Goal: Task Accomplishment & Management: Complete application form

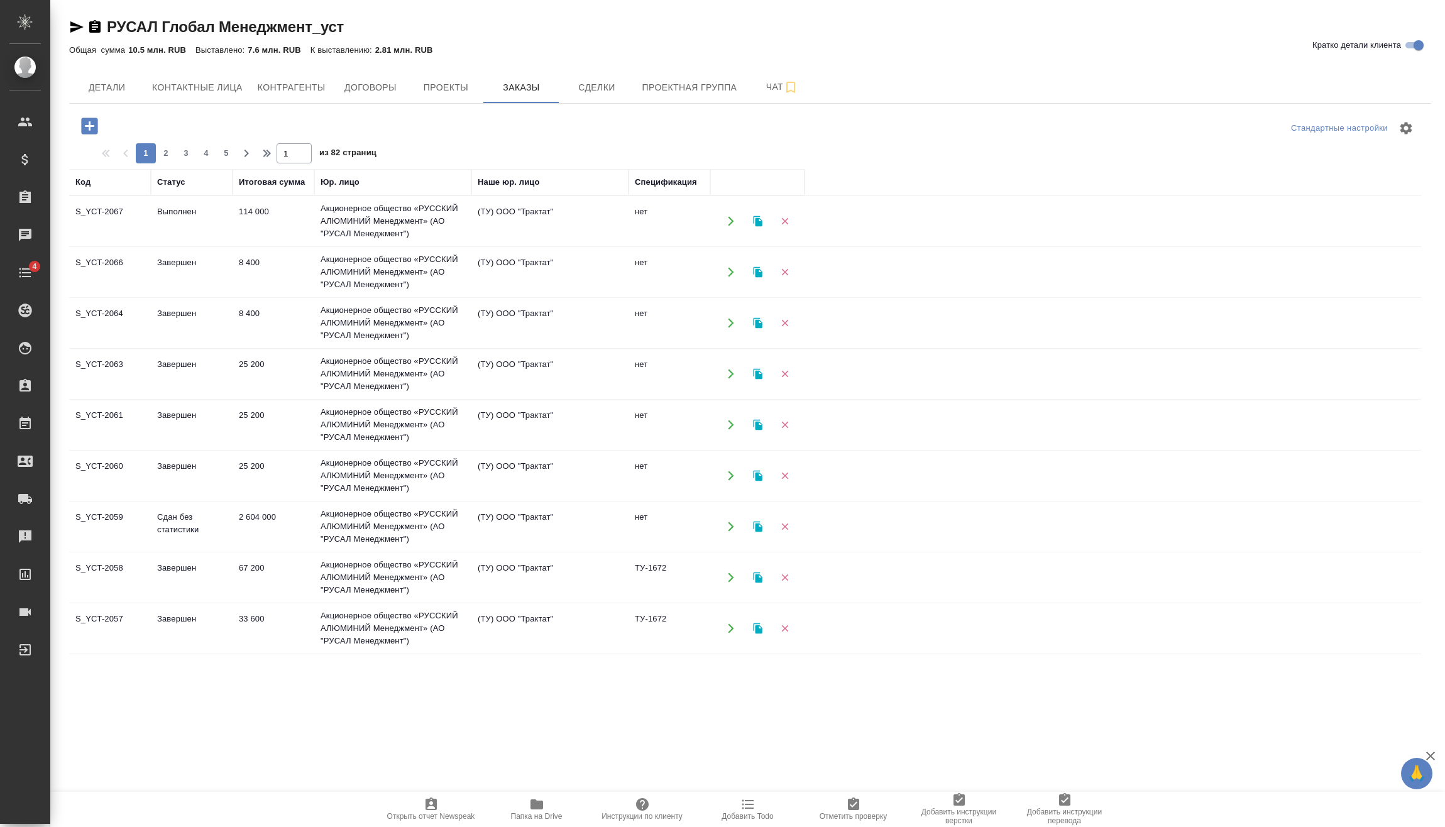
click at [84, 129] on icon "button" at bounding box center [89, 125] width 16 height 16
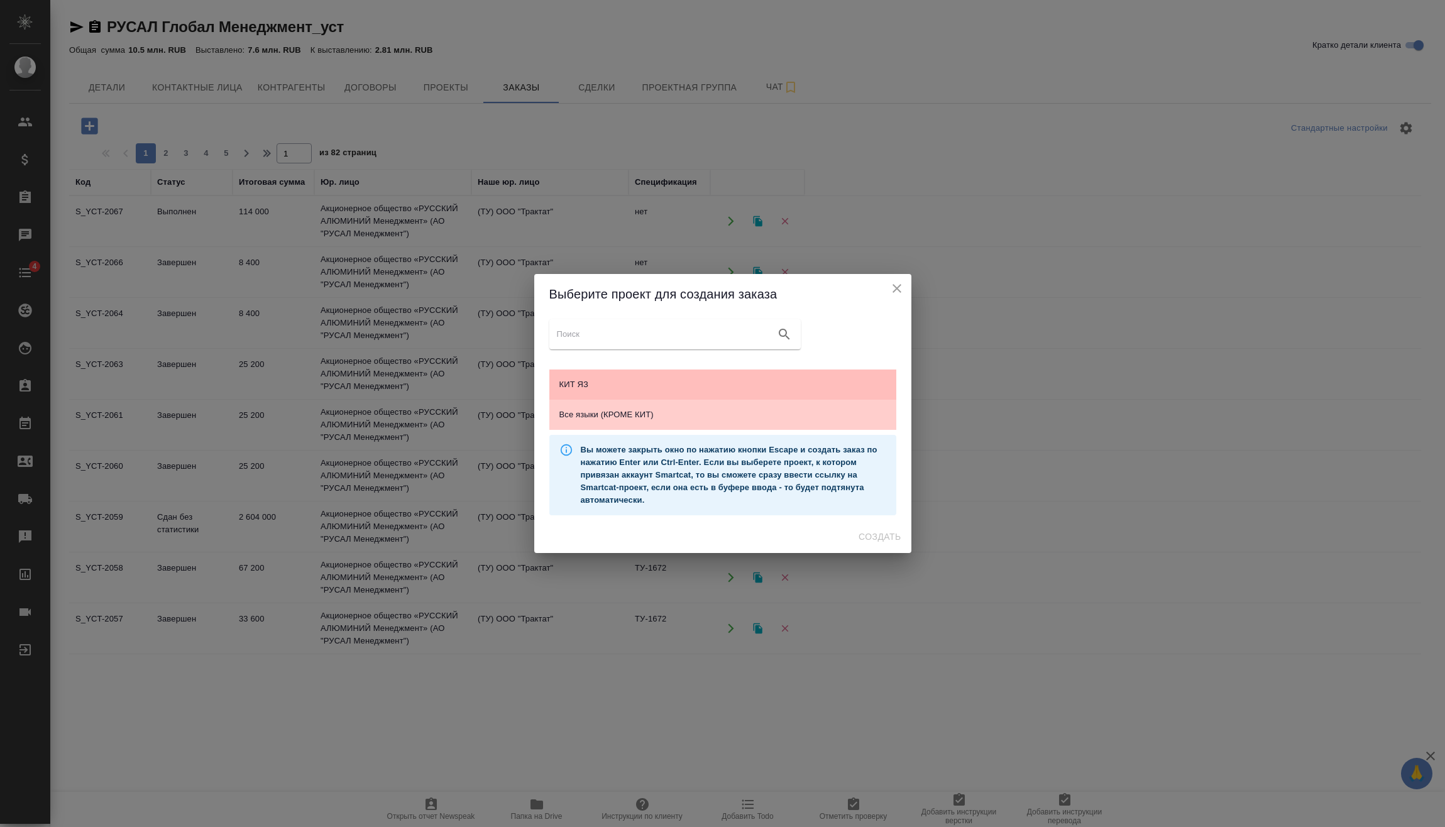
click at [633, 378] on span "КИТ ЯЗ" at bounding box center [722, 384] width 327 height 13
click at [875, 533] on span "Создать" at bounding box center [879, 537] width 42 height 16
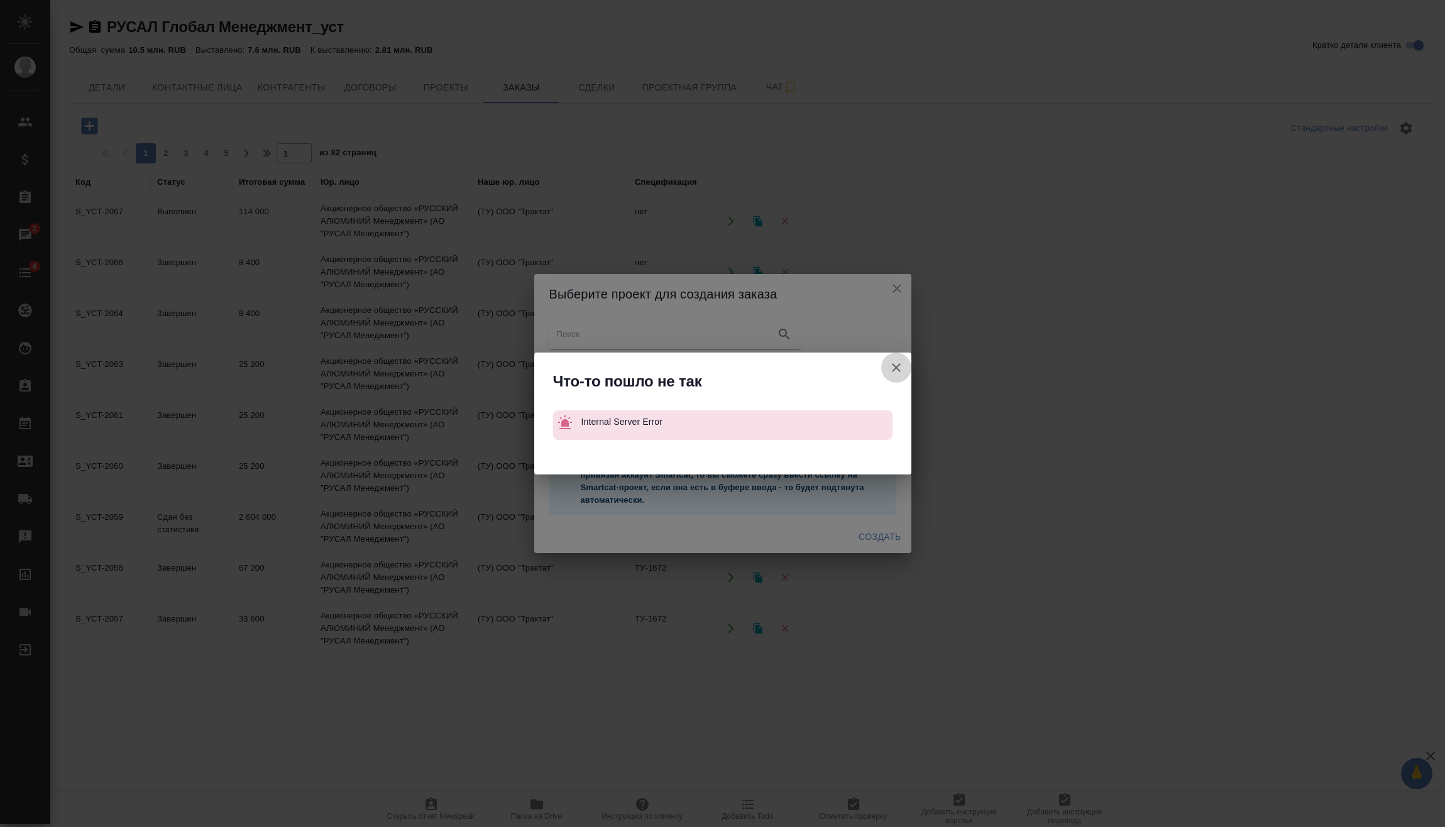
click at [900, 361] on icon "button" at bounding box center [895, 367] width 15 height 15
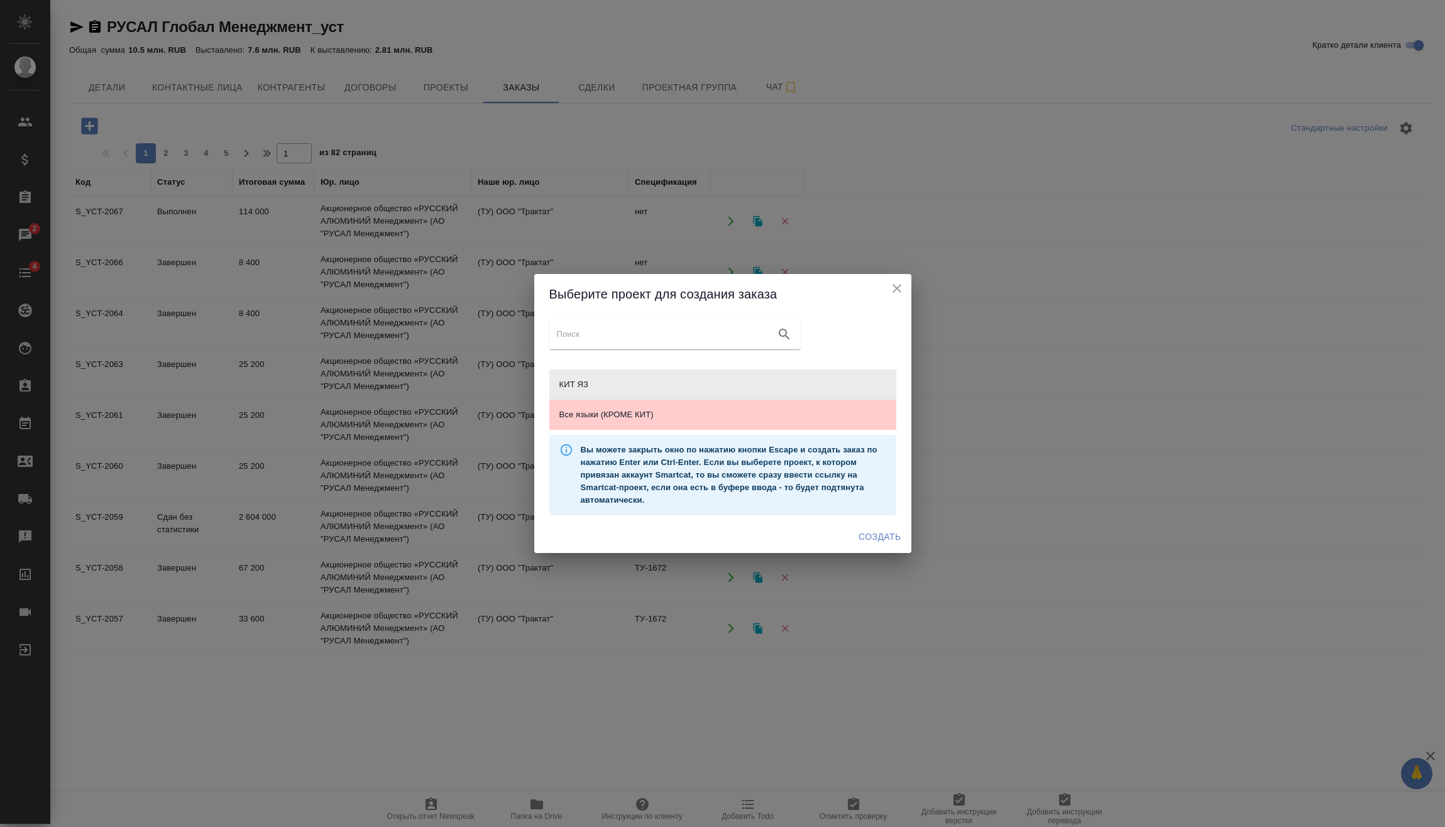
click at [896, 294] on icon "close" at bounding box center [896, 288] width 15 height 15
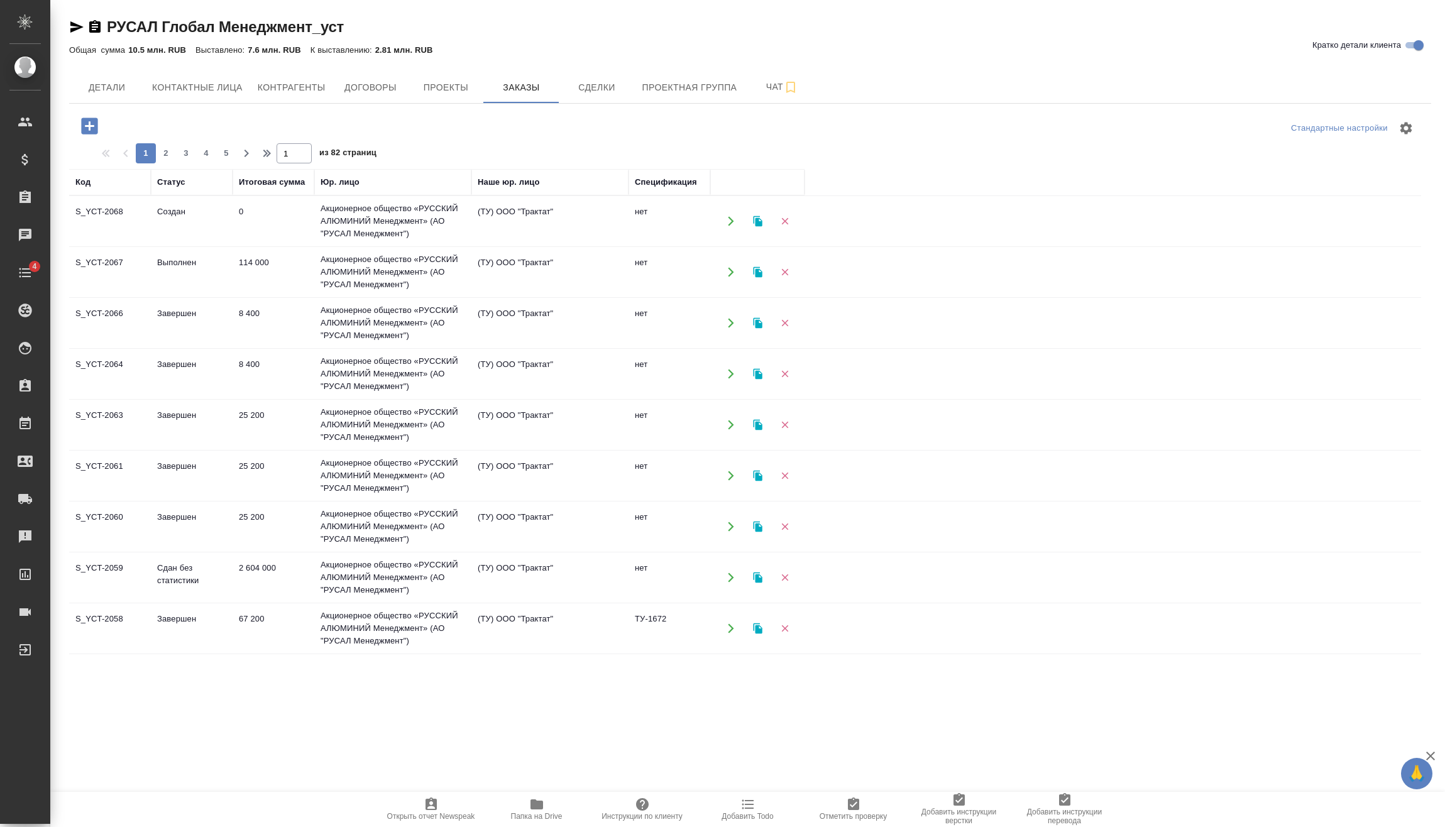
click at [224, 209] on td "Создан" at bounding box center [192, 221] width 82 height 44
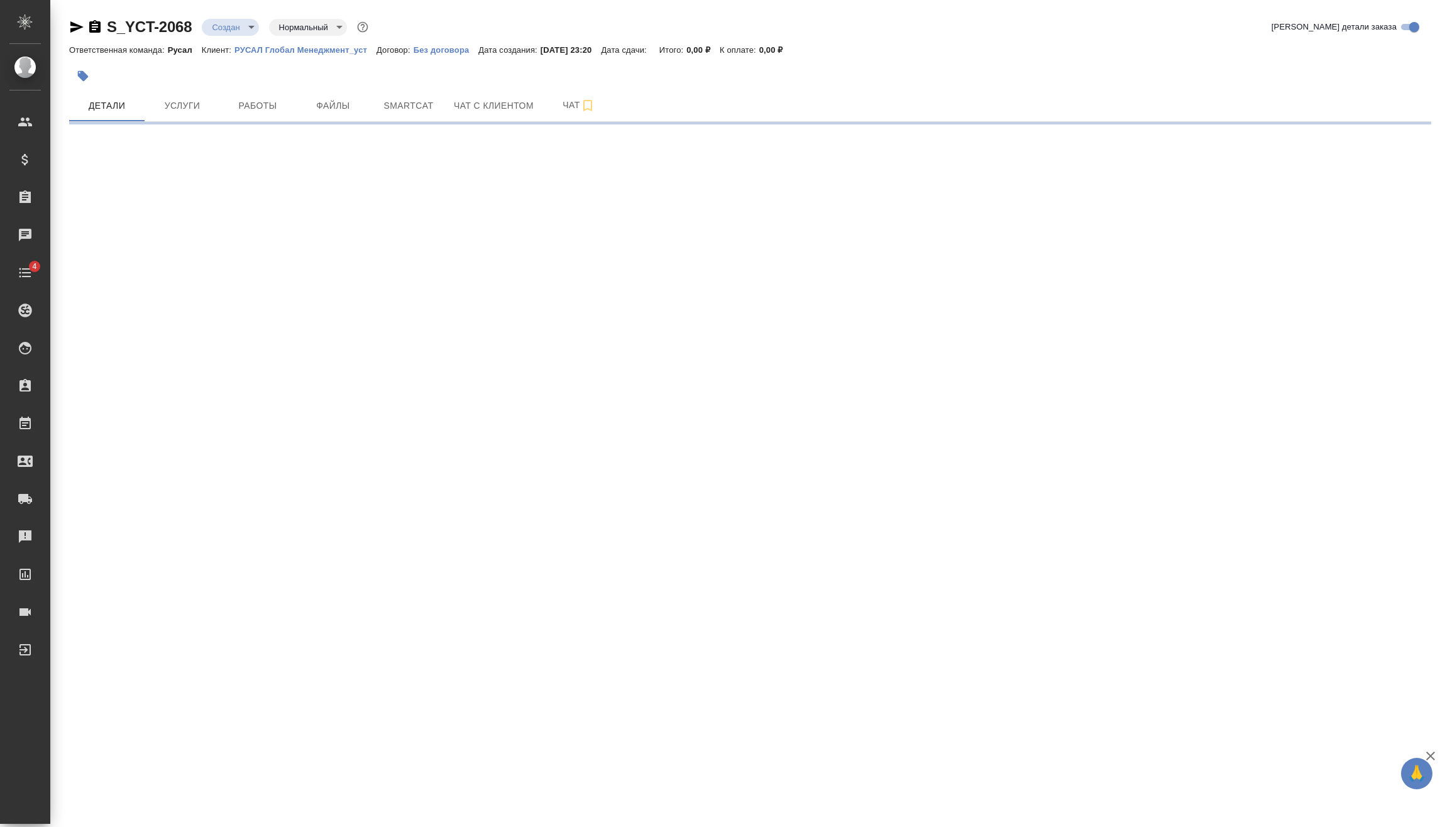
select select "RU"
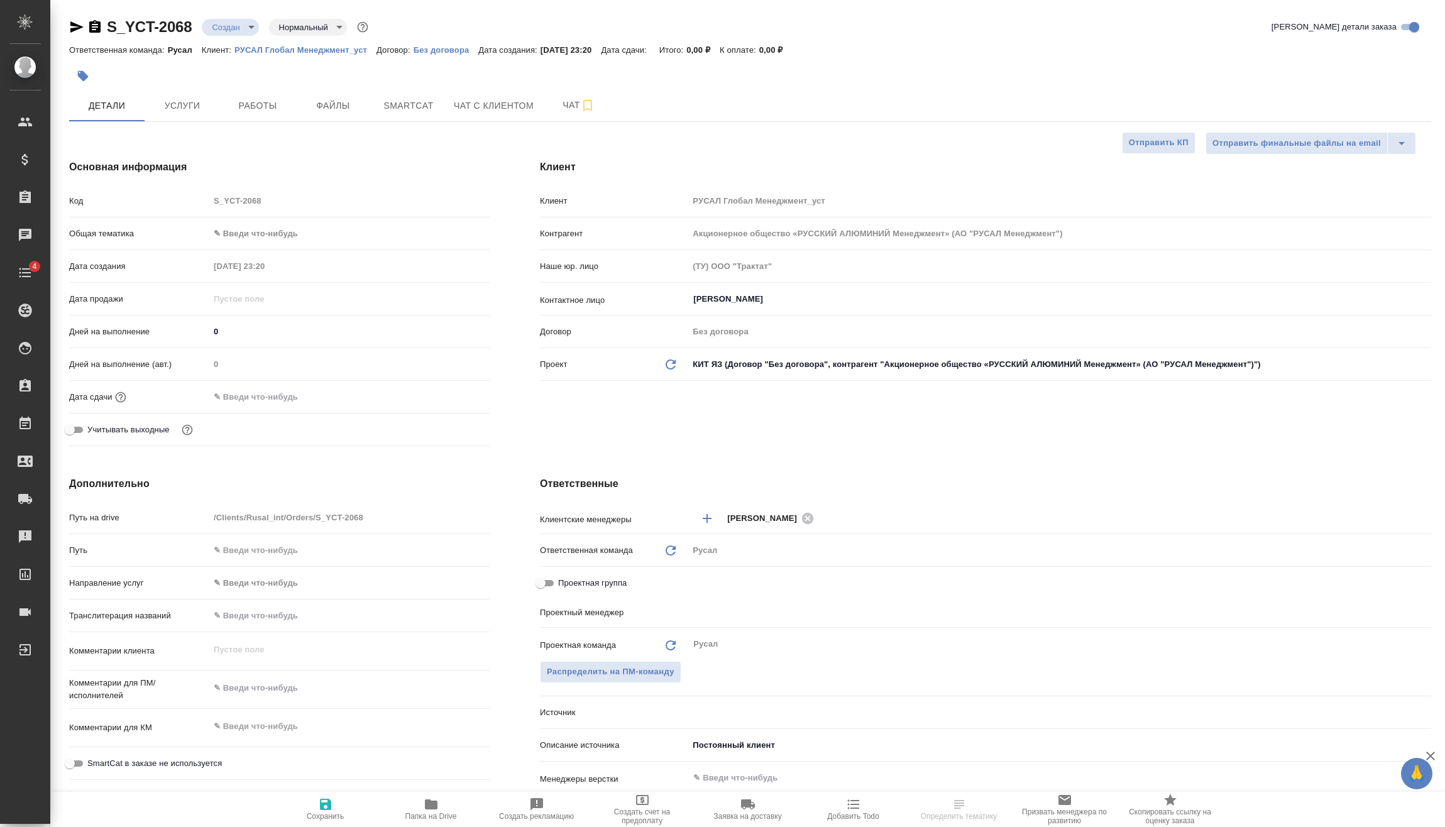
type textarea "x"
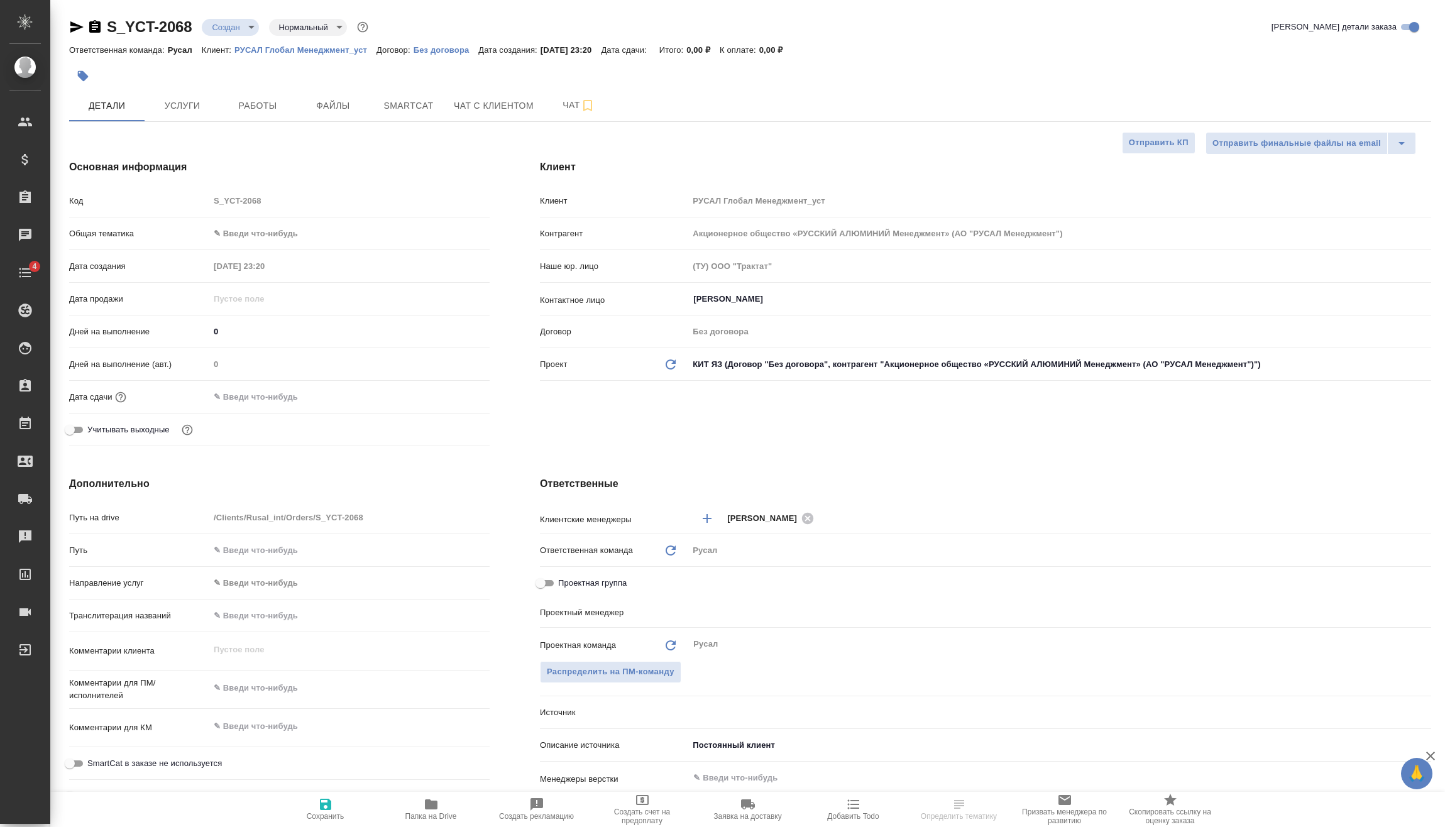
type textarea "x"
type input "Васильев Евгений"
type textarea "x"
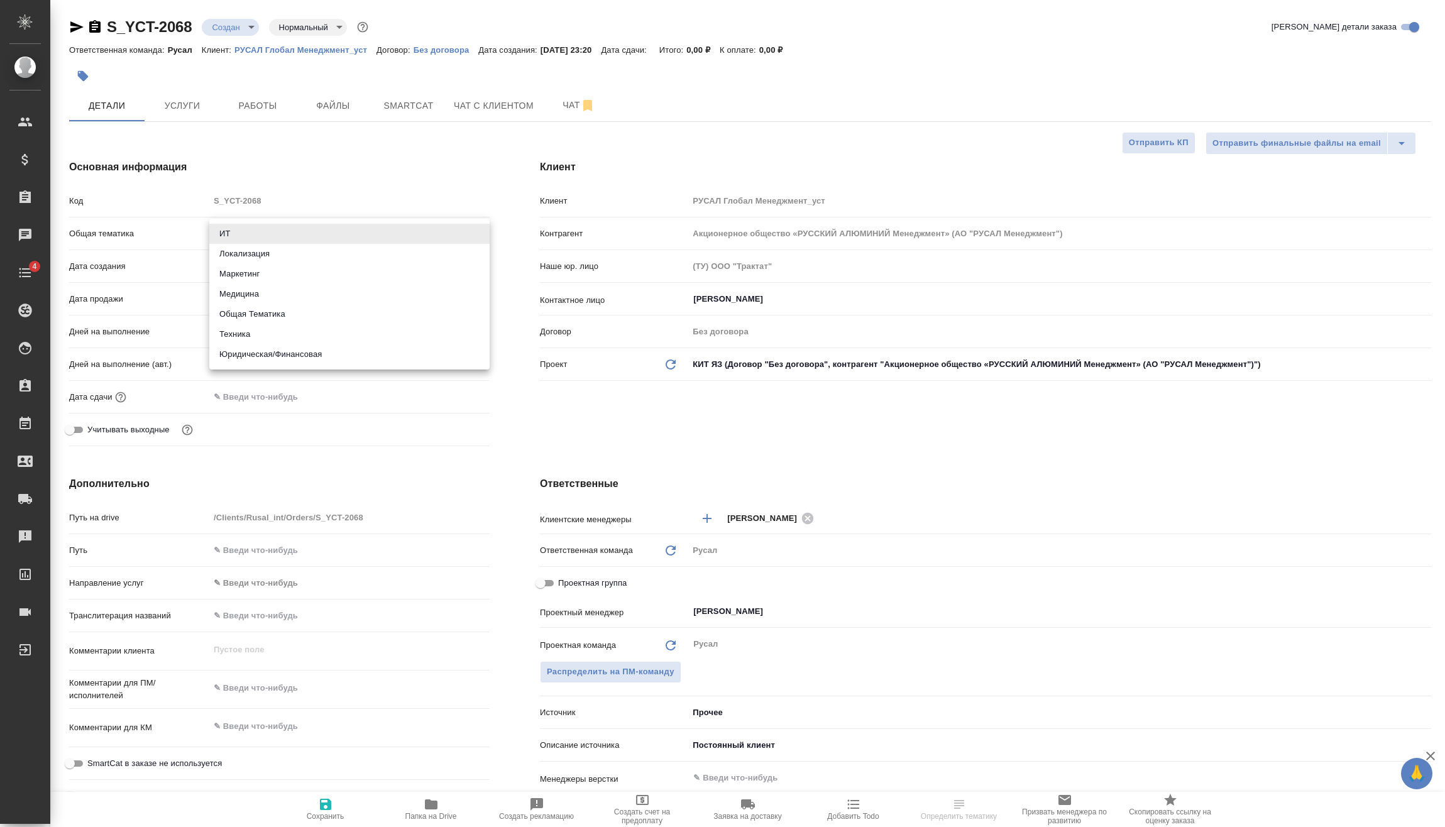
click at [232, 237] on body "🙏 .cls-1 fill:#fff; AWATERA Vasilev Evgeniy Клиенты Спецификации Заказы Чаты 4 …" at bounding box center [722, 413] width 1445 height 827
click at [251, 331] on li "Техника" at bounding box center [349, 334] width 280 height 20
type input "tech"
type textarea "x"
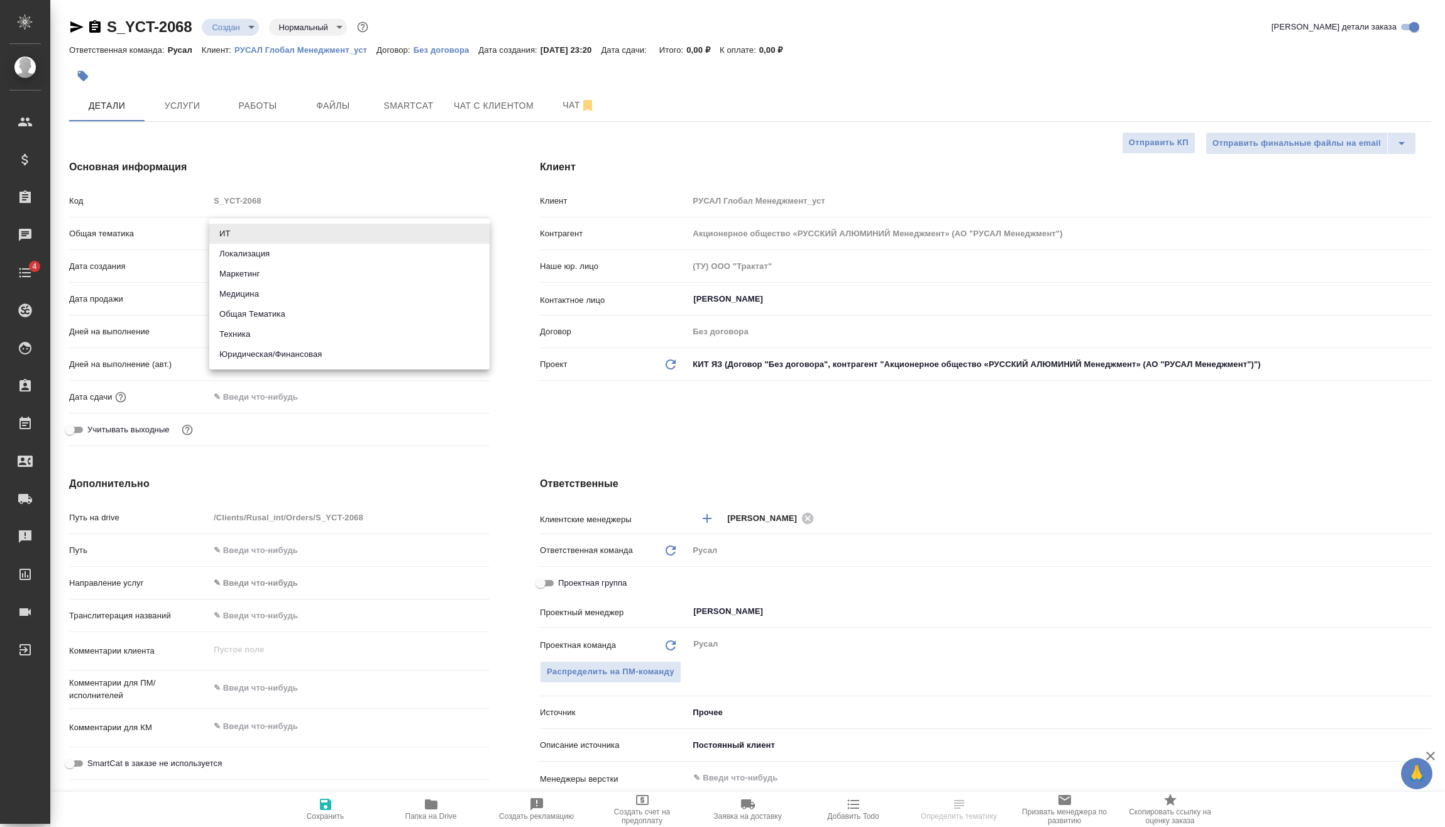
type textarea "x"
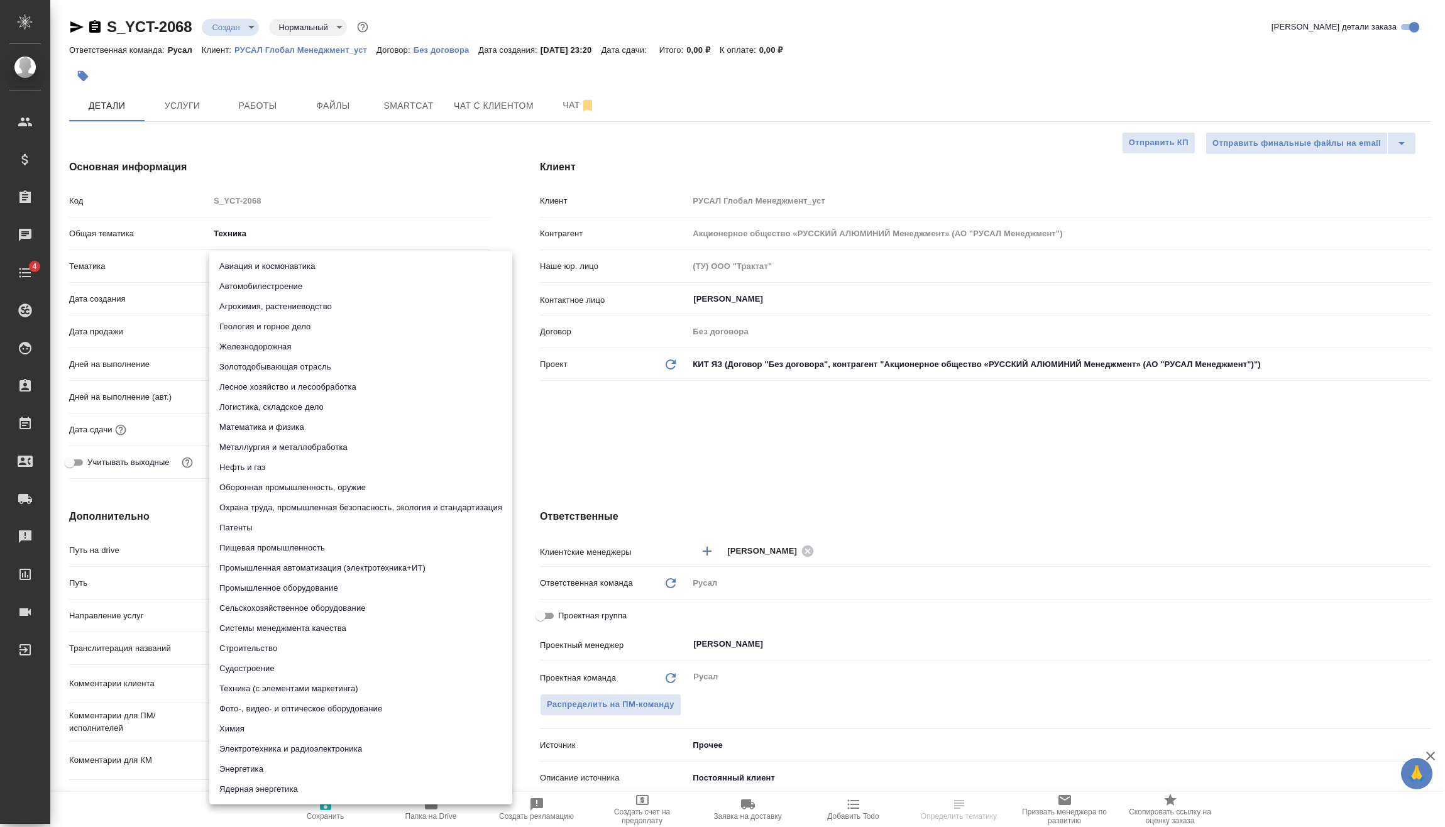
click at [275, 263] on body "🙏 .cls-1 fill:#fff; AWATERA Vasilev Evgeniy Клиенты Спецификации Заказы Чаты 4 …" at bounding box center [722, 413] width 1445 height 827
click at [278, 445] on li "Металлургия и металлобработка" at bounding box center [360, 447] width 303 height 20
type textarea "x"
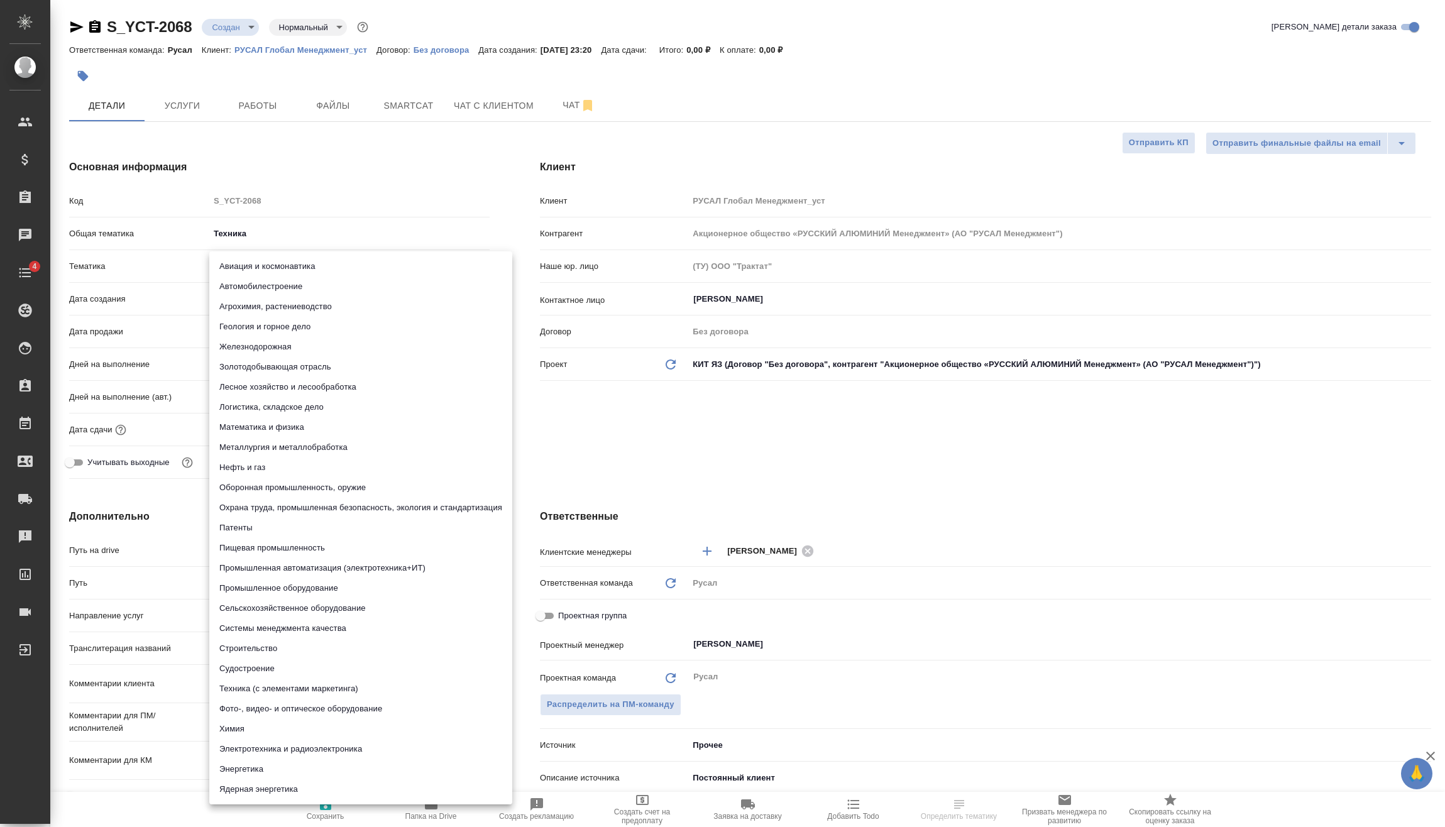
type input "60014e23f7d9dc5f480a3cf8"
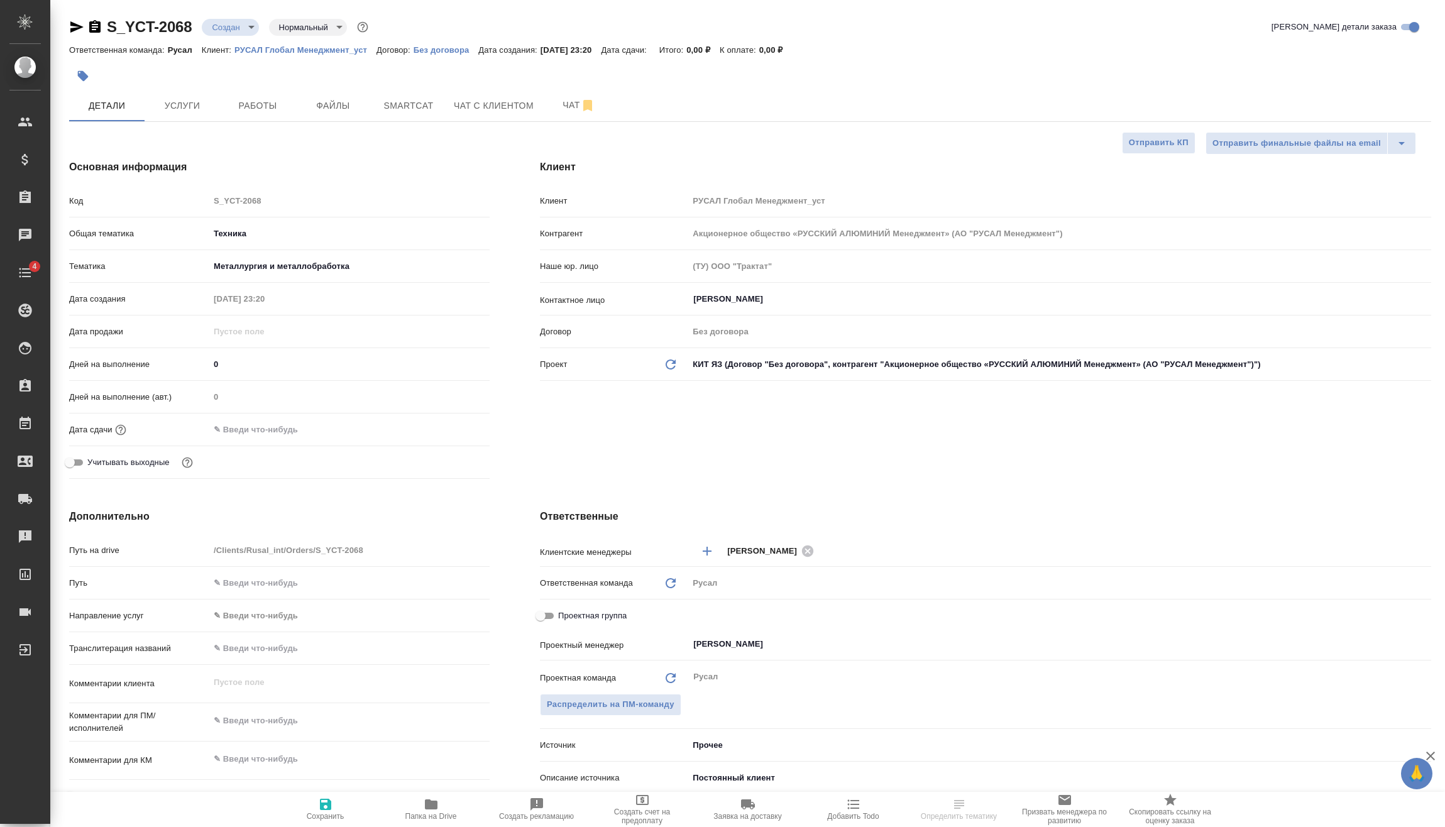
click at [282, 427] on input "text" at bounding box center [264, 429] width 110 height 18
click at [458, 437] on div at bounding box center [349, 429] width 280 height 19
click at [457, 430] on icon "button" at bounding box center [452, 428] width 11 height 13
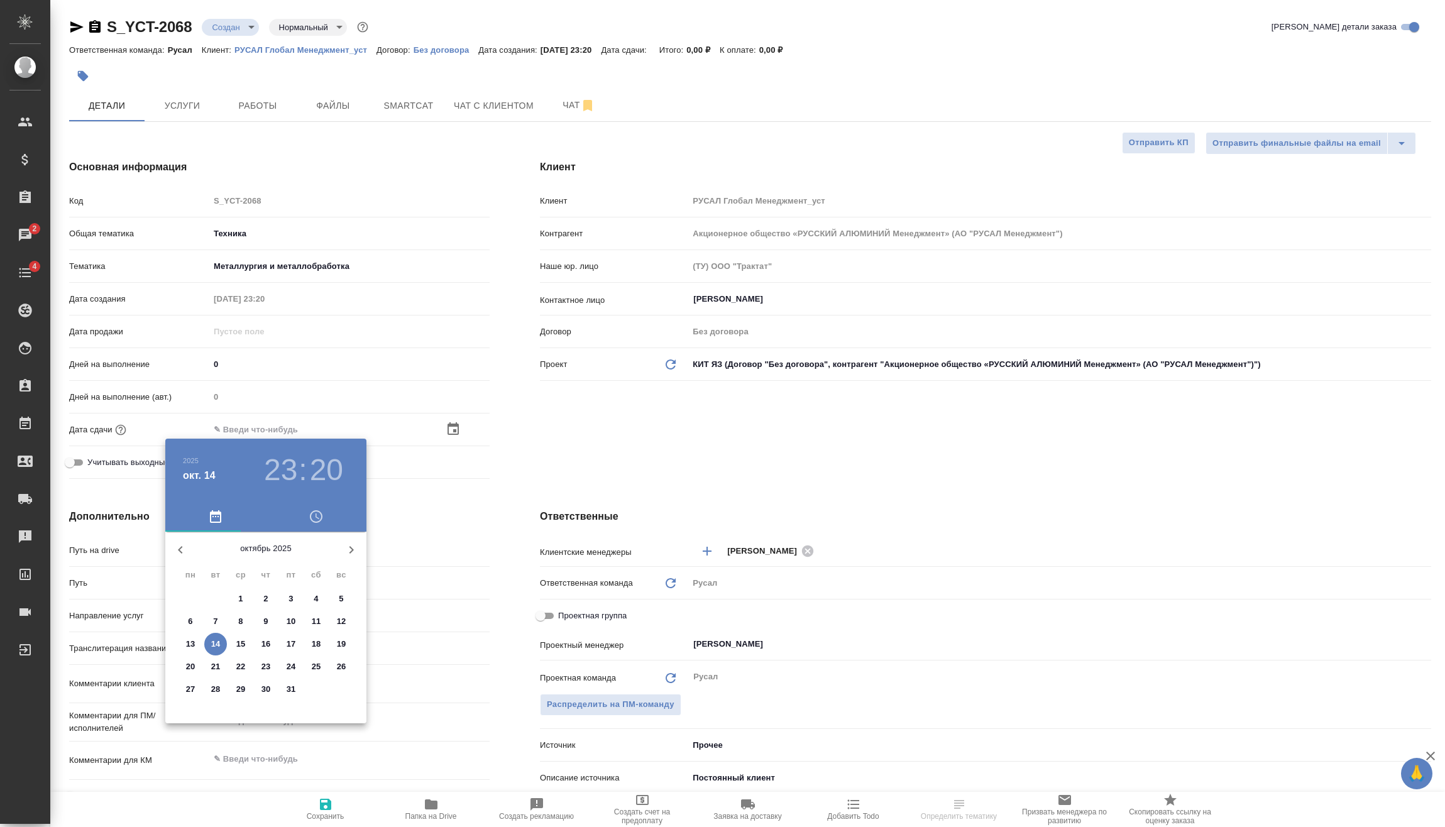
click at [319, 471] on h3 "20" at bounding box center [326, 469] width 33 height 35
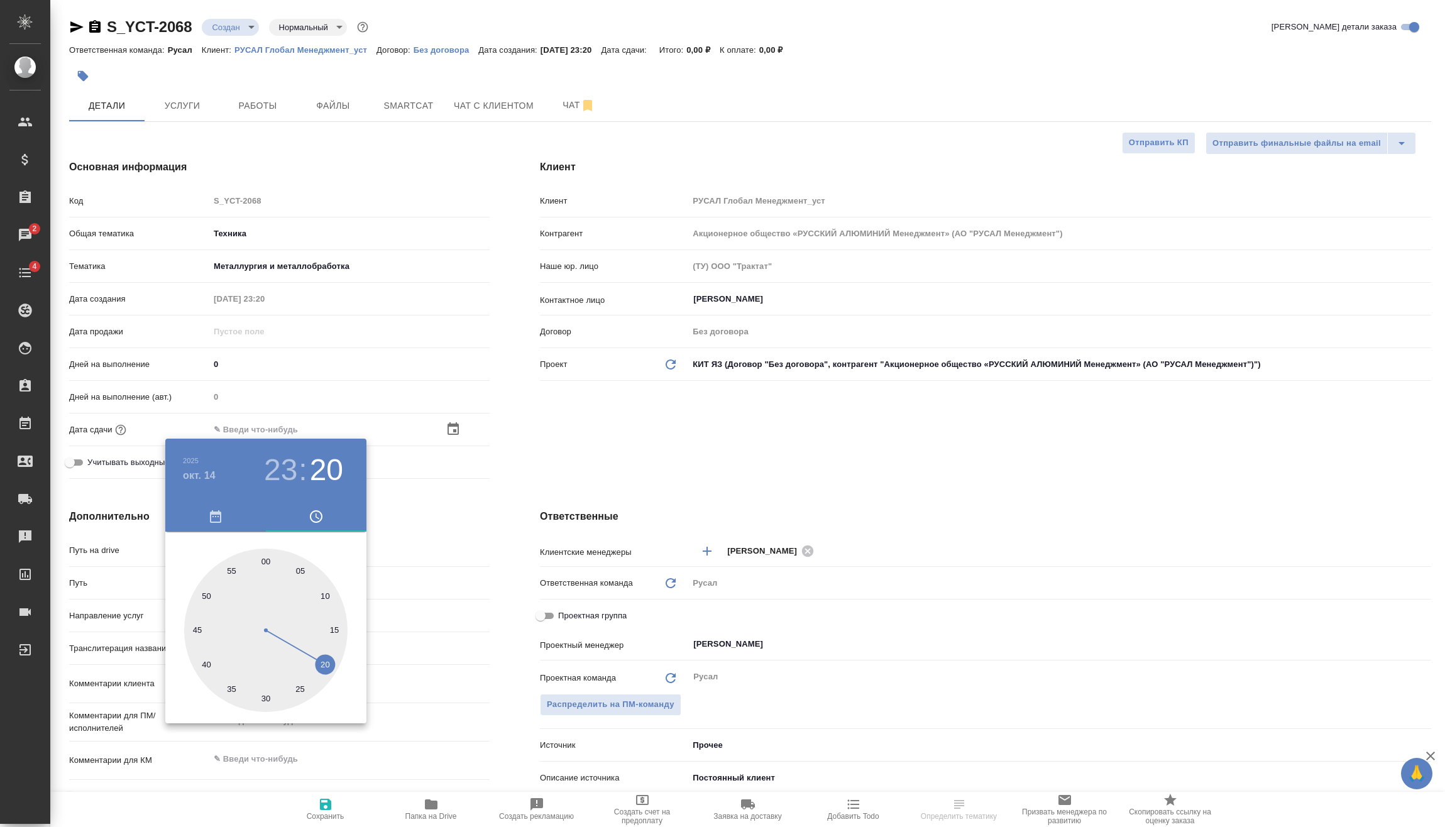
click at [268, 699] on div at bounding box center [265, 630] width 163 height 163
type input "14.10.2025 23:30"
type textarea "x"
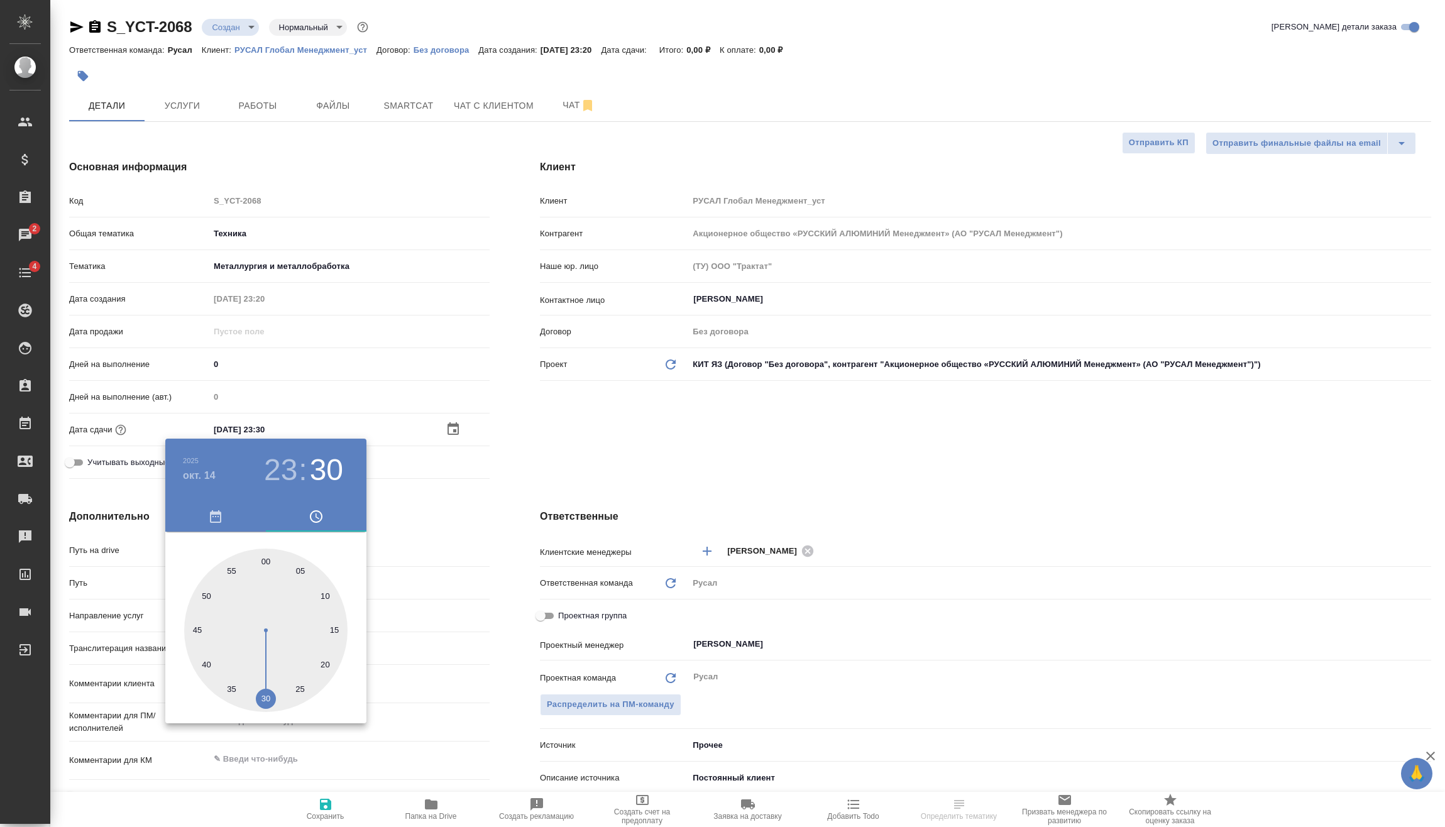
click at [447, 551] on div at bounding box center [722, 413] width 1445 height 827
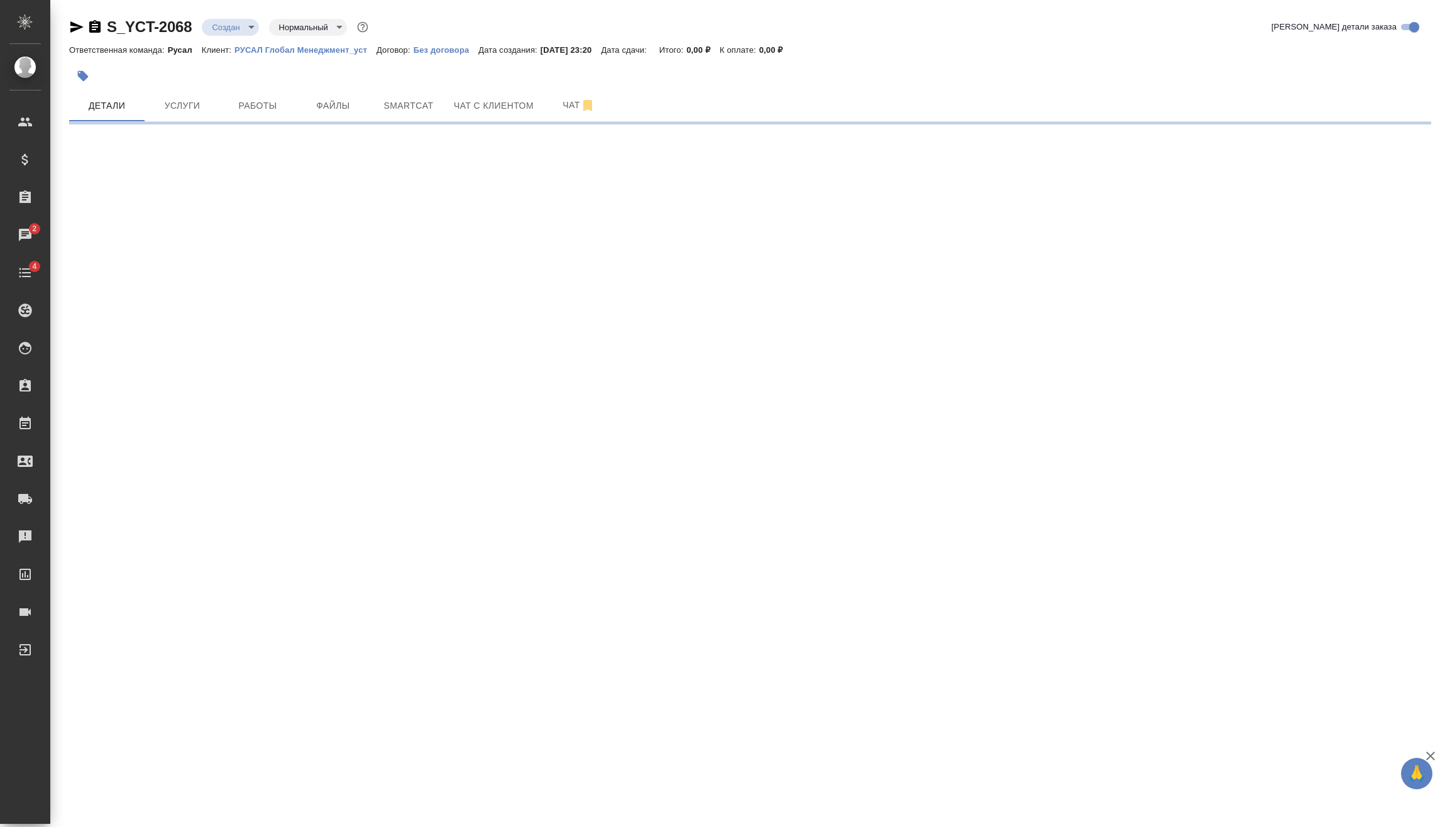
select select "RU"
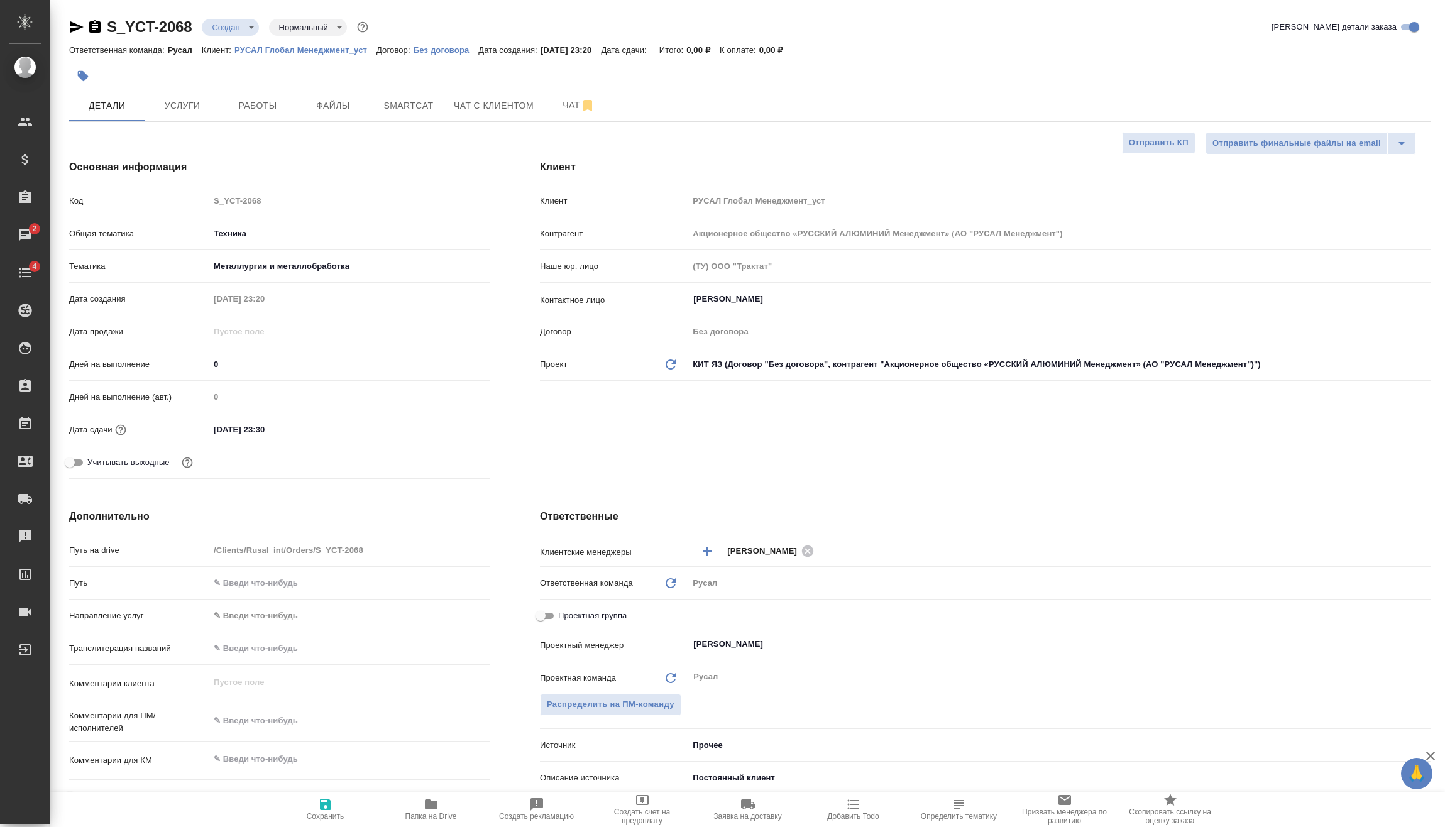
type textarea "x"
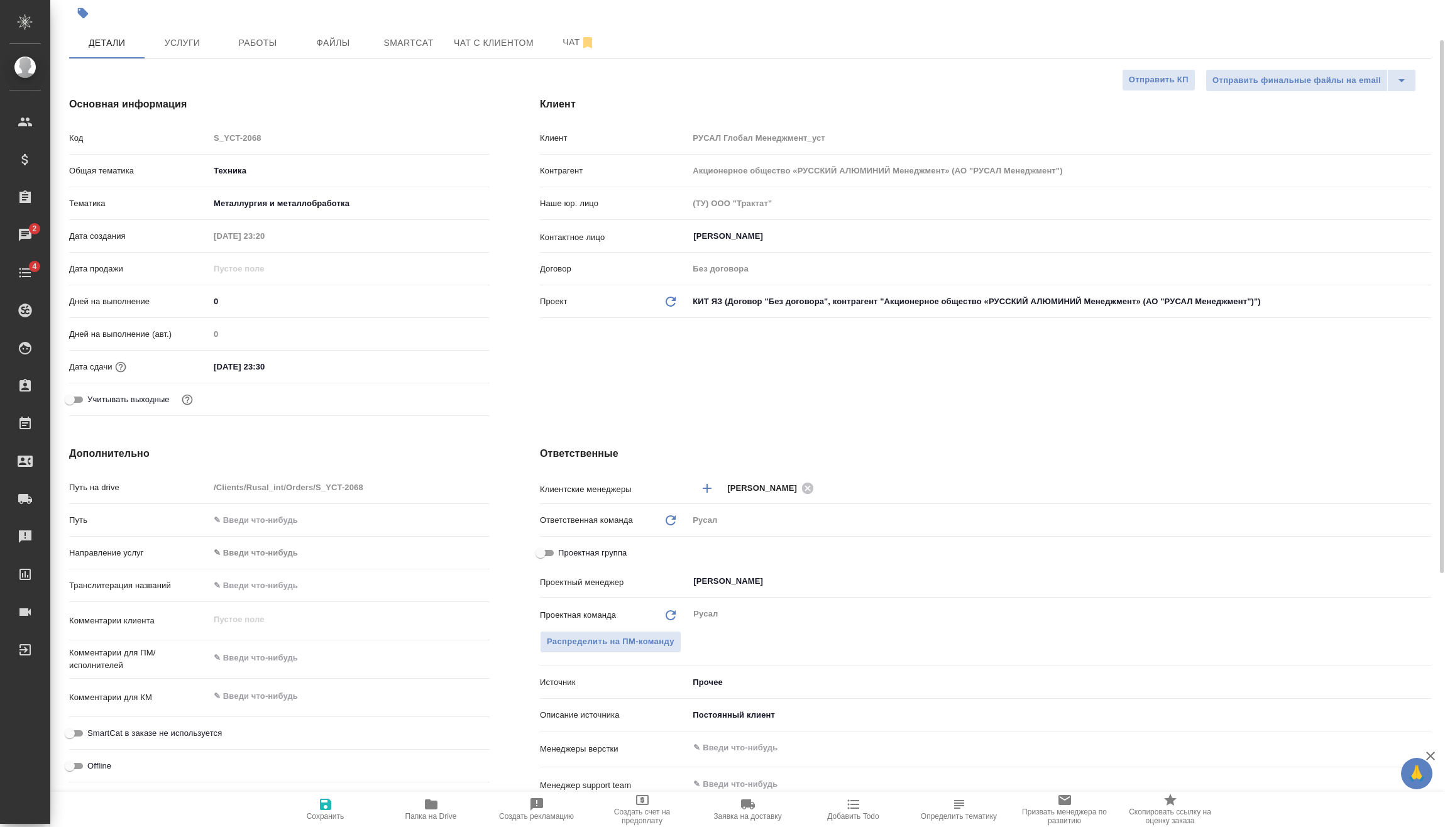
type textarea "x"
click at [295, 655] on textarea at bounding box center [349, 658] width 279 height 21
type textarea "x"
type textarea "1"
type textarea "x"
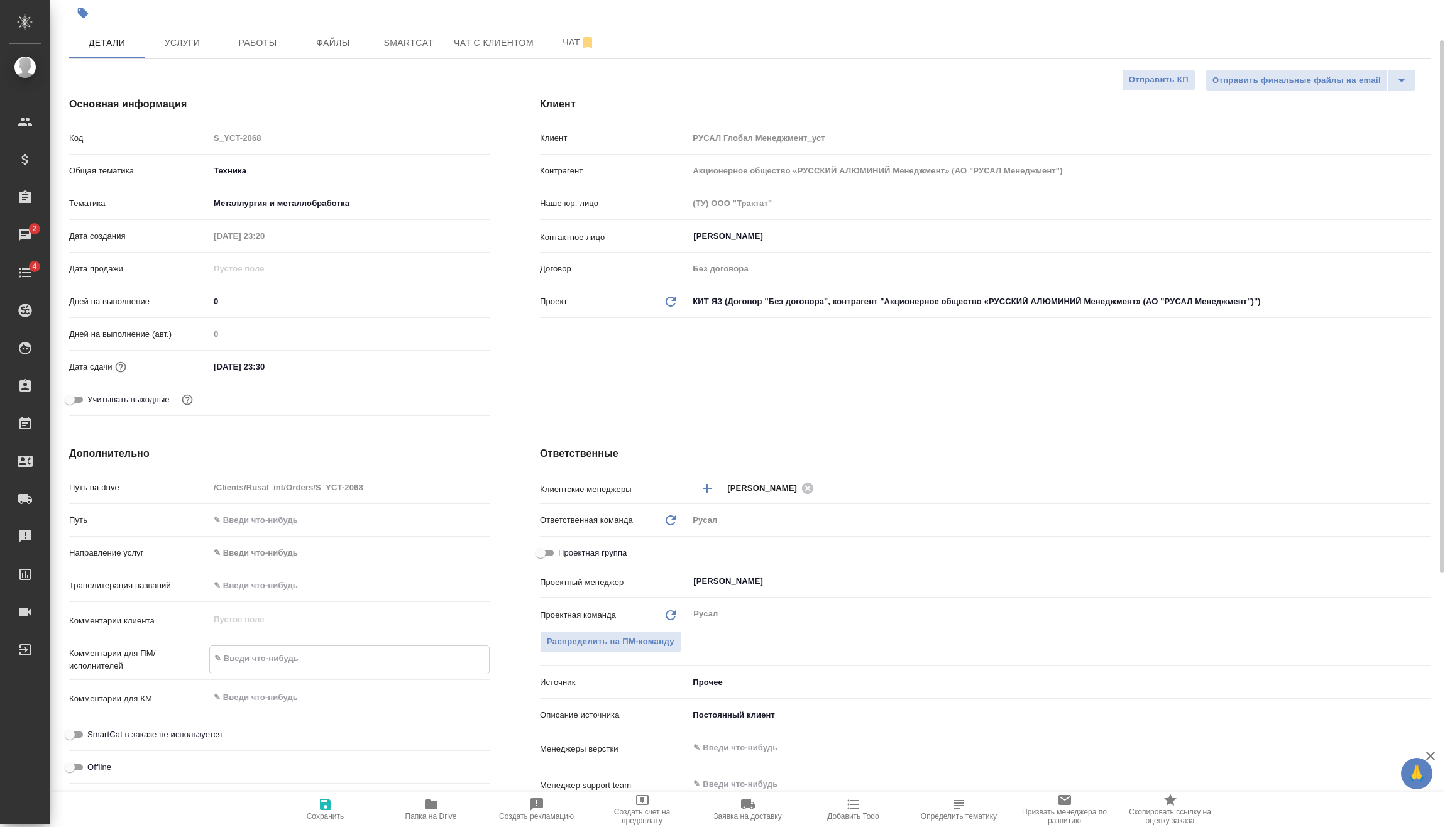
type textarea "x"
type textarea "14"
type textarea "x"
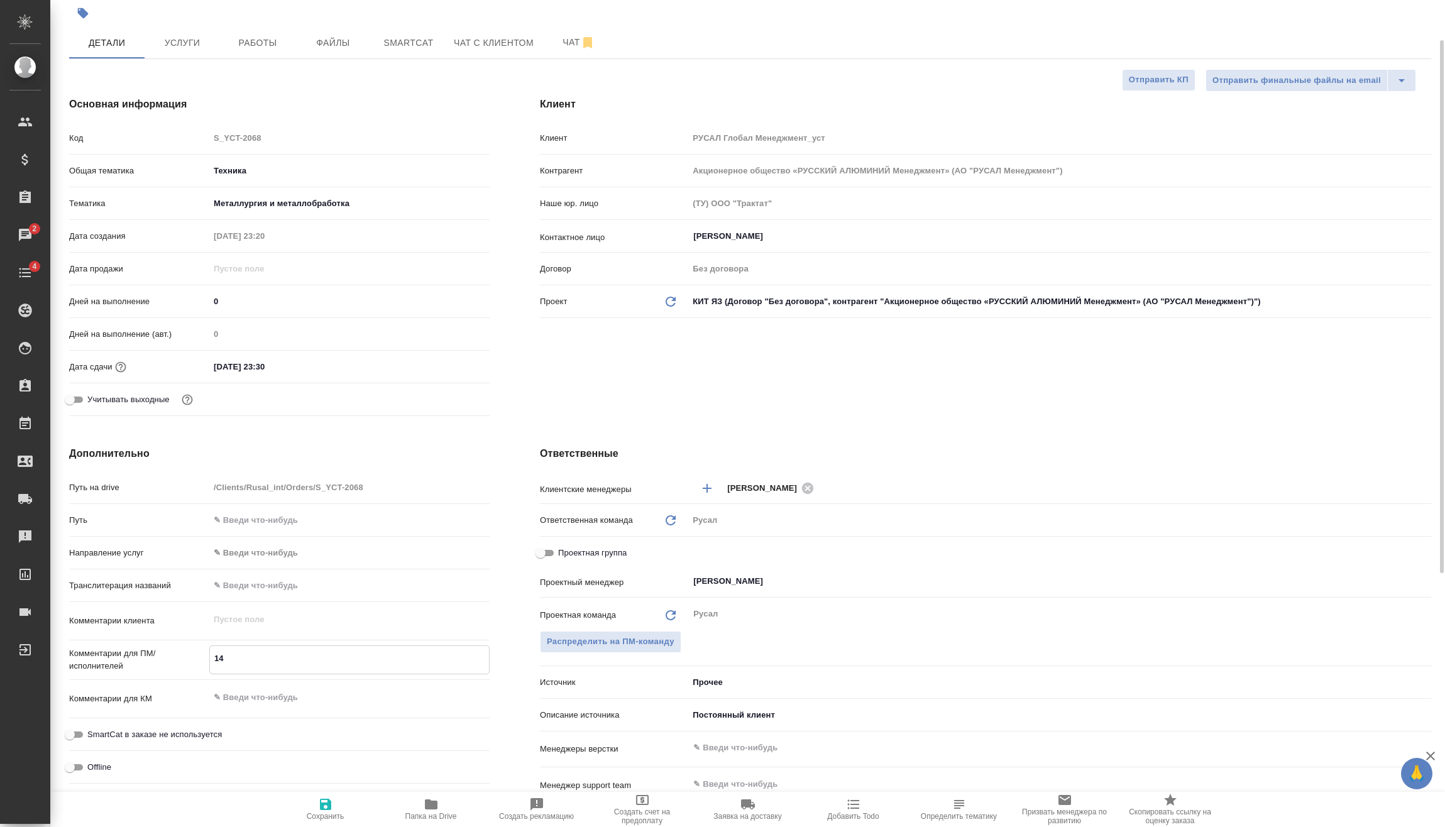
type textarea "x"
type textarea "14."
type textarea "x"
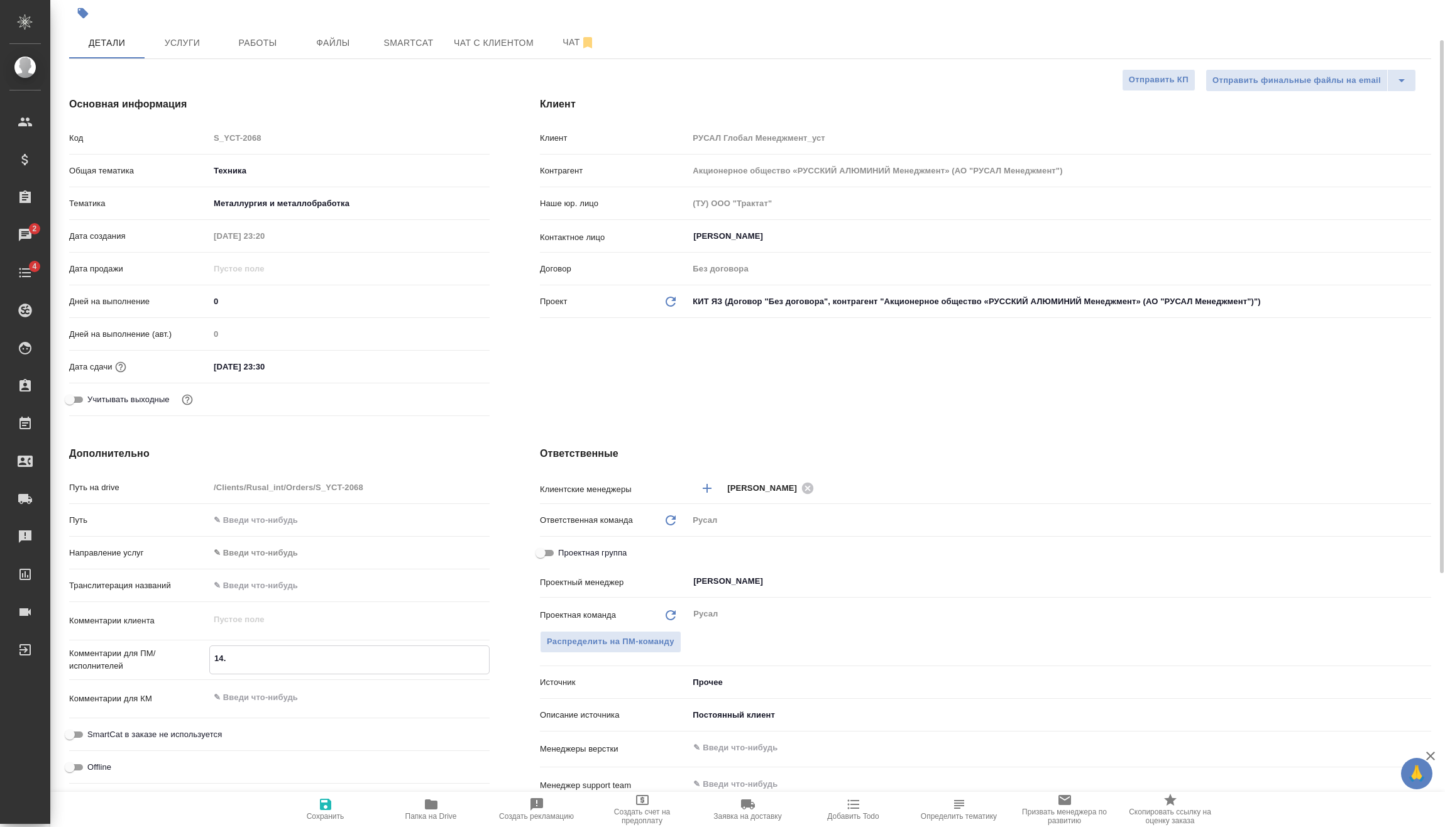
type textarea "14.1"
type textarea "x"
type textarea "14.10"
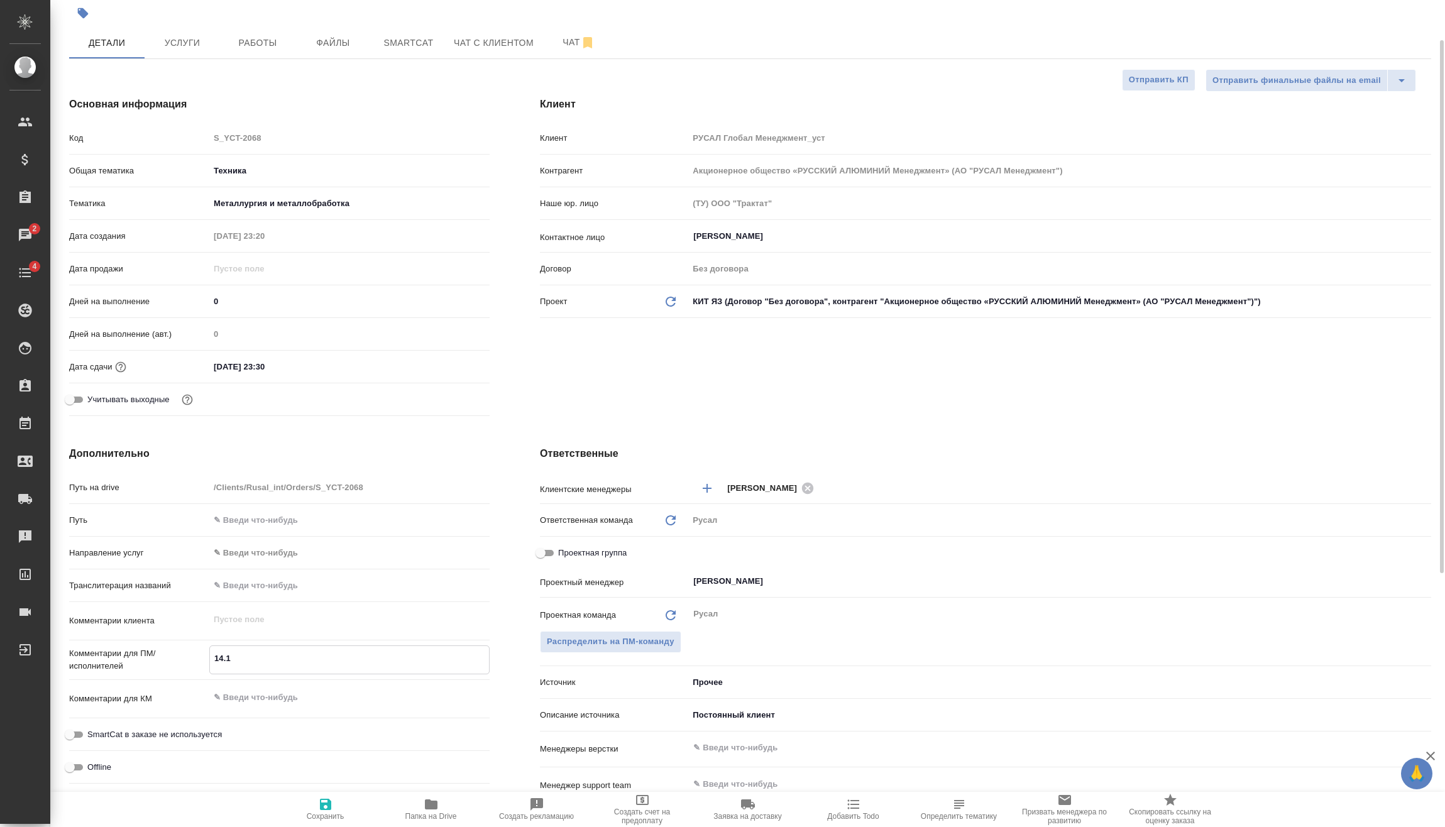
type textarea "x"
type textarea "14.10"
type textarea "x"
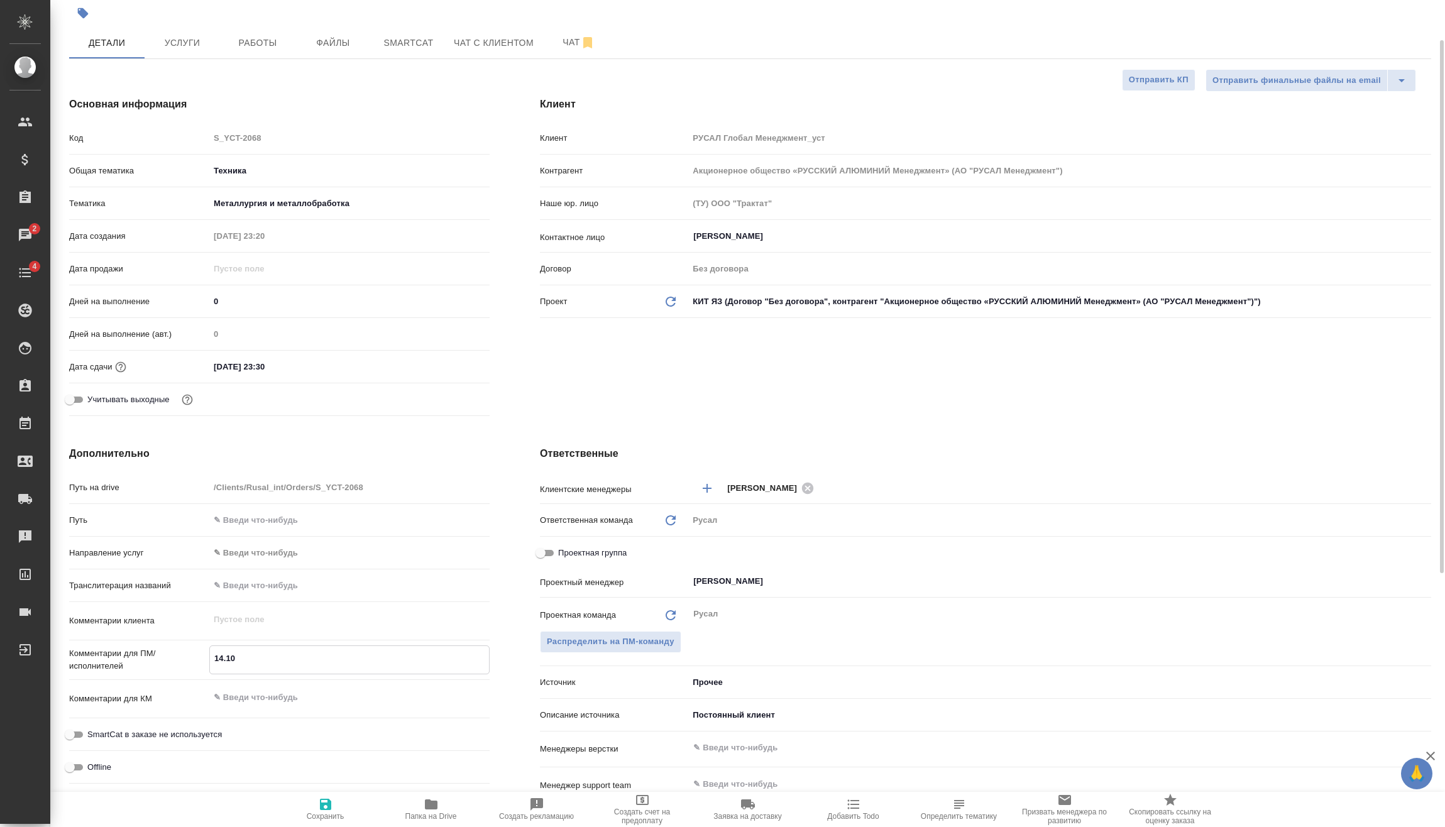
type textarea "x"
type textarea "14.10 М"
type textarea "x"
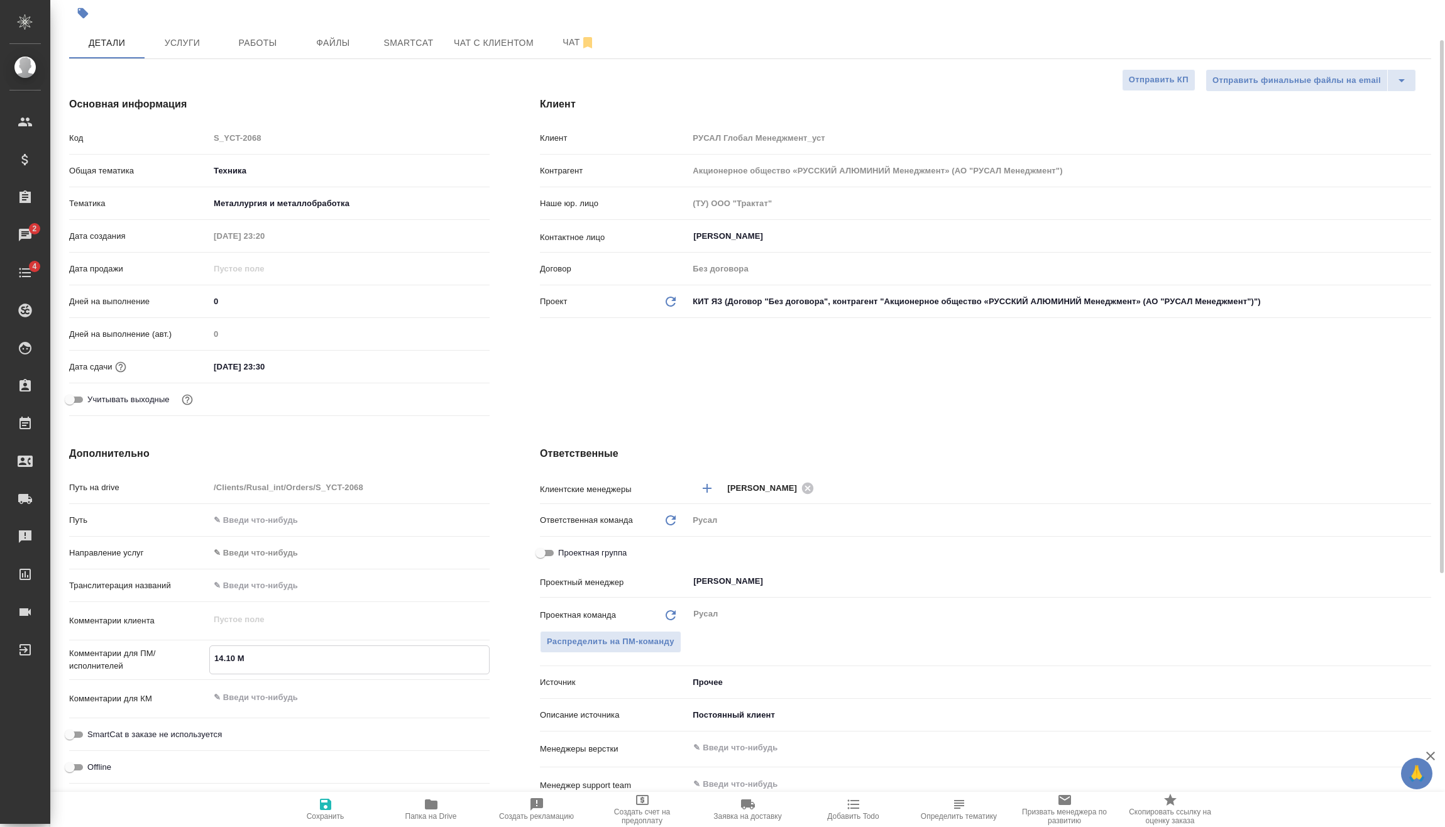
type textarea "x"
type textarea "14.10 Ми"
type textarea "x"
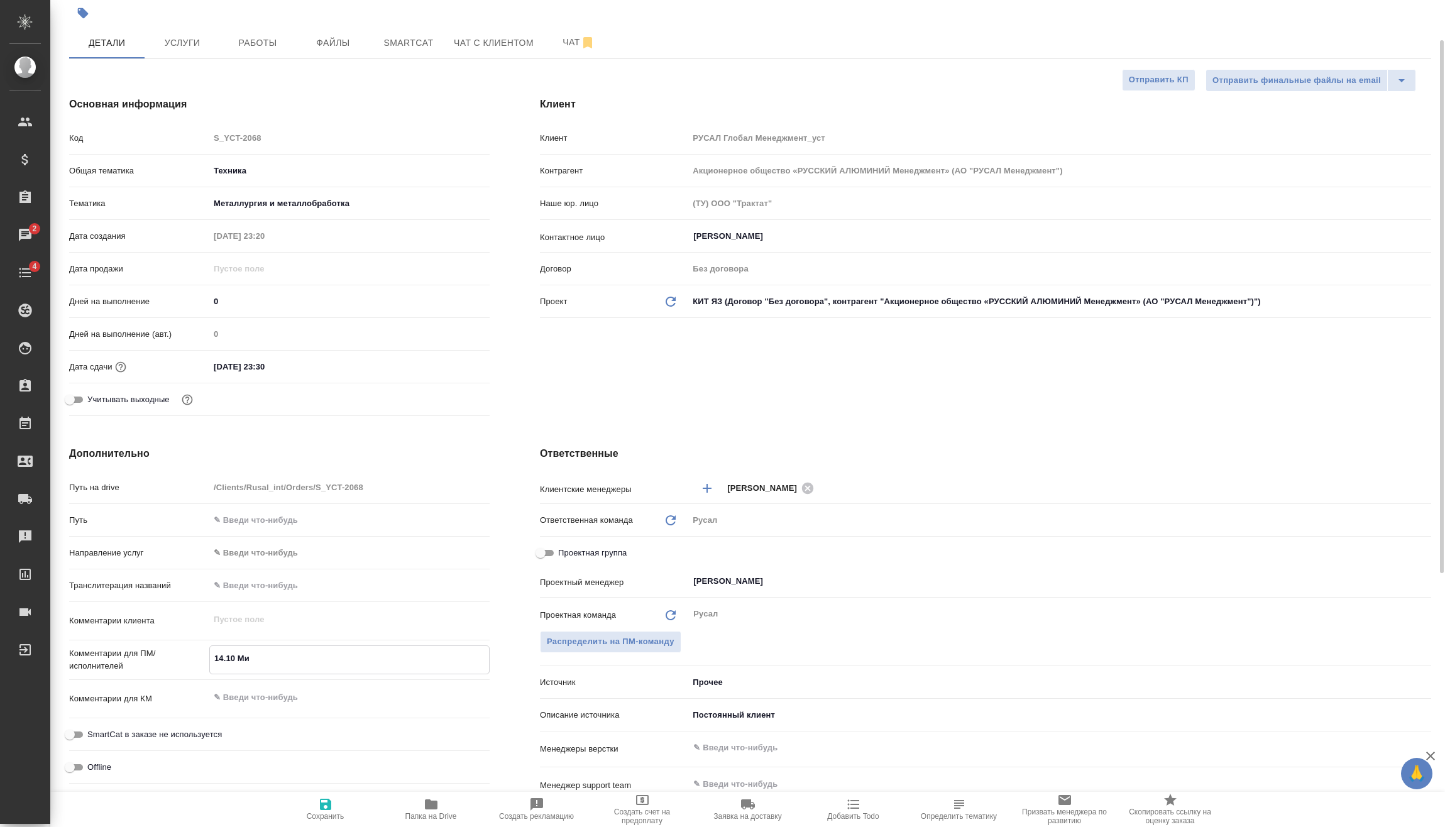
type textarea "14.10 Мир"
type textarea "x"
type textarea "14.10 Миро"
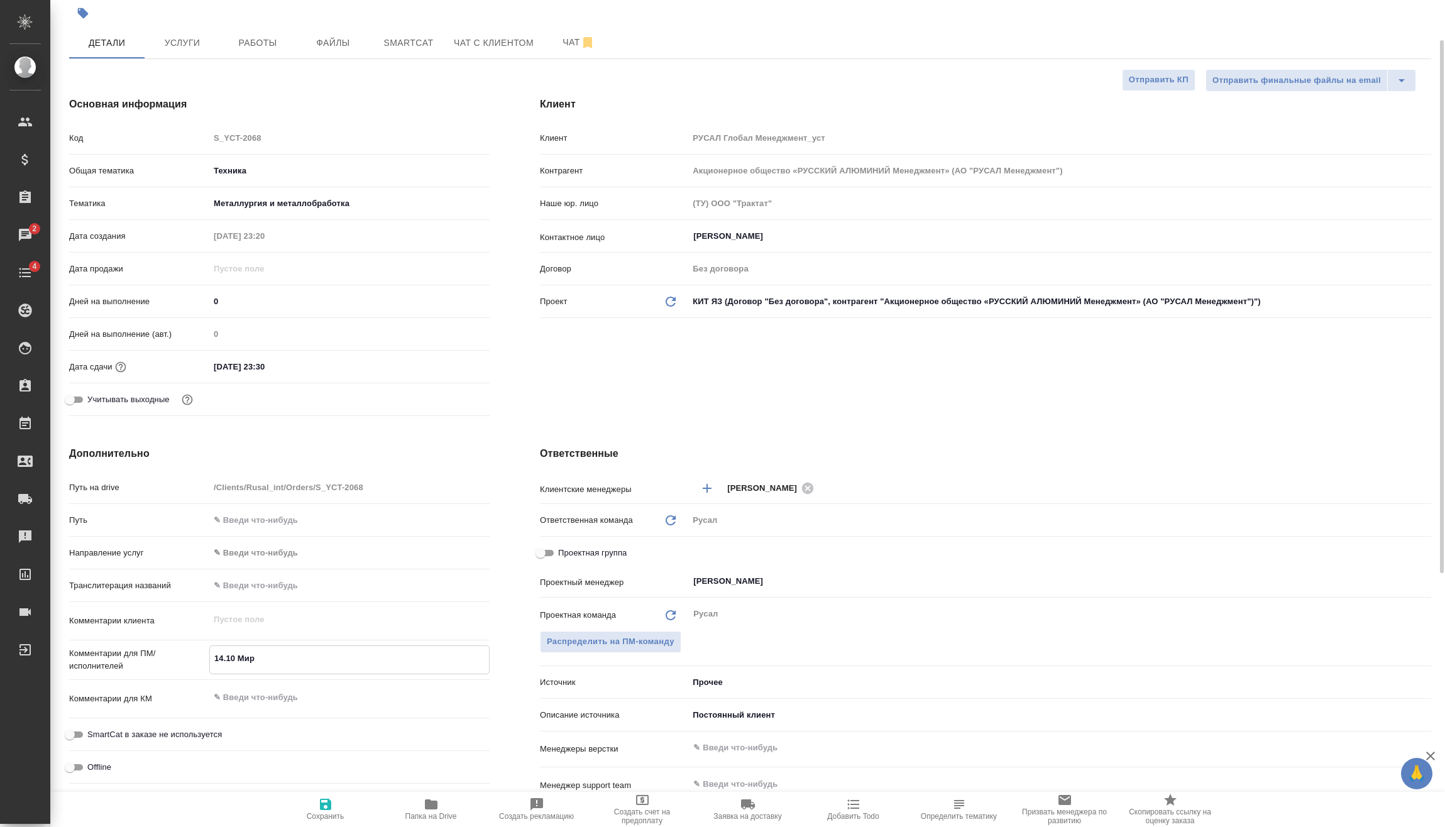
type textarea "x"
type textarea "14.10 Мирош"
type textarea "x"
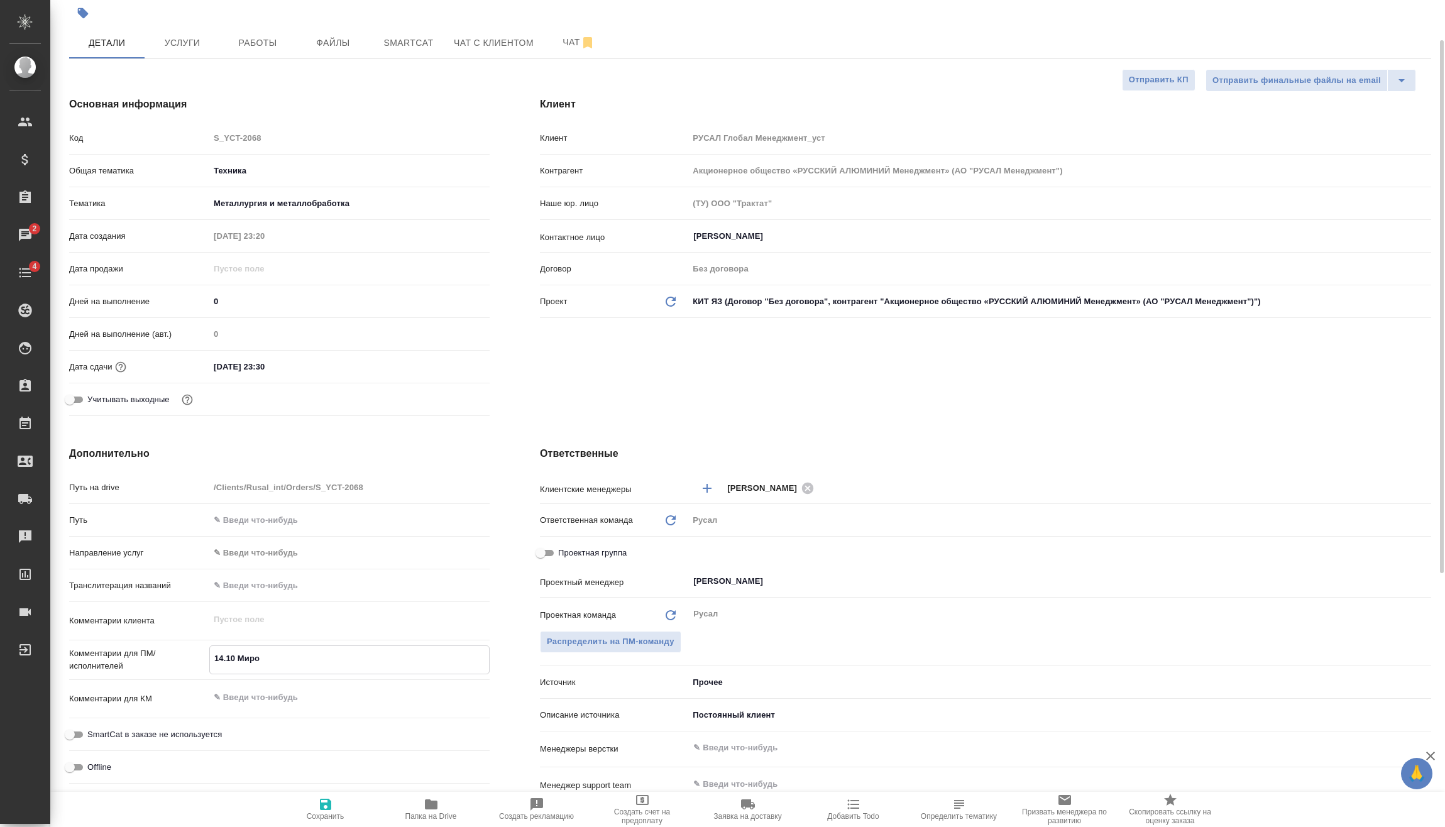
type textarea "x"
type textarea "14.10 Мироши"
type textarea "x"
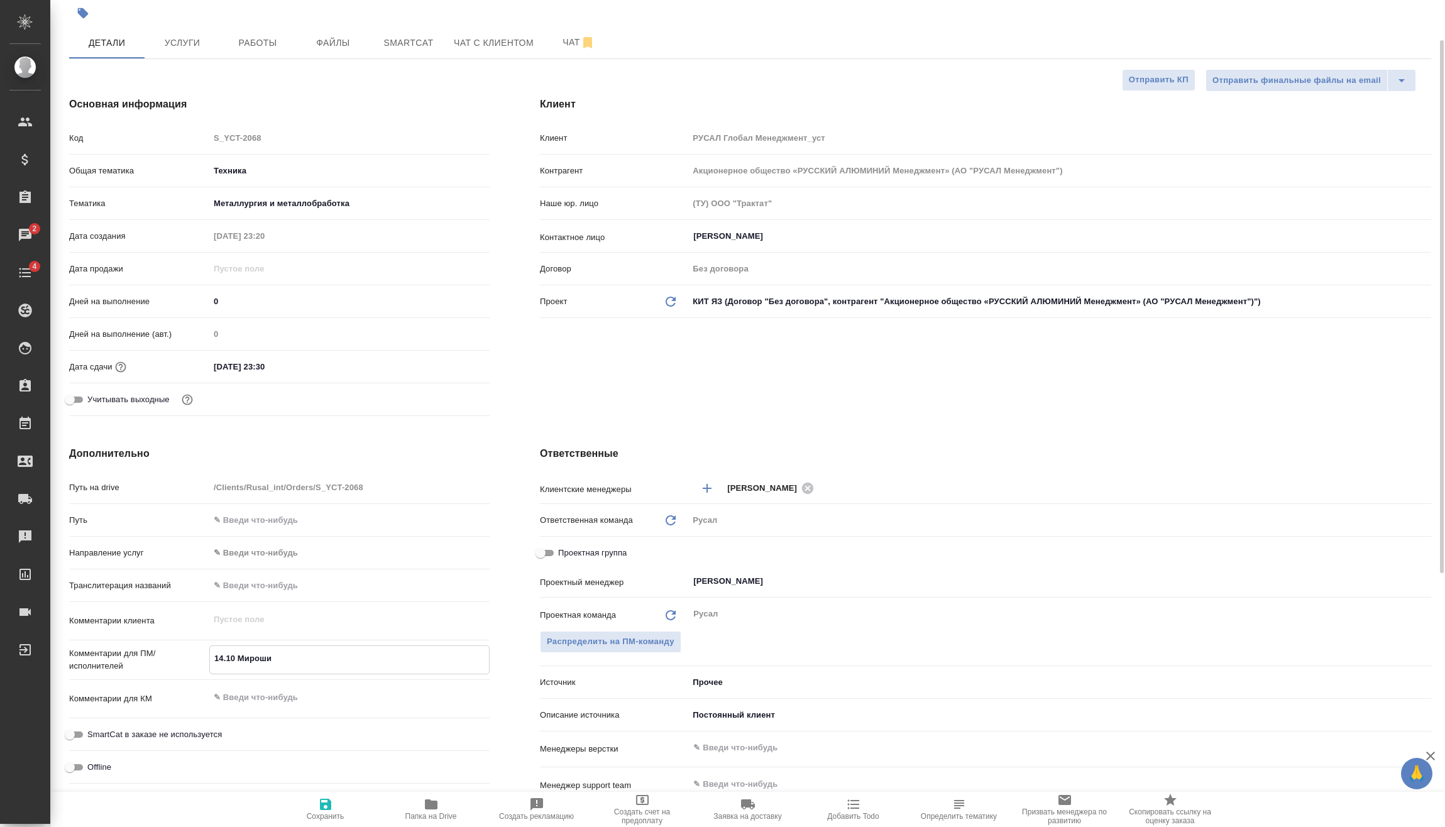
type textarea "x"
type textarea "14.10 Мирошин"
type textarea "x"
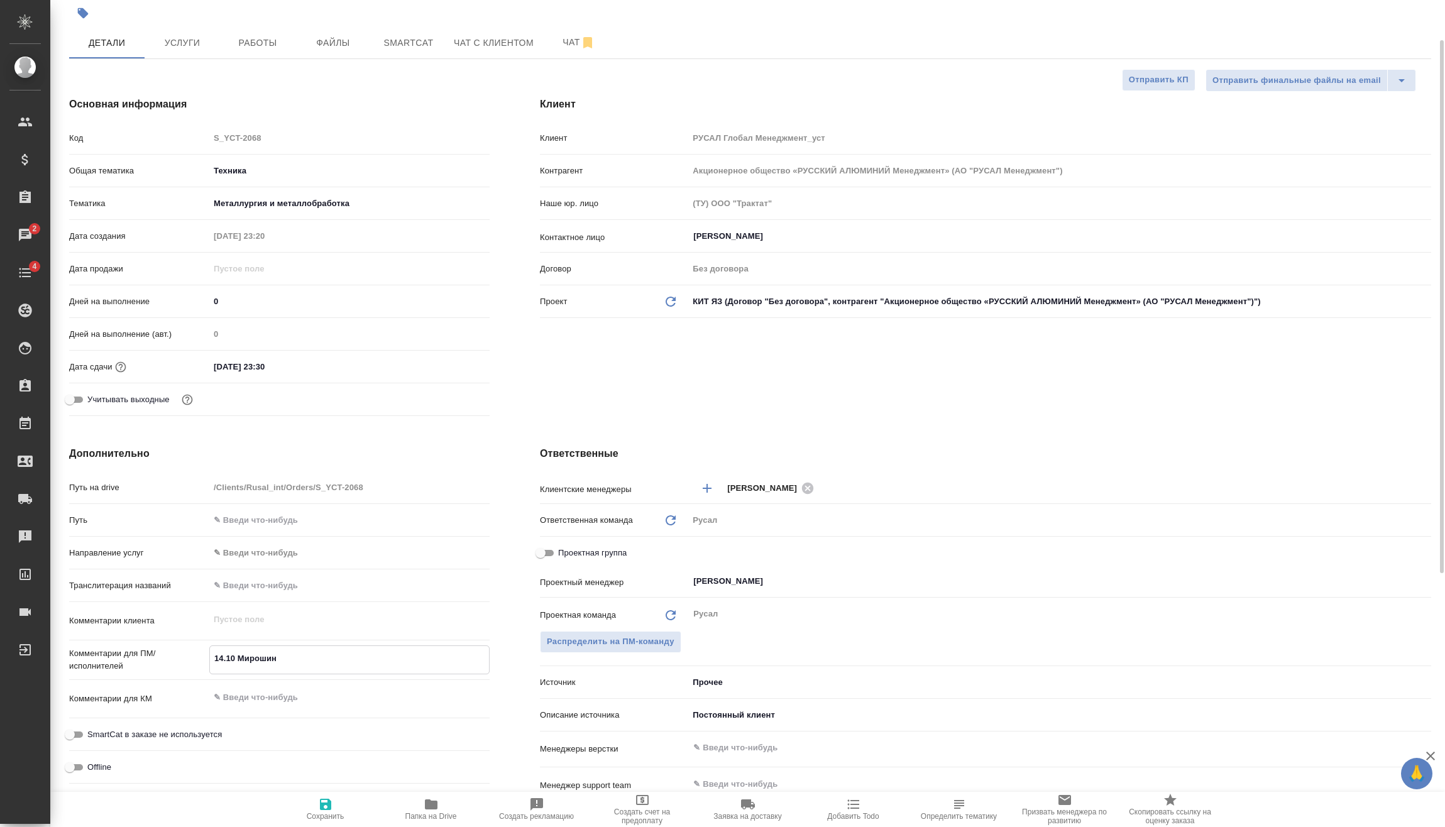
type textarea "14.10 Мирошина"
type textarea "x"
type textarea "14.10 Мирошина"
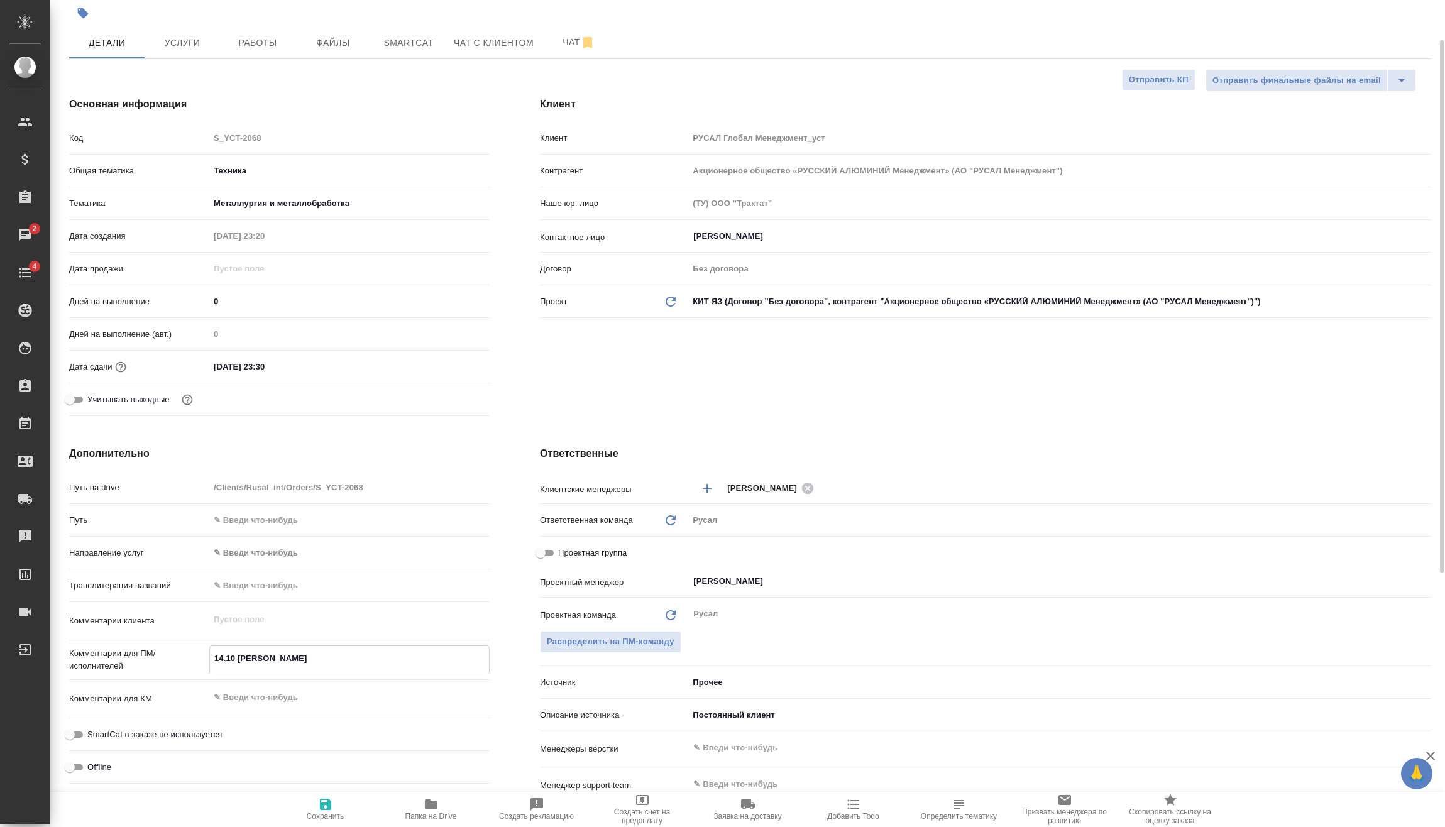
type textarea "x"
type textarea "14.10 Мирошина о"
type textarea "x"
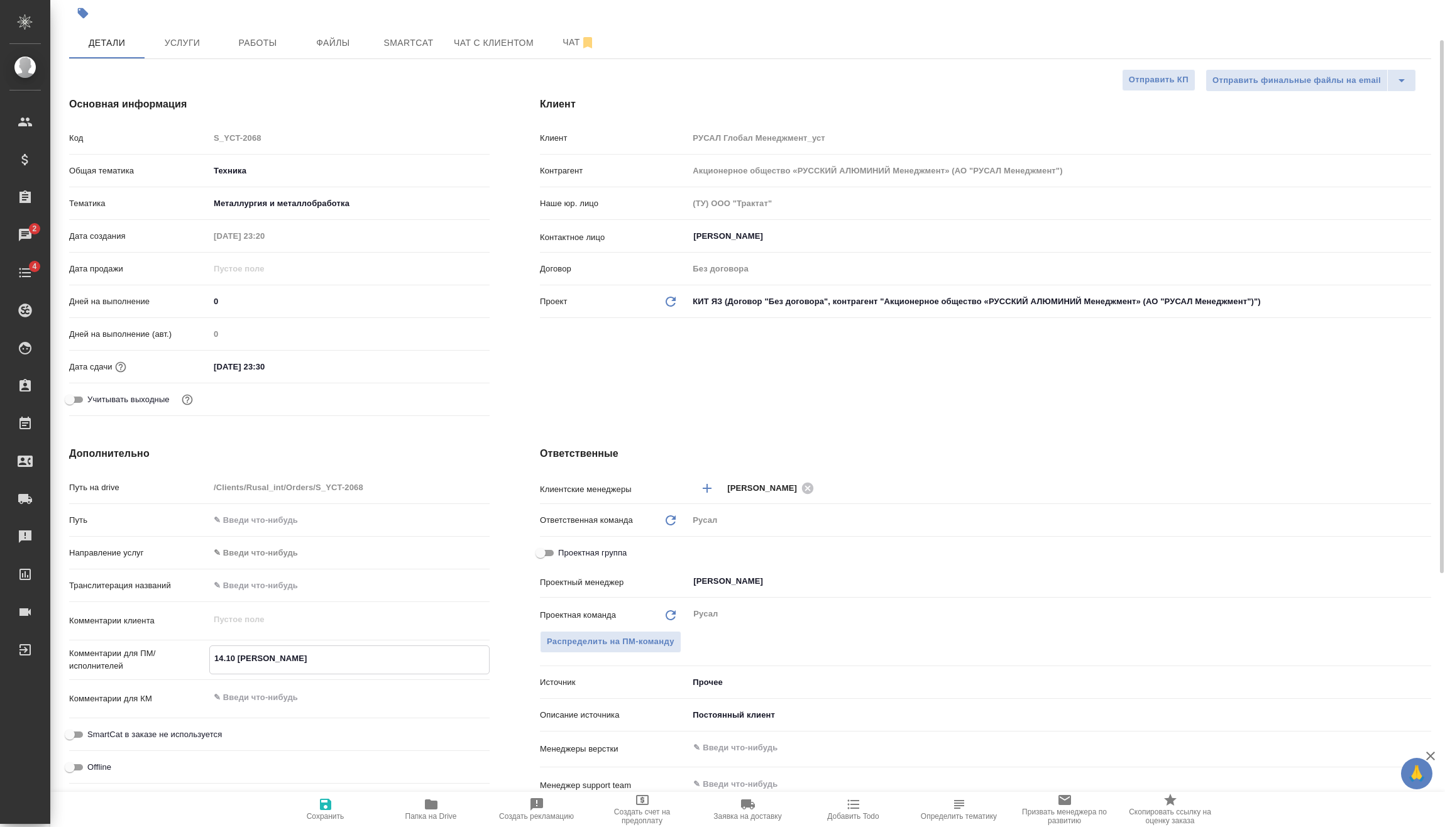
type textarea "x"
type textarea "14.10 Мирошина он"
type textarea "x"
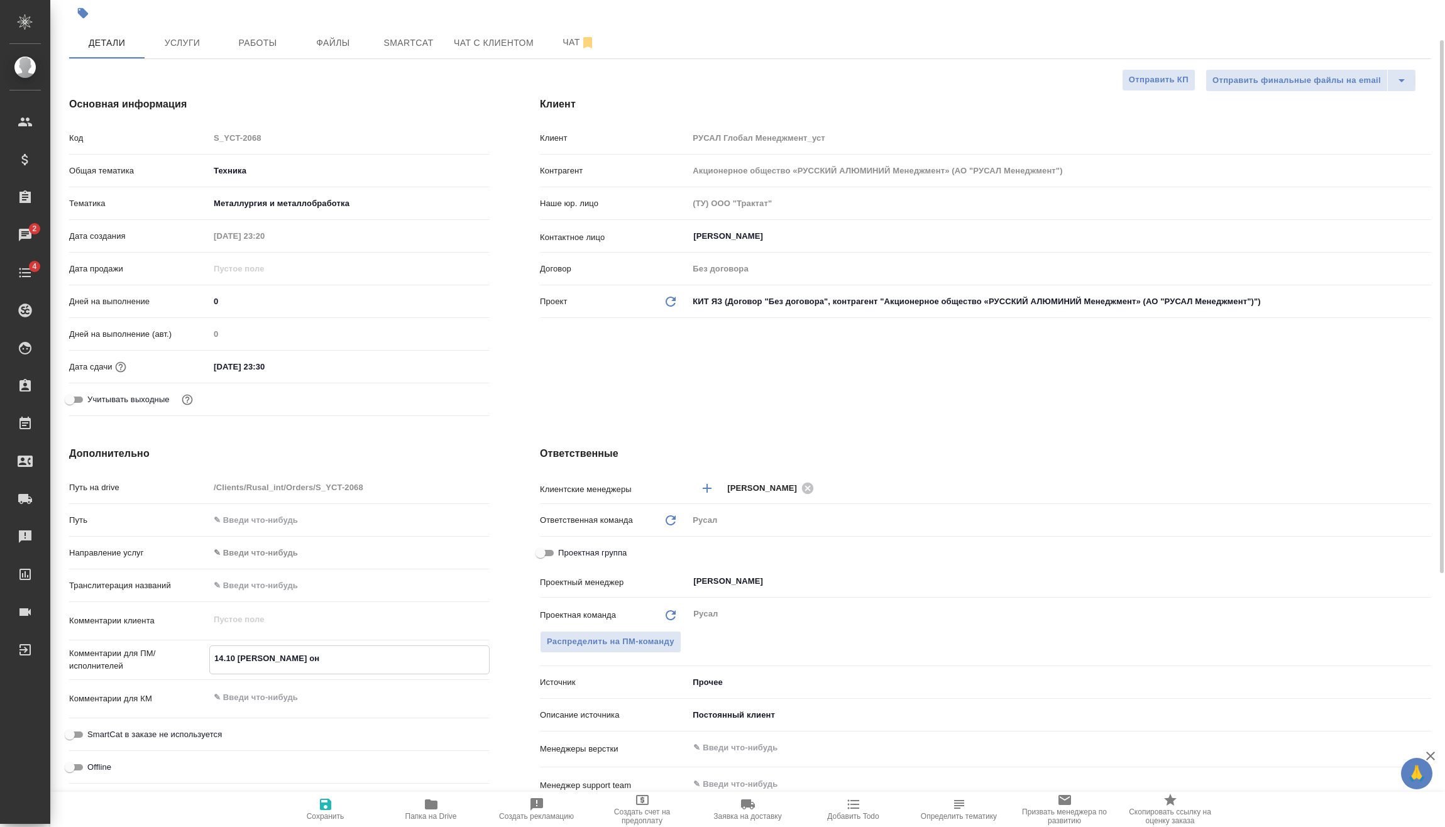
type textarea "x"
type textarea "14.10 Мирошина онл"
type textarea "x"
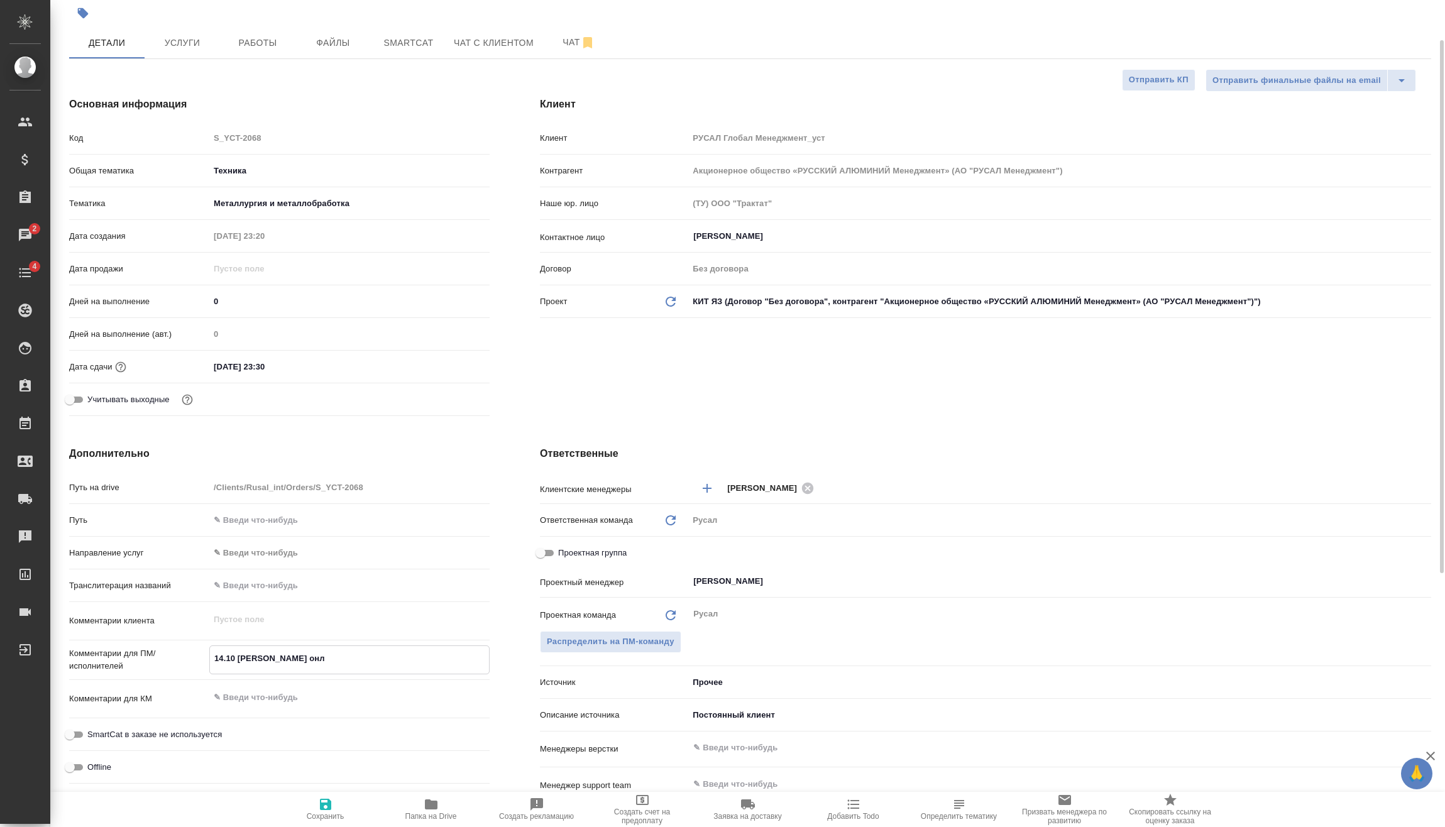
type textarea "14.10 Мирошина онла"
type textarea "x"
type textarea "14.10 Мирошина онлай"
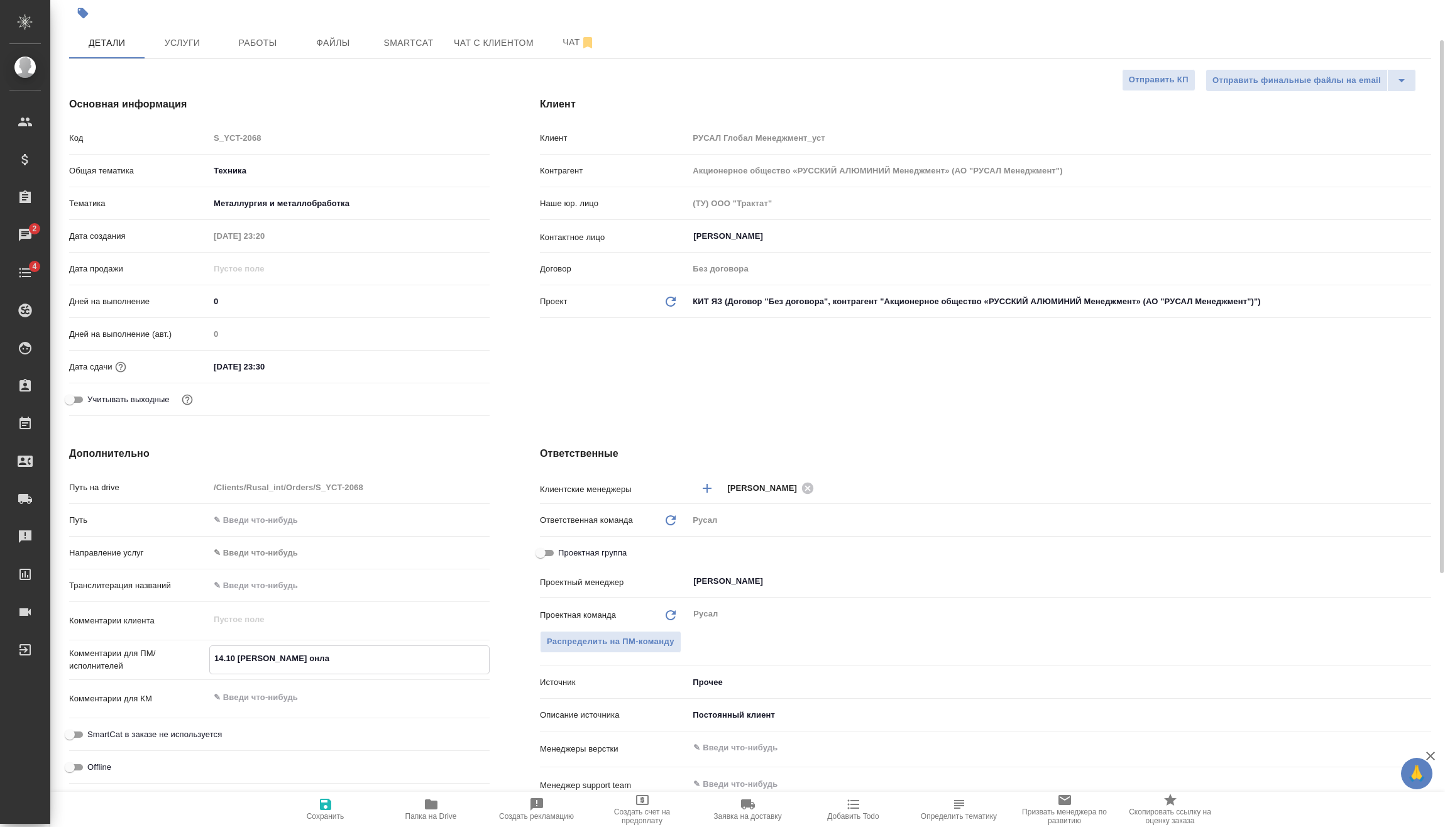
type textarea "x"
type textarea "14.10 Мирошина онлайн"
type textarea "x"
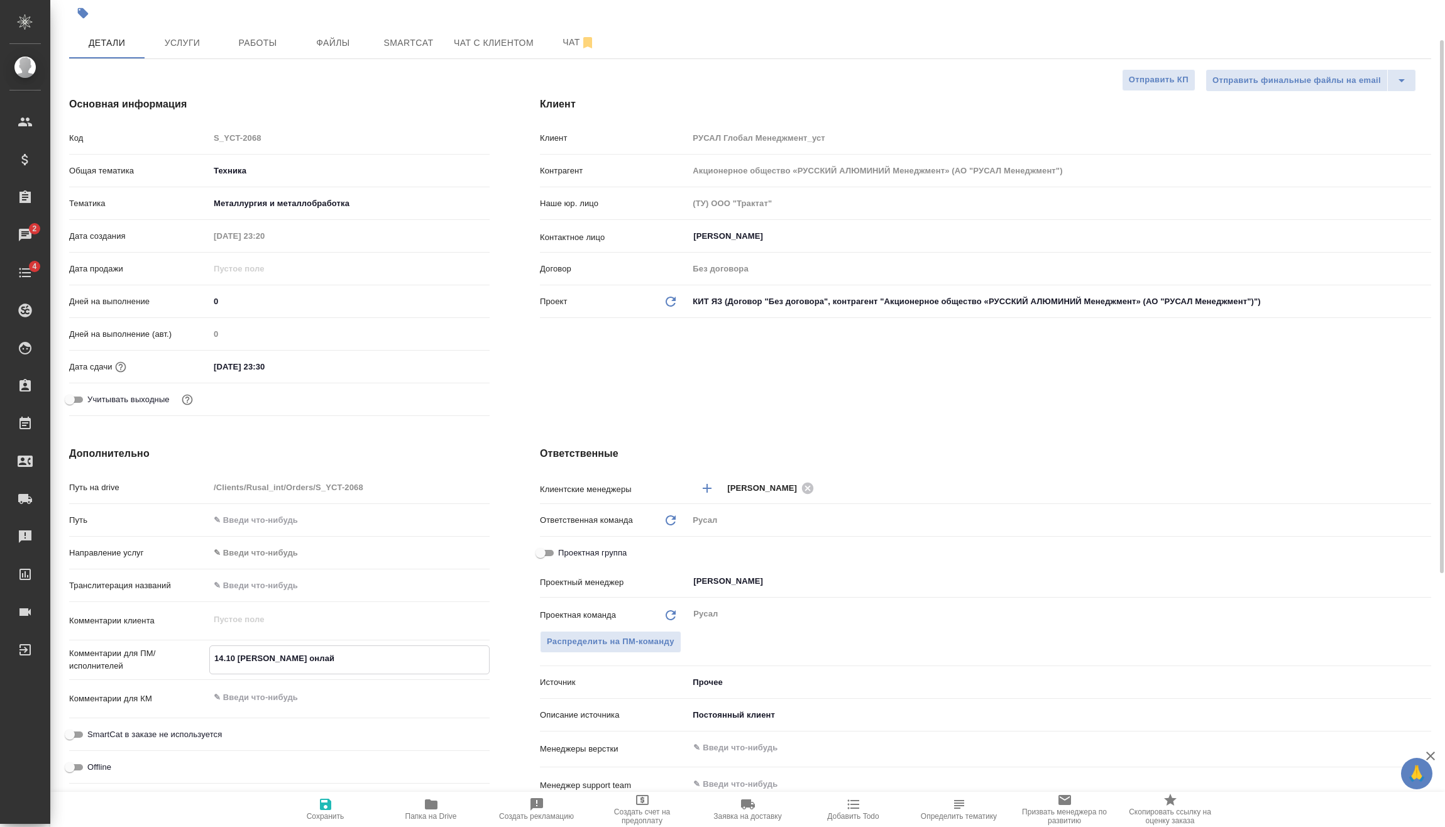
type textarea "x"
type textarea "14.10 Мирошина онлайн"
type textarea "x"
click at [334, 792] on button "Сохранить" at bounding box center [326, 809] width 106 height 35
type textarea "x"
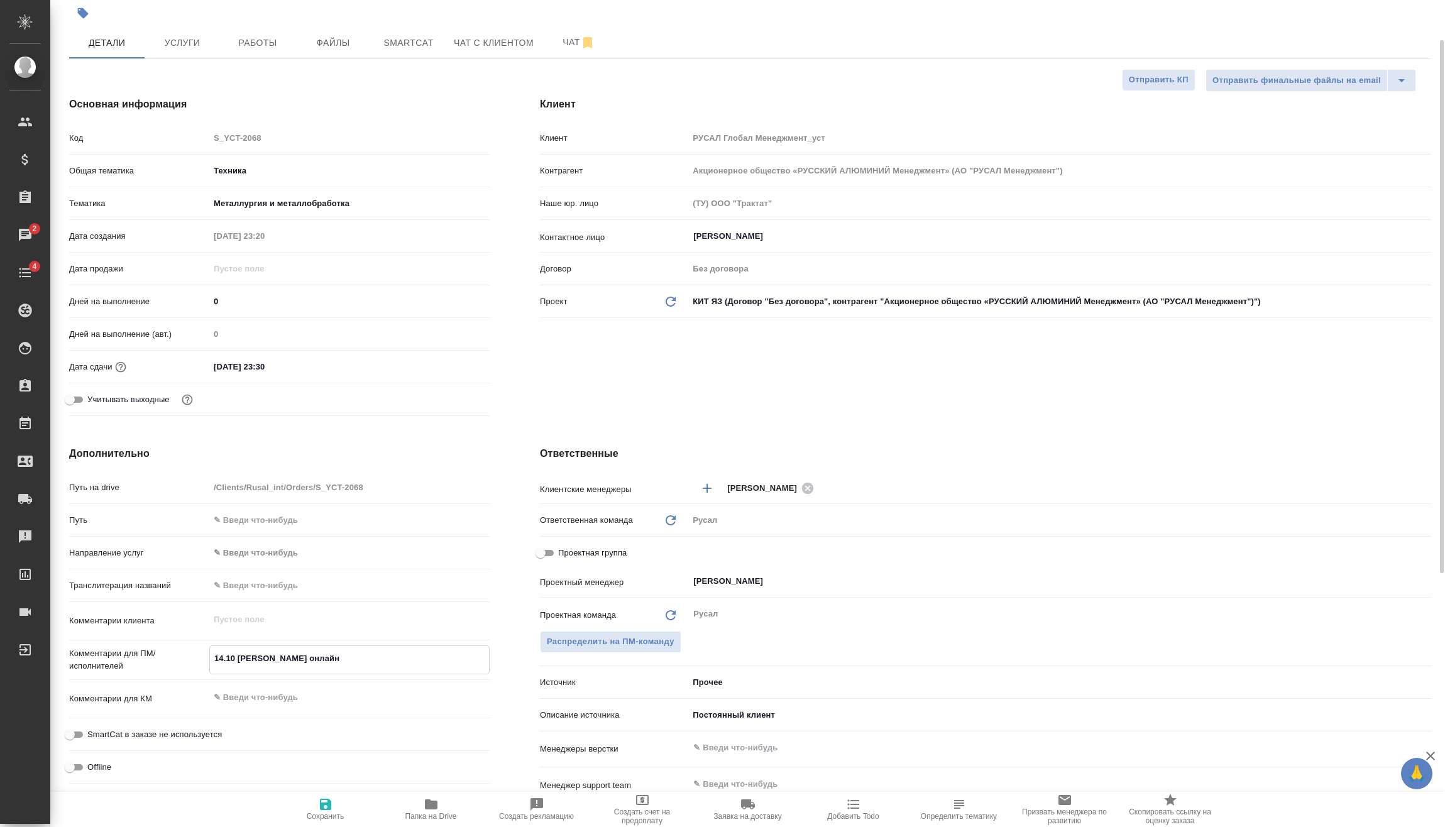
type textarea "x"
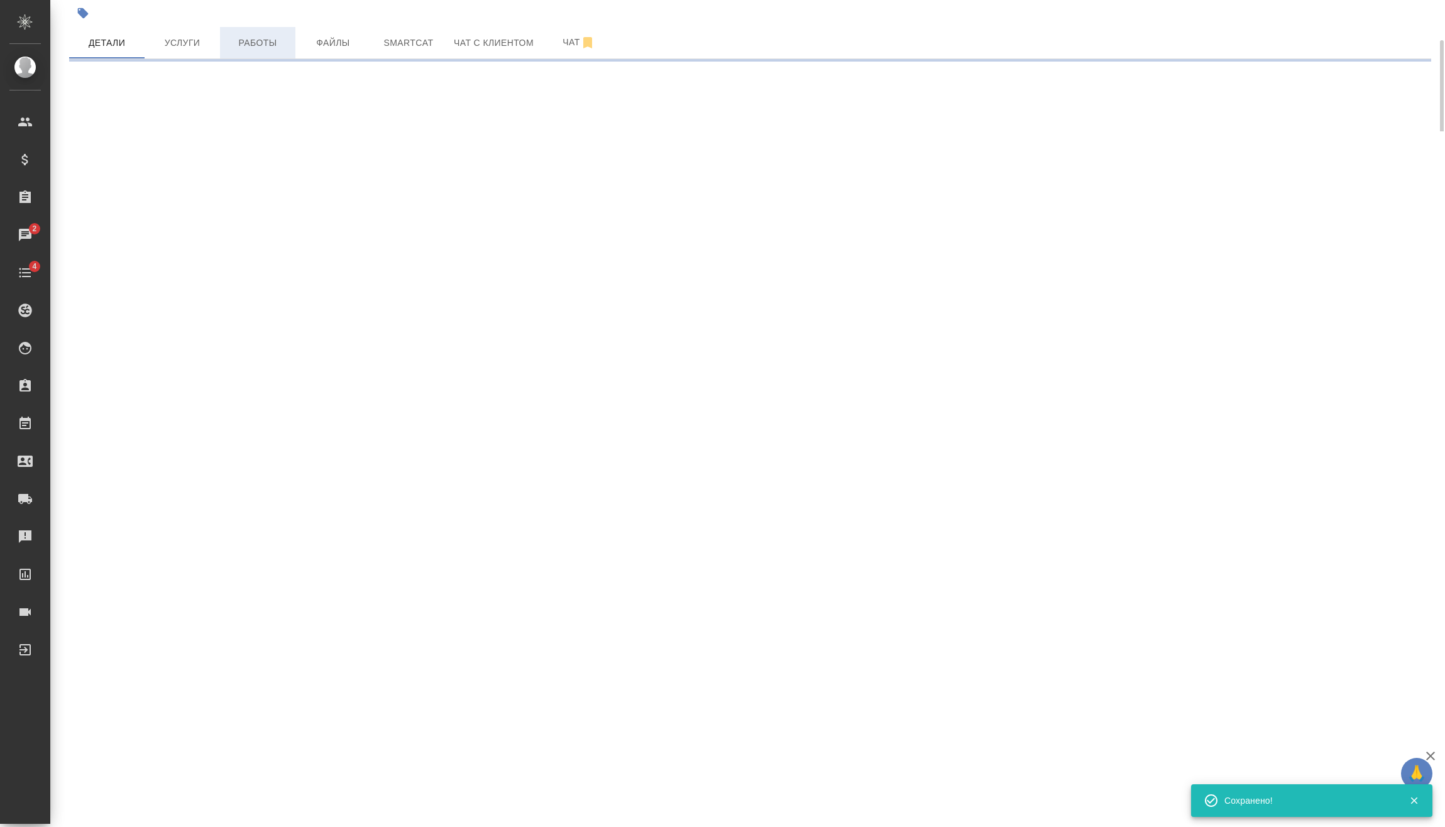
select select "RU"
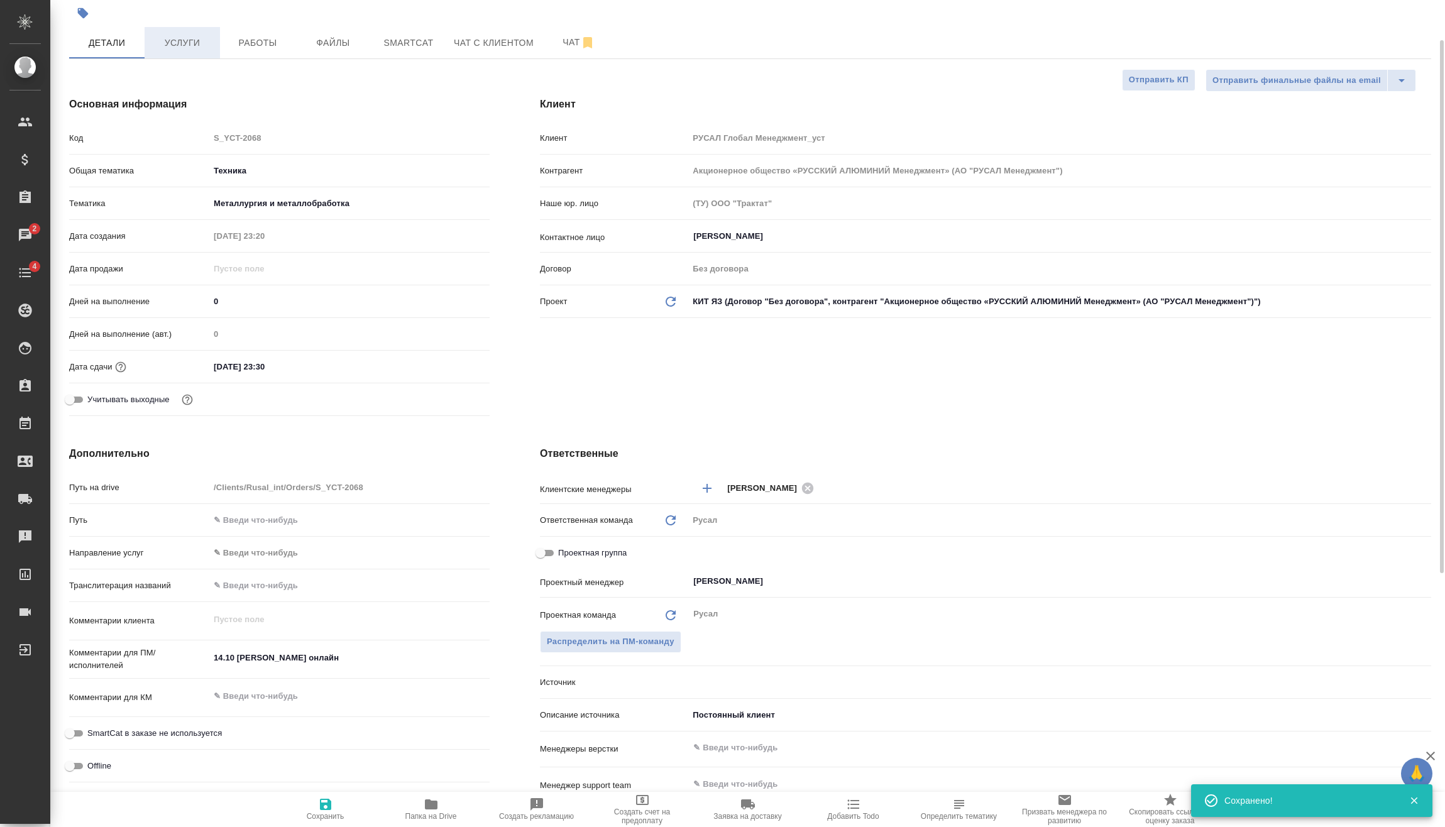
type textarea "x"
click at [186, 52] on button "Услуги" at bounding box center [182, 42] width 75 height 31
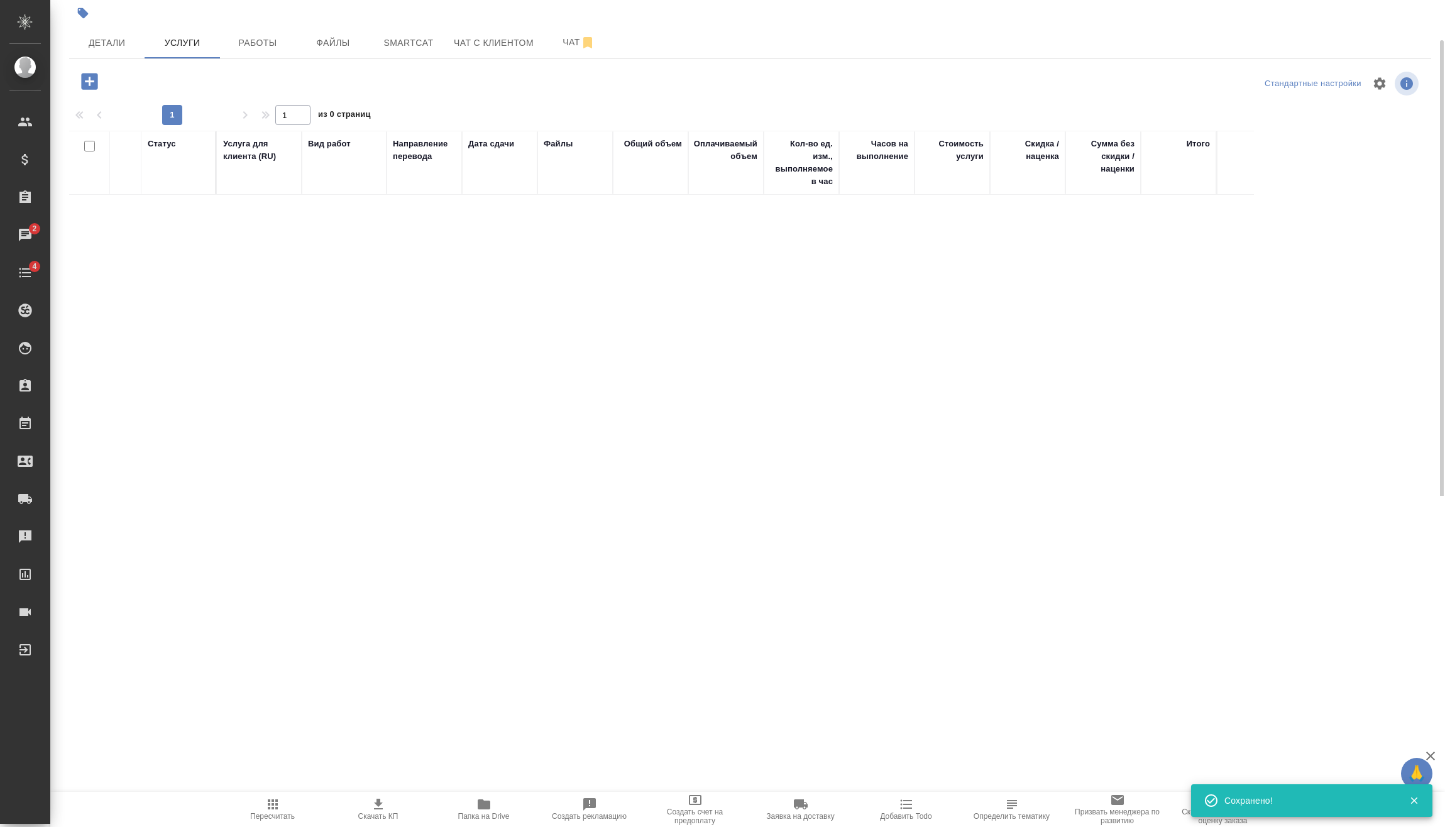
click at [94, 75] on icon "button" at bounding box center [89, 81] width 16 height 16
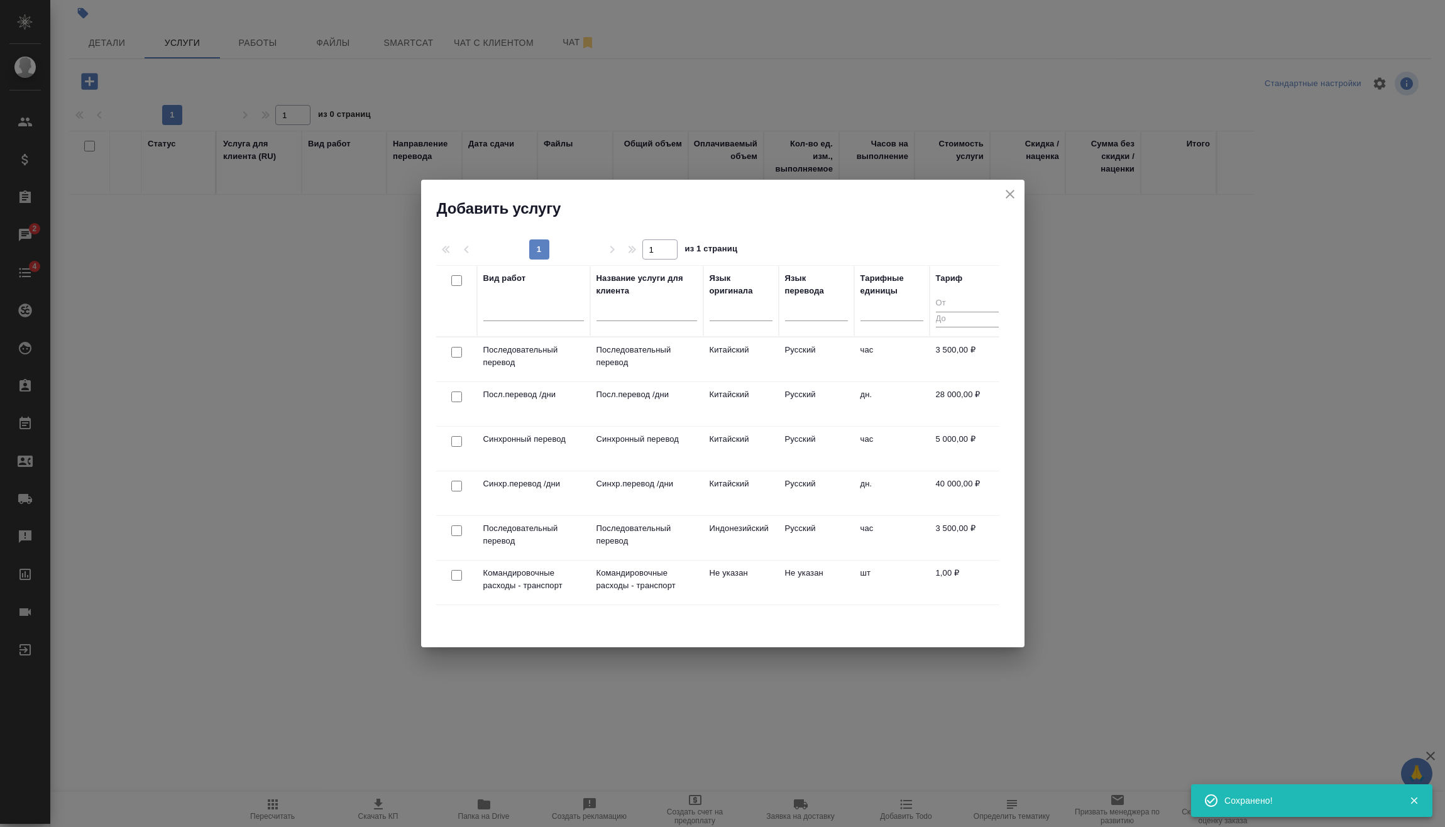
click at [456, 350] on input "checkbox" at bounding box center [456, 352] width 11 height 11
checkbox input "true"
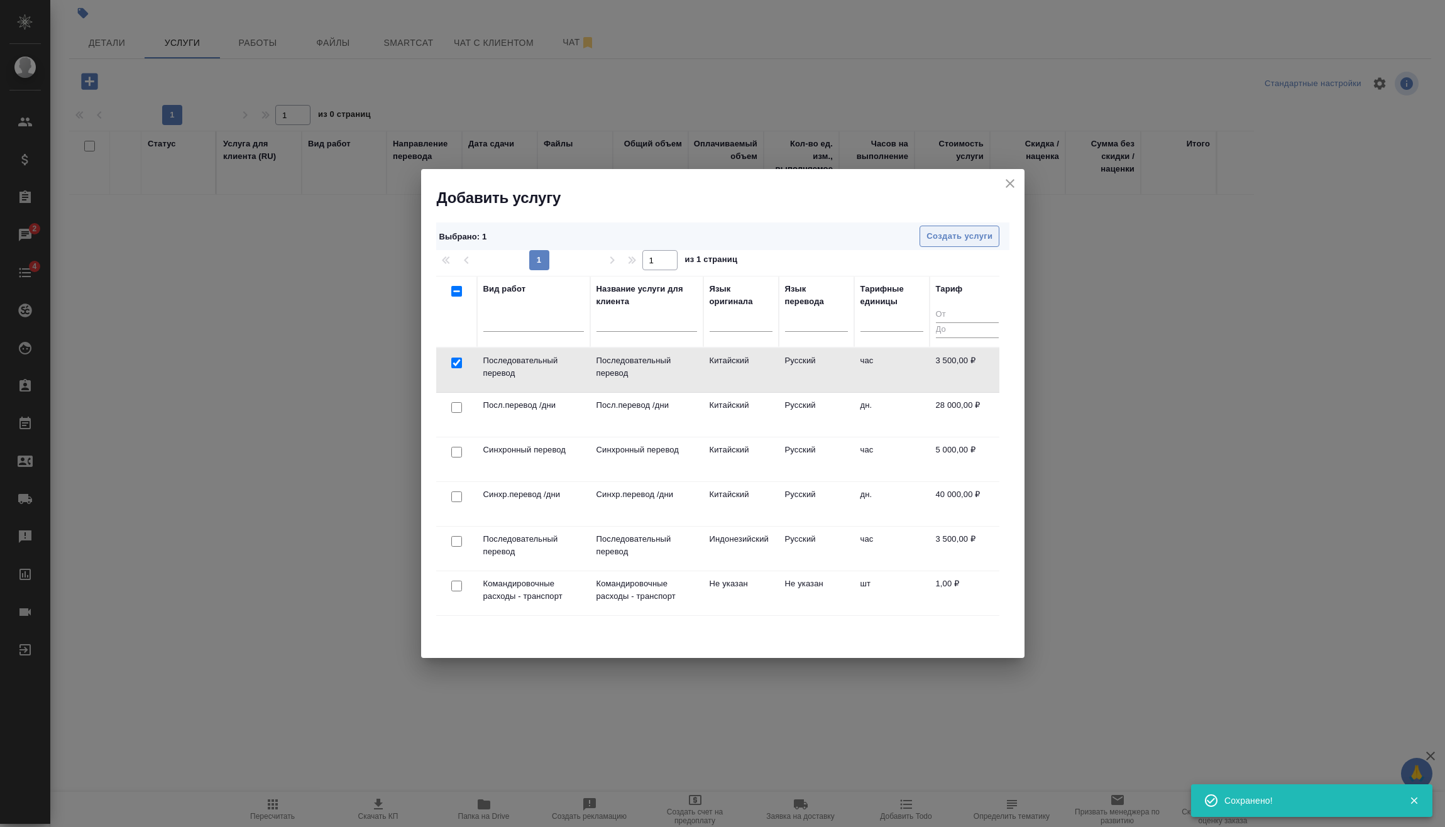
click at [957, 232] on span "Создать услуги" at bounding box center [959, 236] width 66 height 14
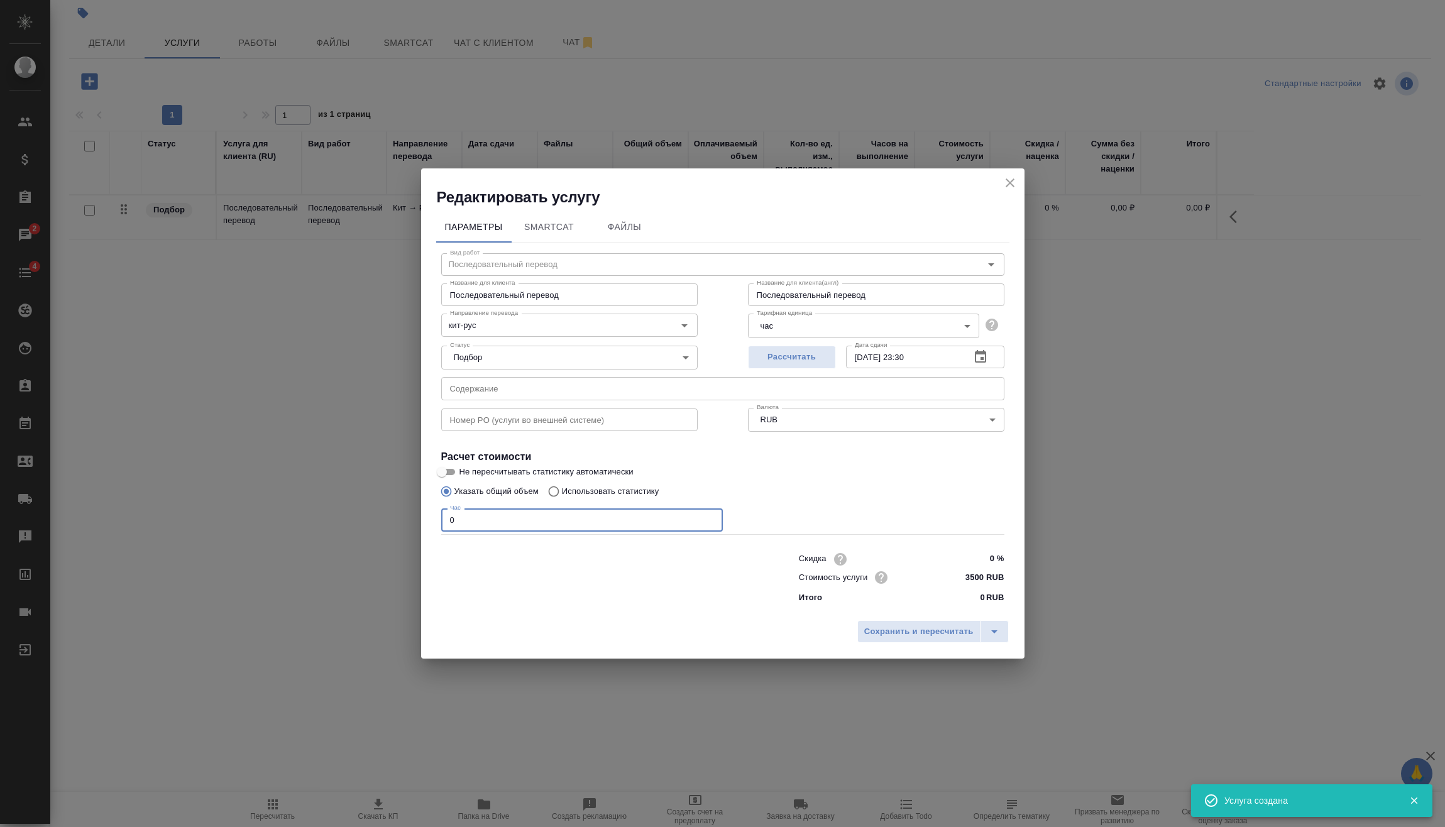
drag, startPoint x: 466, startPoint y: 522, endPoint x: 418, endPoint y: 526, distance: 48.0
click at [421, 526] on div "Параметры SmartCat Файлы Вид работ Последовательный перевод Вид работ Название …" at bounding box center [722, 410] width 603 height 407
type input "2"
click at [943, 626] on button "Сохранить и пересчитать" at bounding box center [918, 631] width 123 height 23
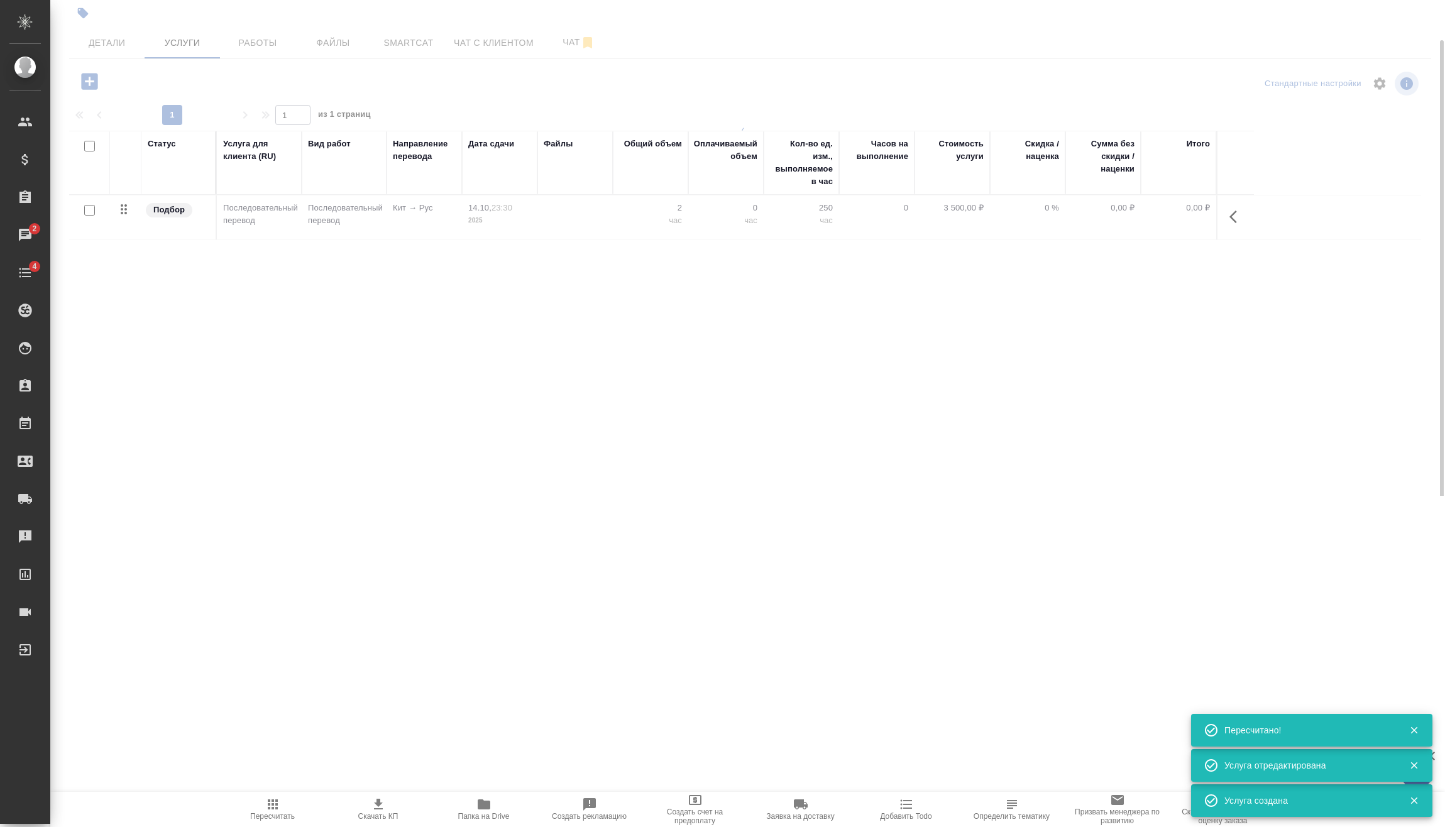
type input "urgent"
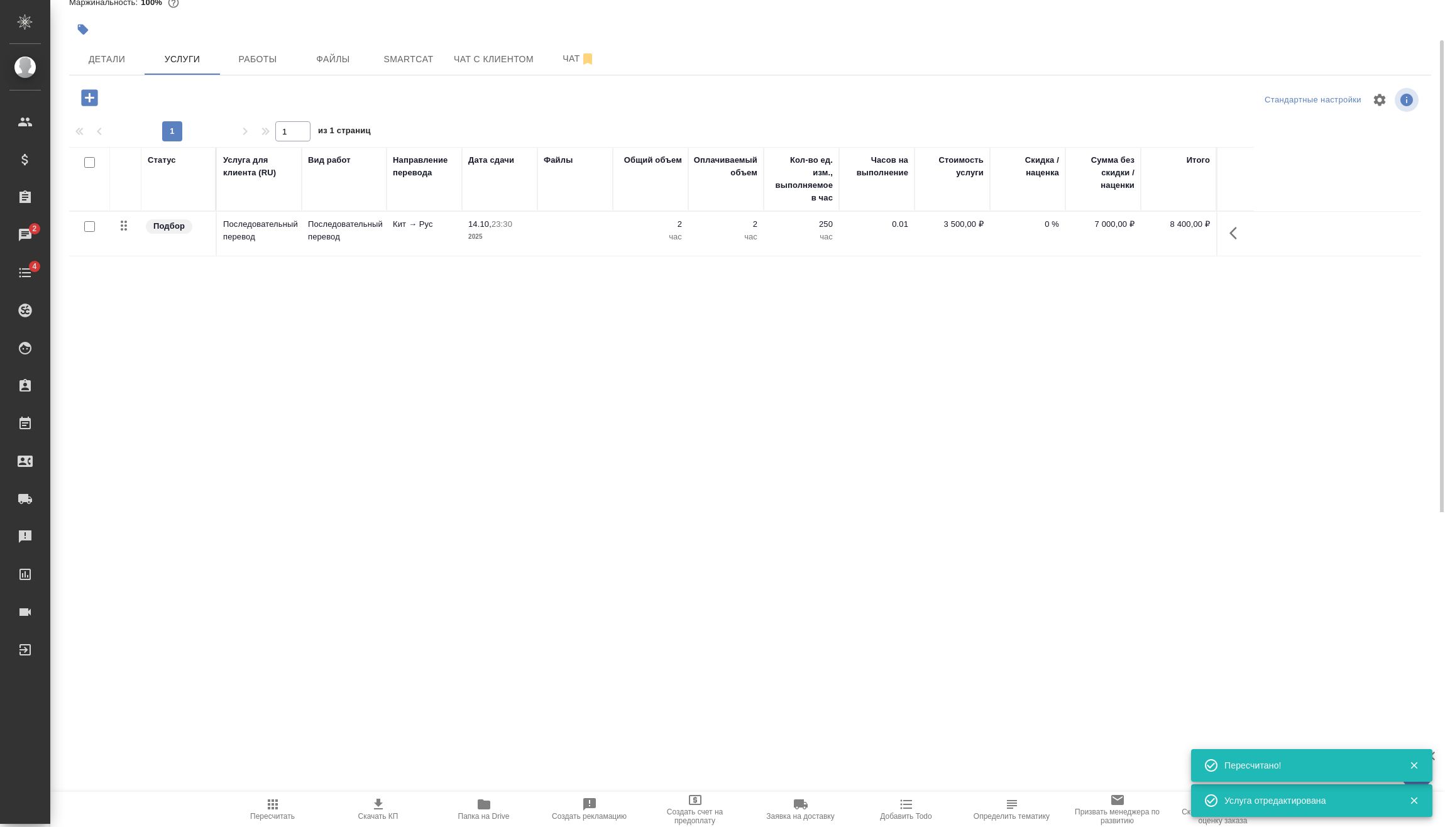
click at [1233, 234] on icon "button" at bounding box center [1236, 233] width 15 height 15
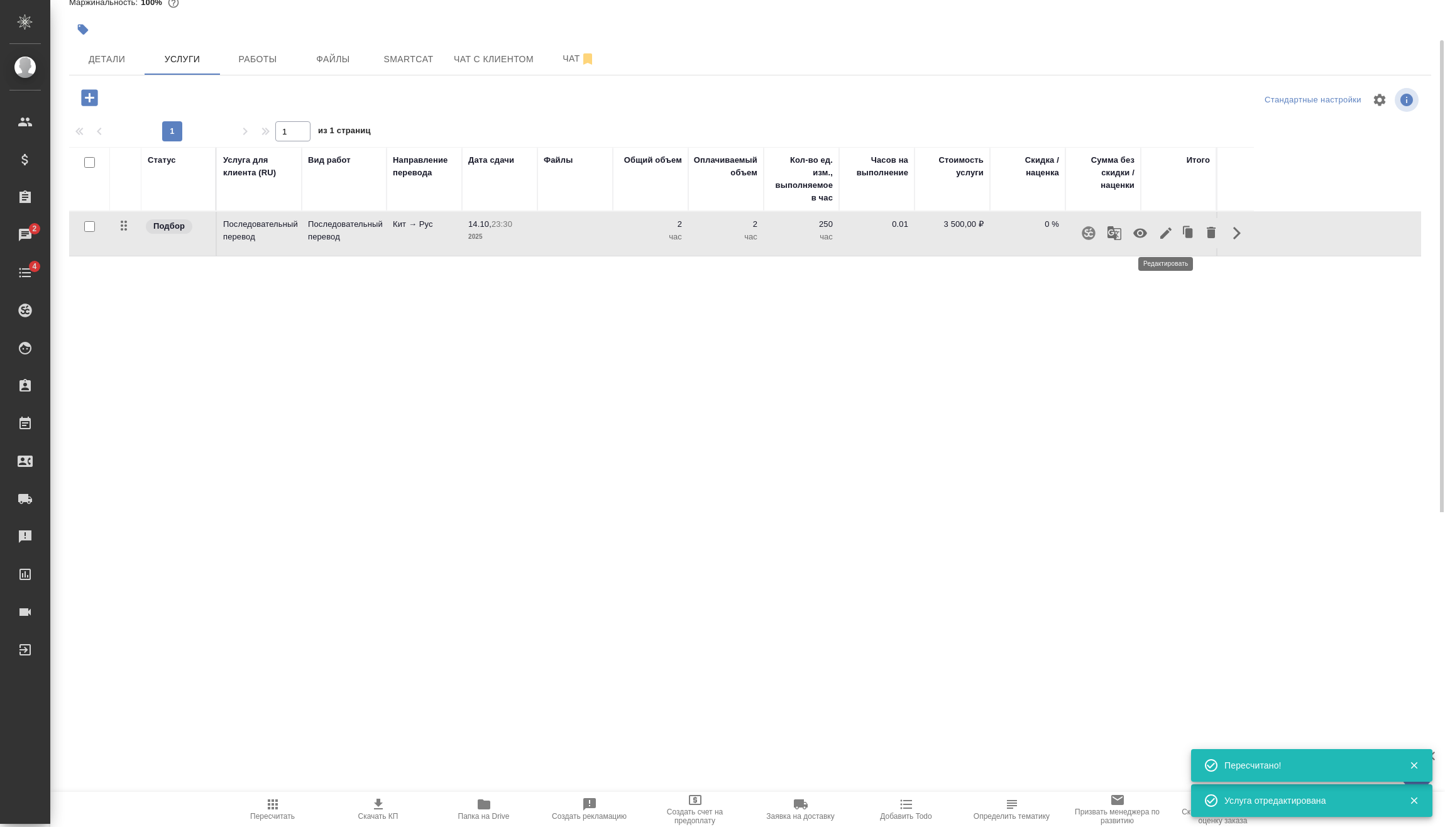
click at [1166, 233] on icon "button" at bounding box center [1165, 232] width 11 height 11
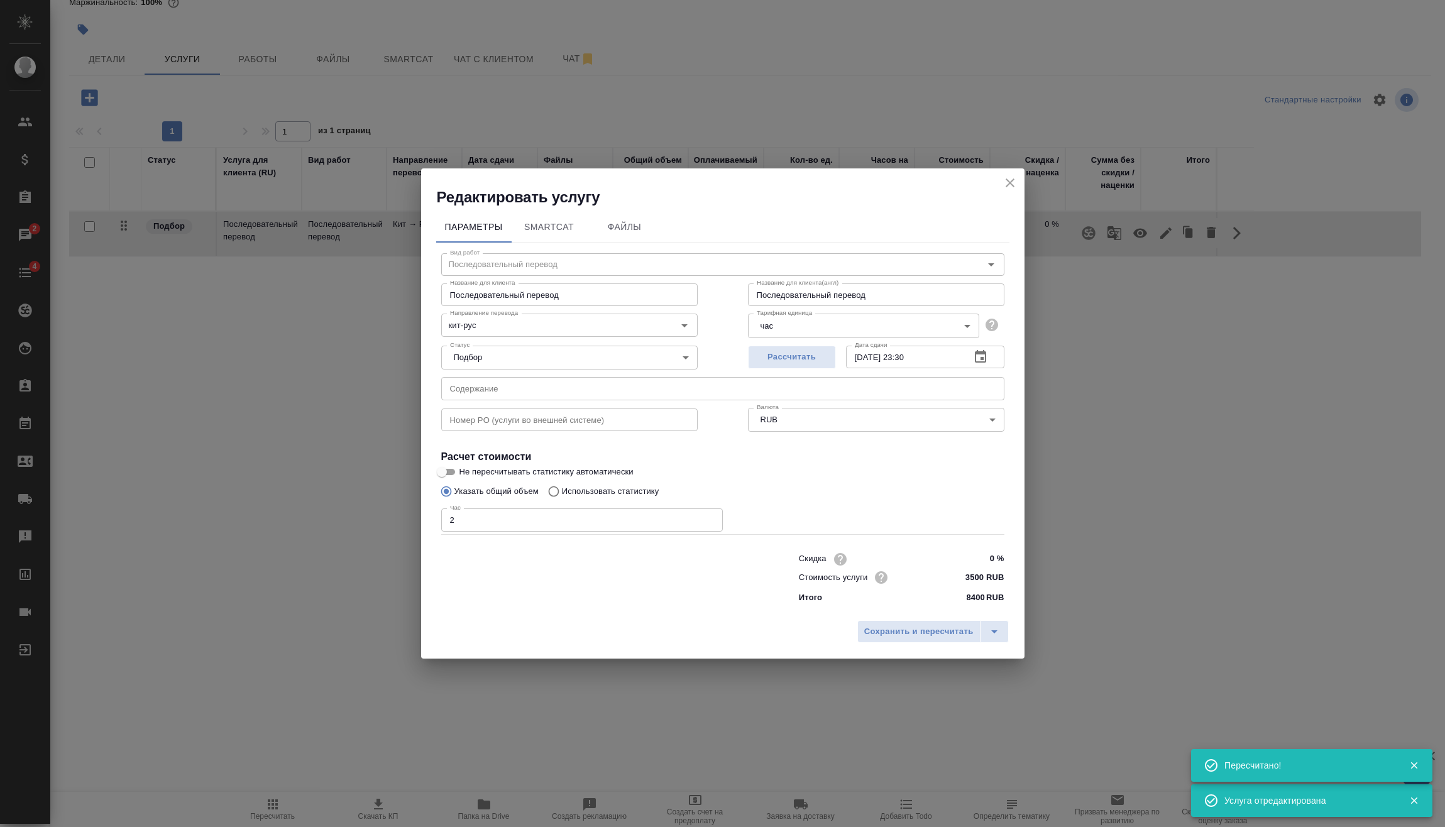
drag, startPoint x: 488, startPoint y: 520, endPoint x: 365, endPoint y: 532, distance: 123.7
click at [366, 532] on div "Редактировать услугу Параметры SmartCat Файлы Вид работ Последовательный перево…" at bounding box center [722, 413] width 1445 height 827
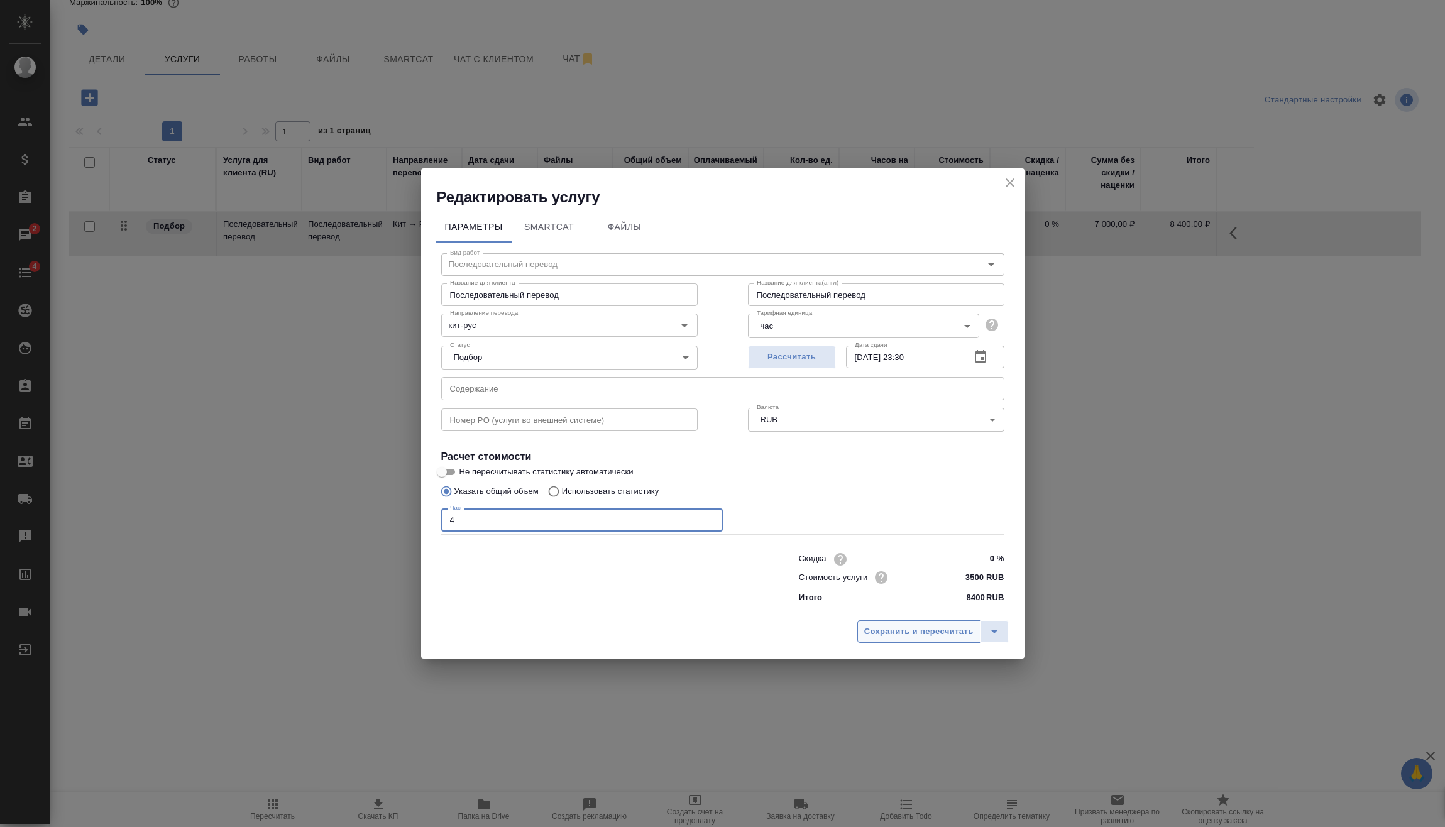
type input "4"
click at [883, 633] on span "Сохранить и пересчитать" at bounding box center [918, 632] width 109 height 14
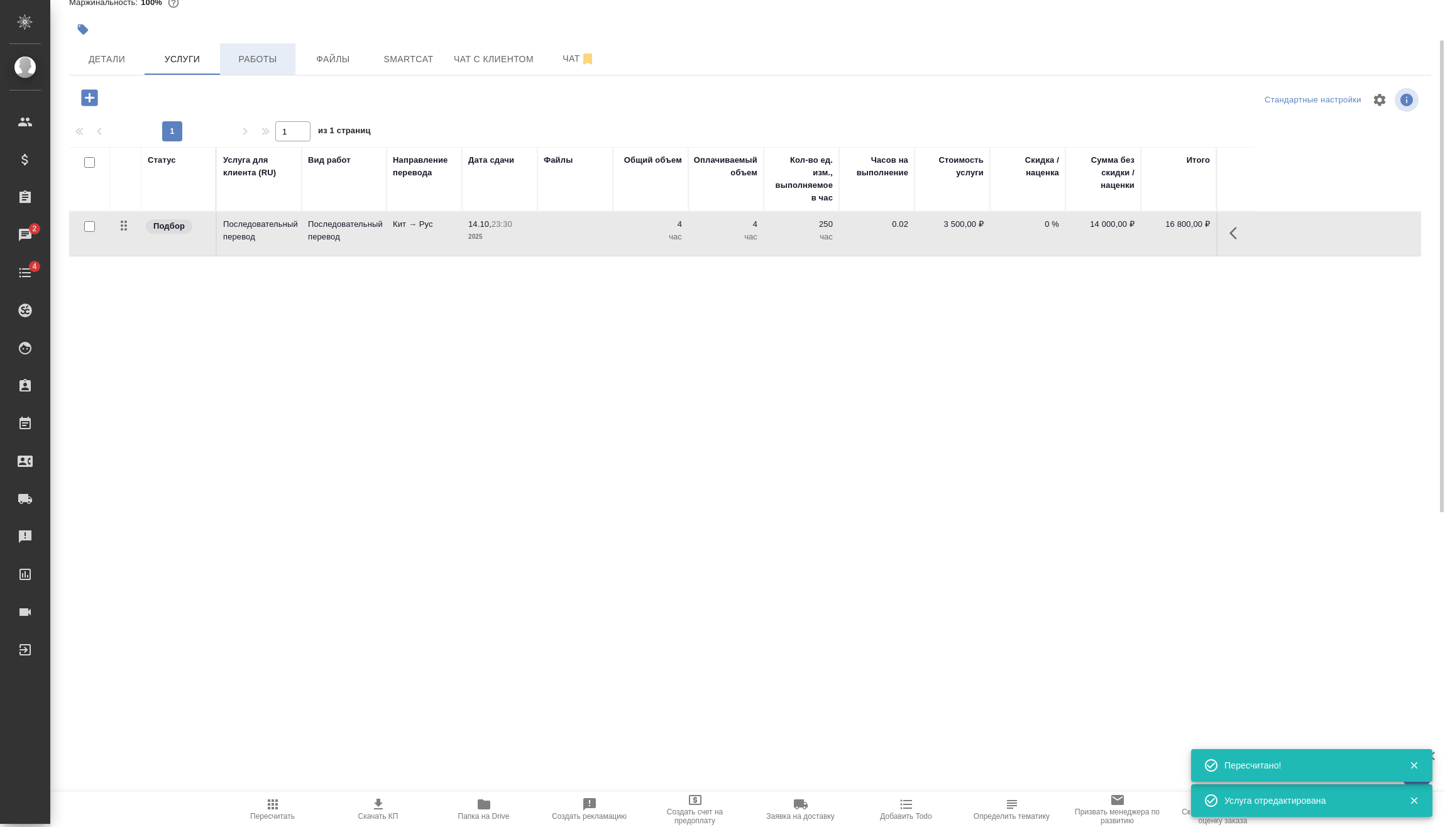
click at [270, 60] on span "Работы" at bounding box center [257, 60] width 60 height 16
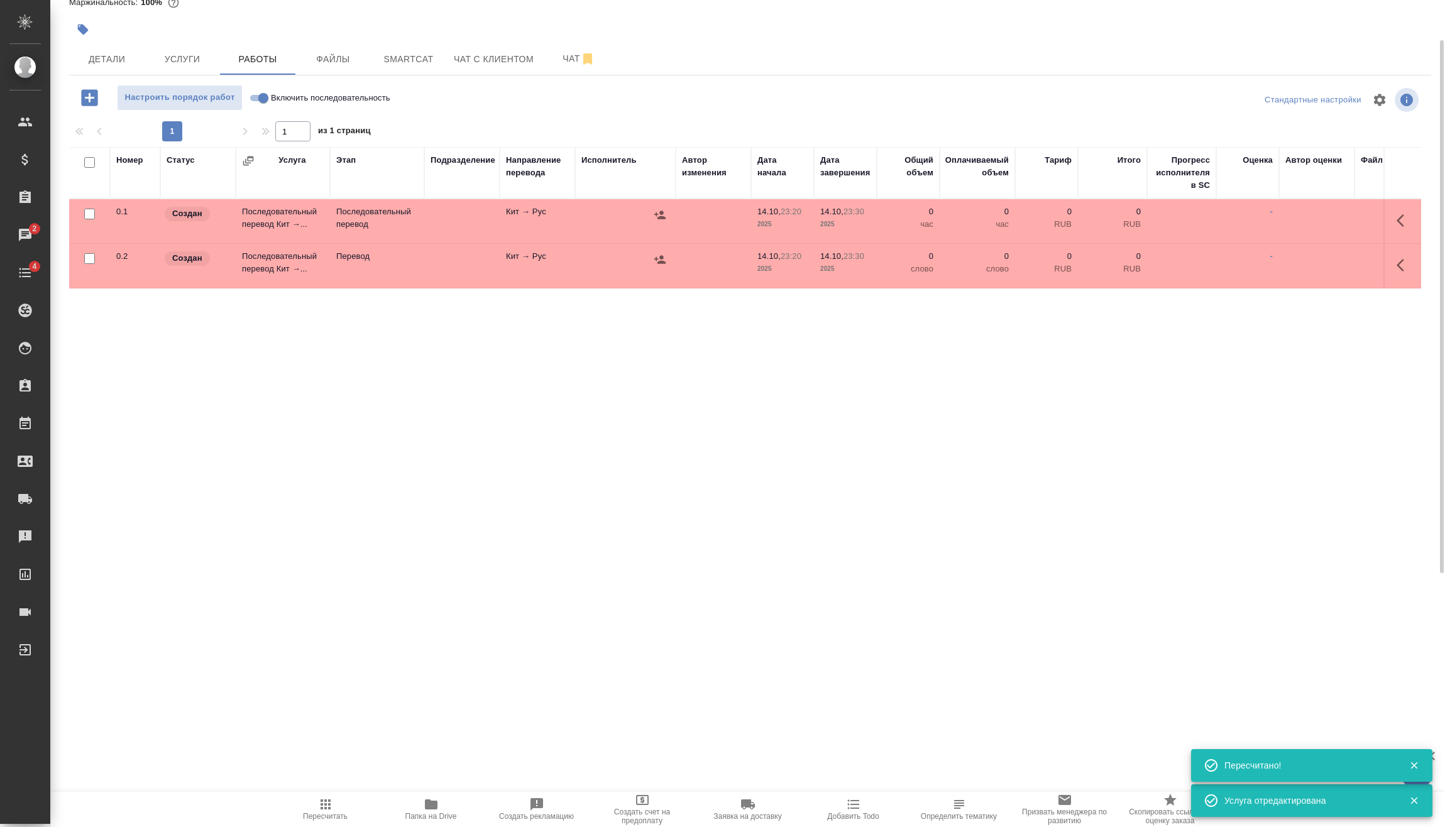
click at [91, 257] on input "checkbox" at bounding box center [89, 258] width 11 height 11
checkbox input "true"
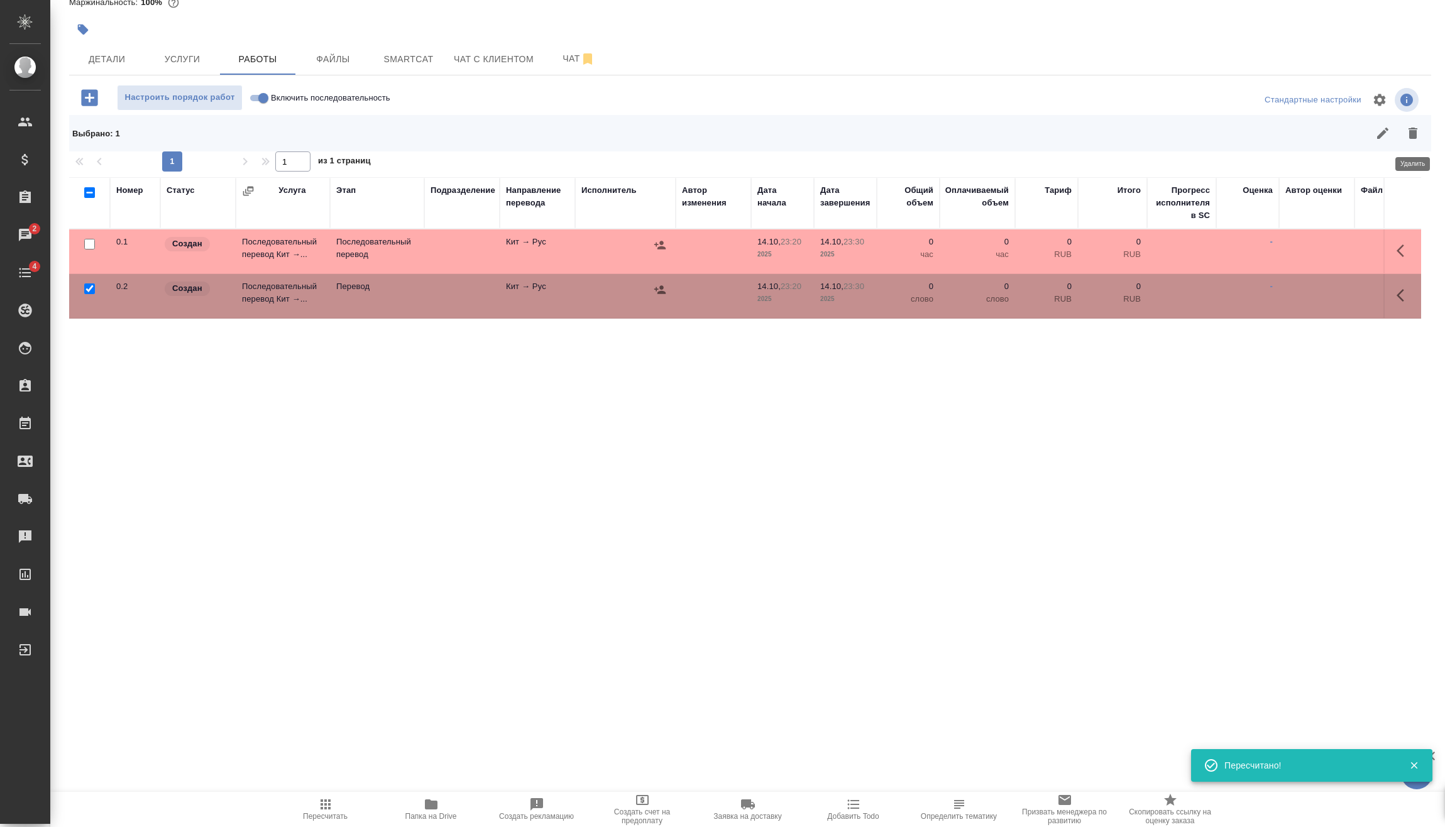
click at [1413, 136] on icon "button" at bounding box center [1412, 133] width 9 height 11
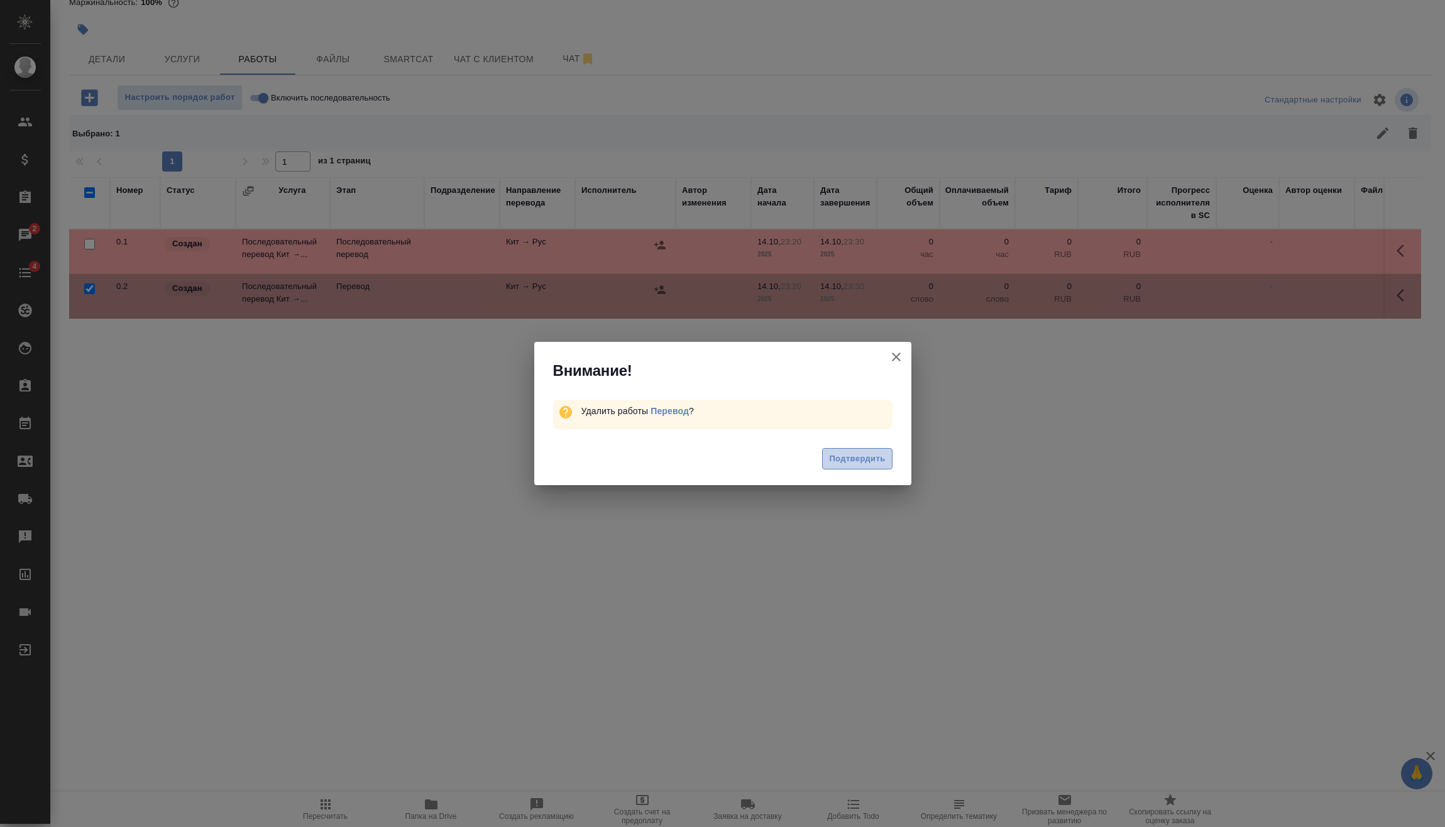
click at [874, 462] on span "Подтвердить" at bounding box center [857, 459] width 56 height 14
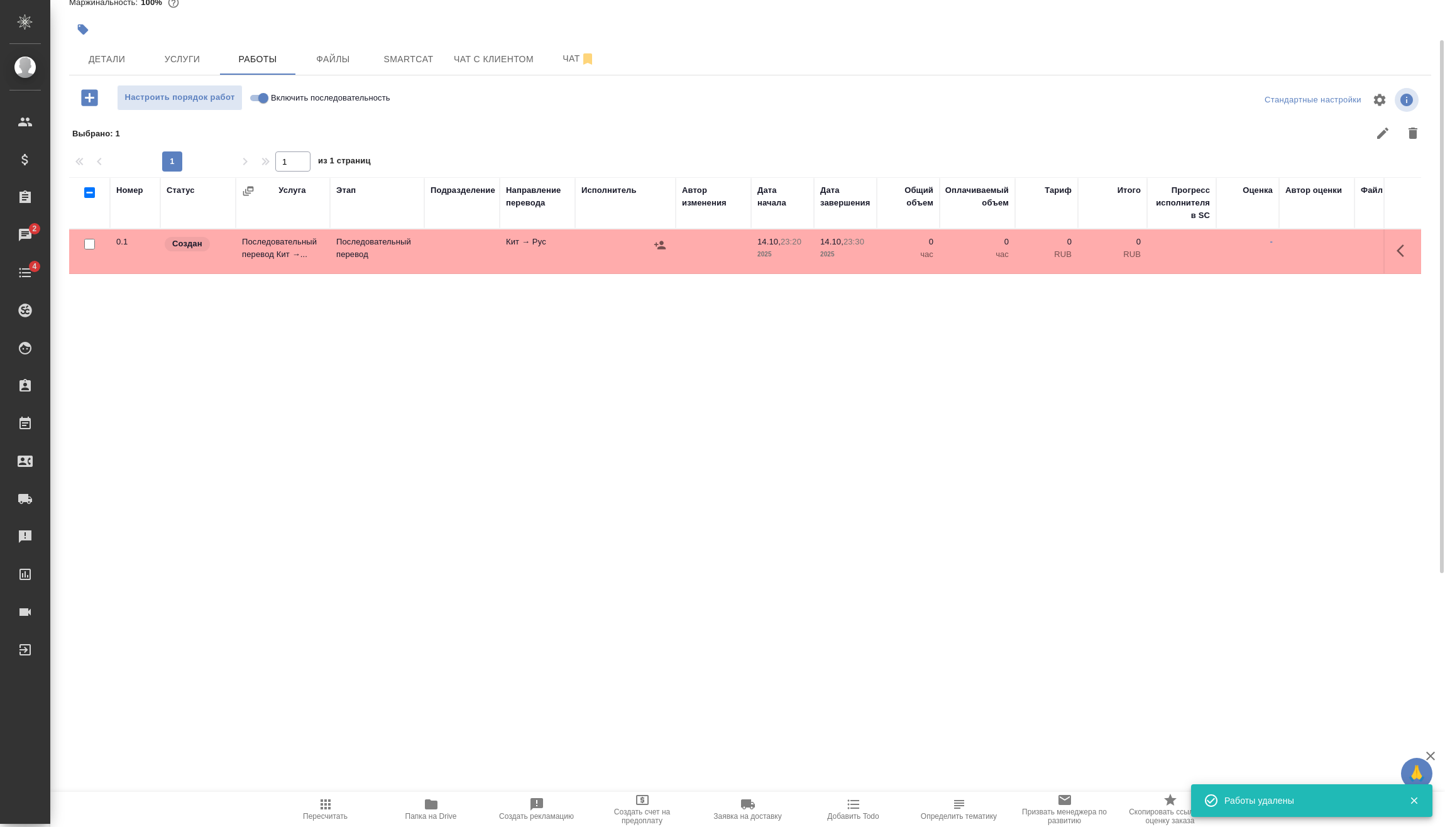
click at [258, 99] on input "Включить последовательность" at bounding box center [263, 97] width 45 height 15
checkbox input "true"
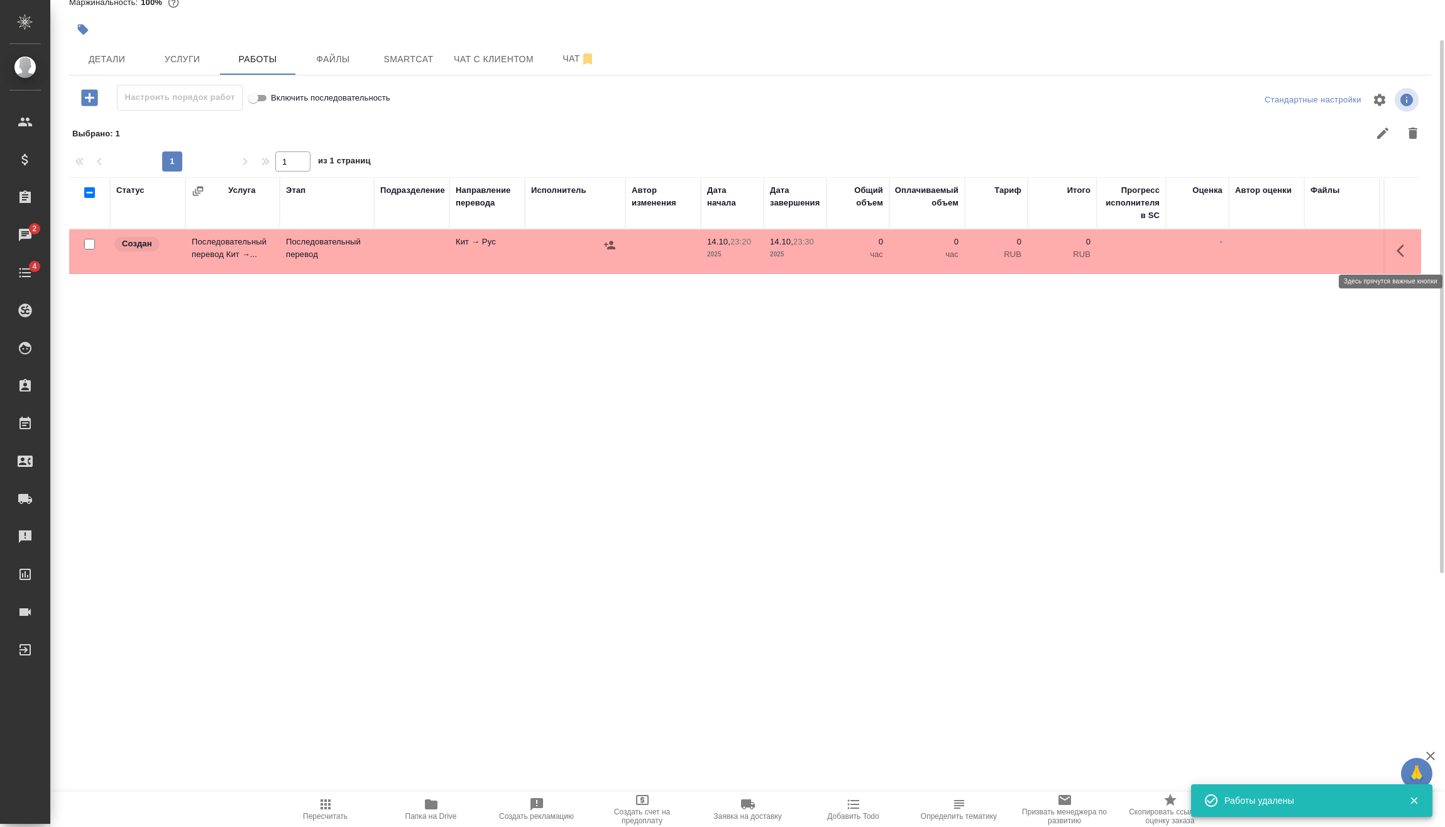
click at [1402, 247] on icon "button" at bounding box center [1400, 250] width 8 height 13
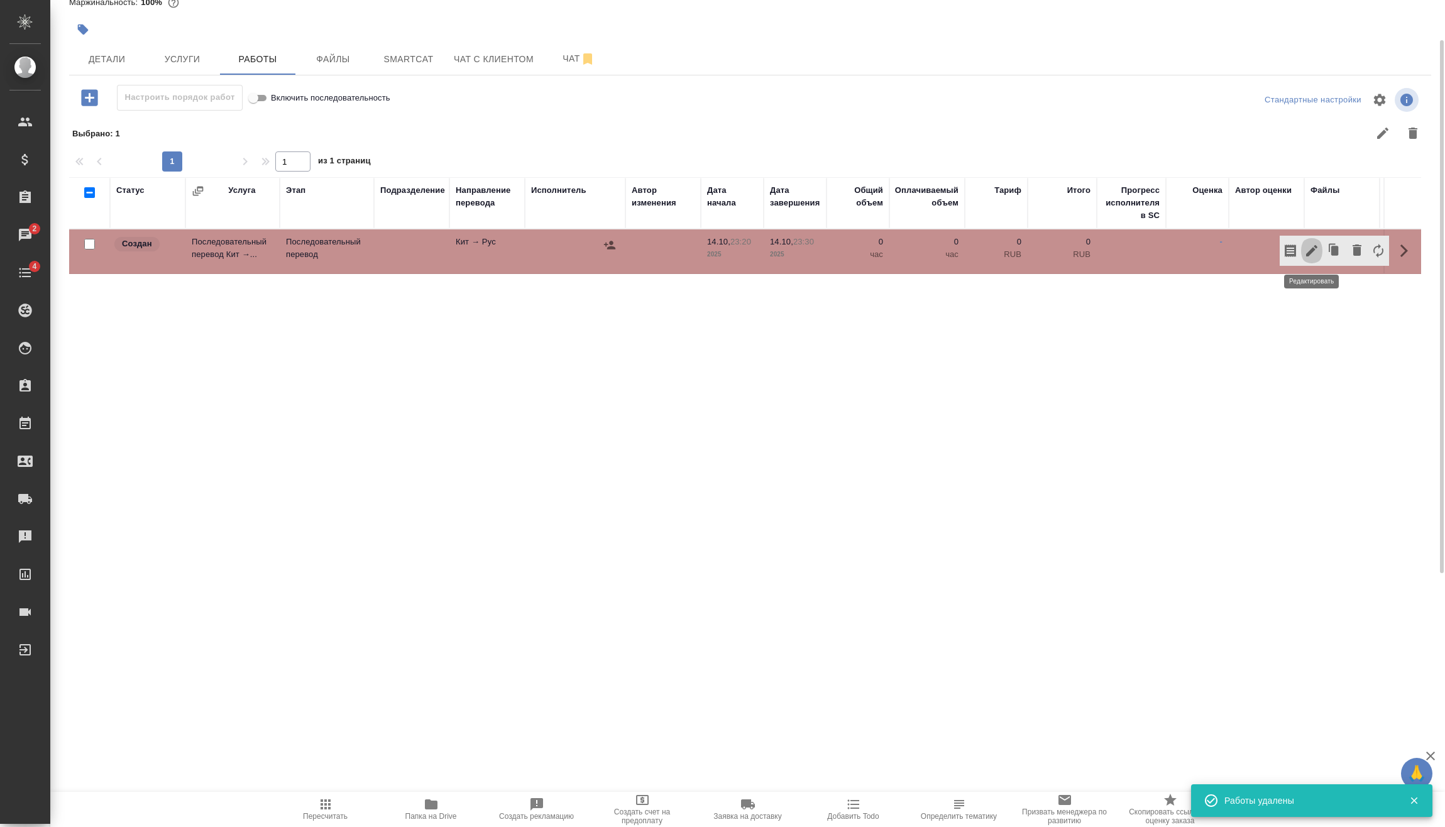
click at [1311, 246] on icon "button" at bounding box center [1311, 250] width 15 height 15
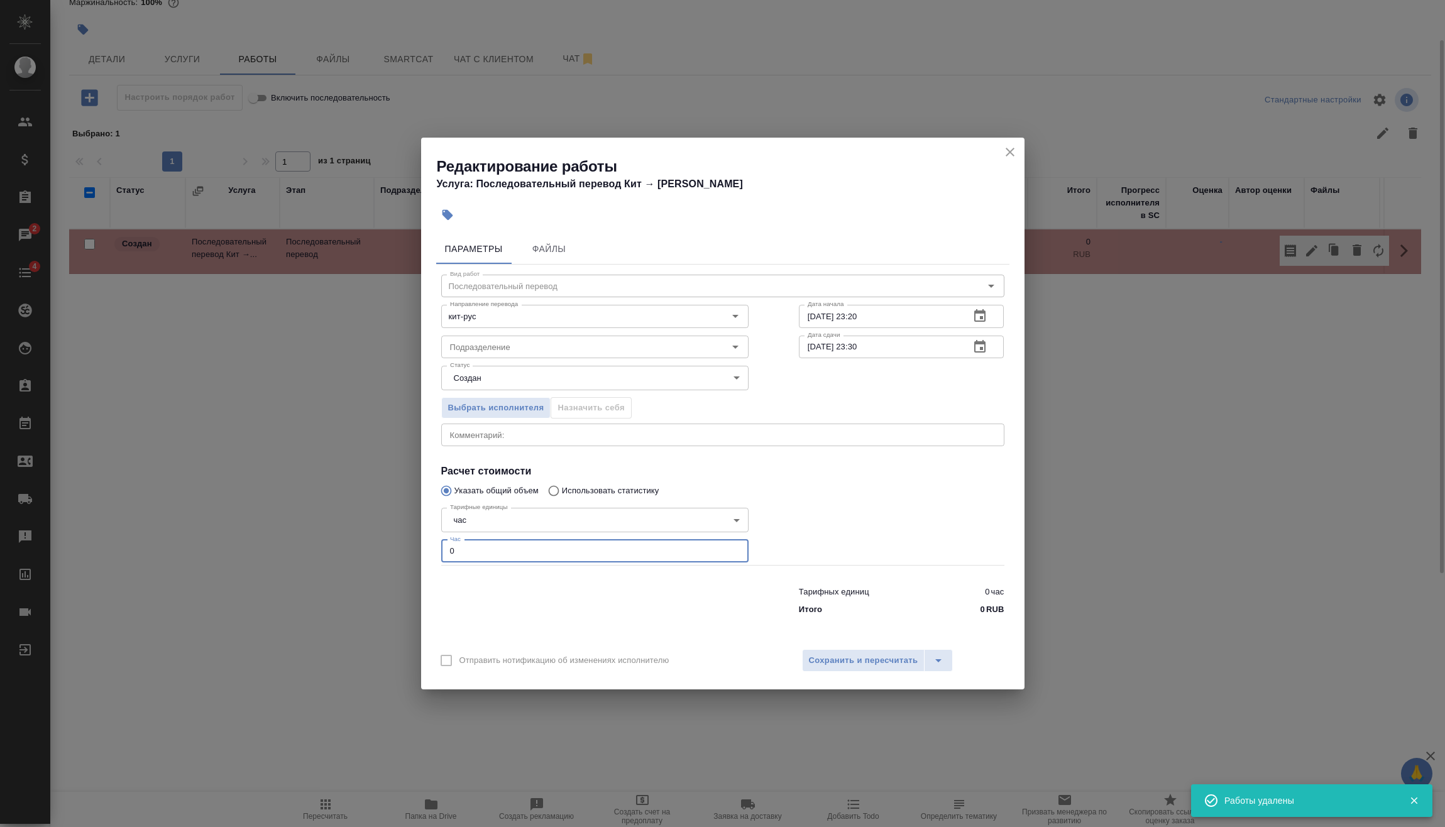
drag, startPoint x: 483, startPoint y: 552, endPoint x: 468, endPoint y: 571, distance: 23.7
click at [408, 557] on div "Редактирование работы Услуга: Последовательный перевод Кит → Рус Параметры Файл…" at bounding box center [722, 413] width 1445 height 827
type input "2"
click at [866, 647] on div "Отправить нотификацию об изменениях исполнителю Сохранить и пересчитать" at bounding box center [722, 665] width 603 height 48
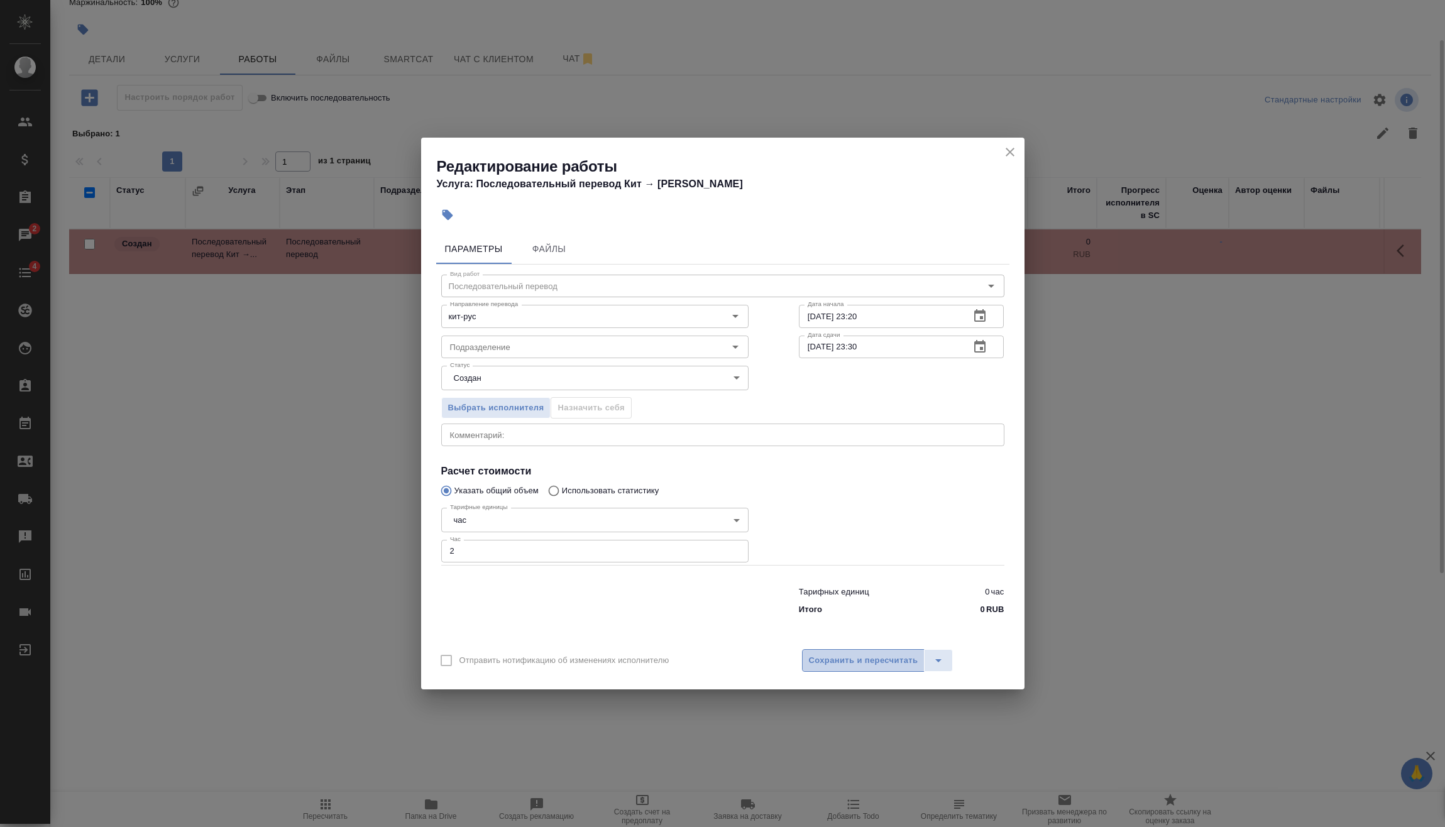
click at [870, 653] on span "Сохранить и пересчитать" at bounding box center [863, 660] width 109 height 14
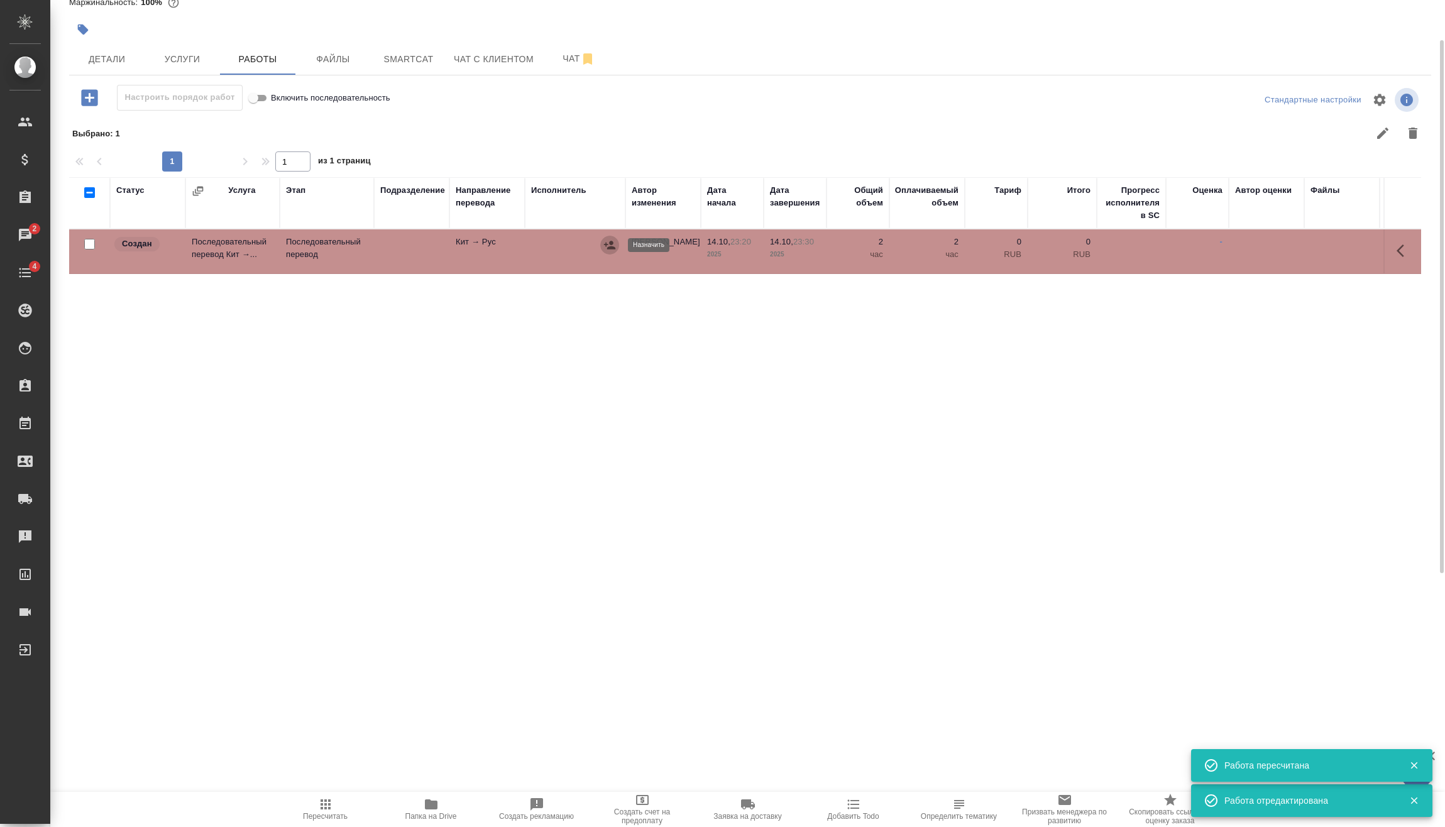
click at [604, 247] on icon "button" at bounding box center [609, 245] width 13 height 13
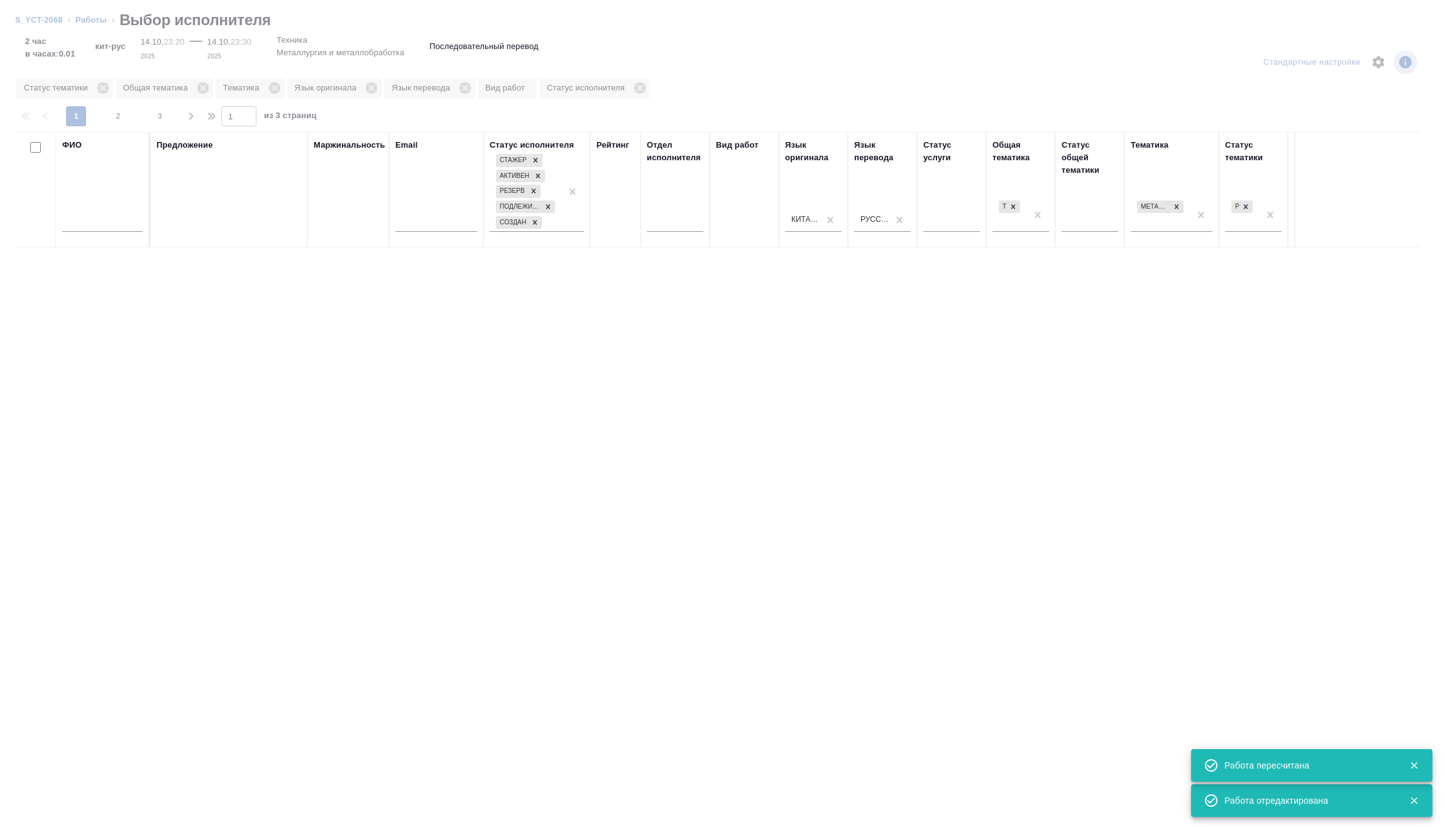
click at [111, 222] on input "text" at bounding box center [102, 224] width 80 height 16
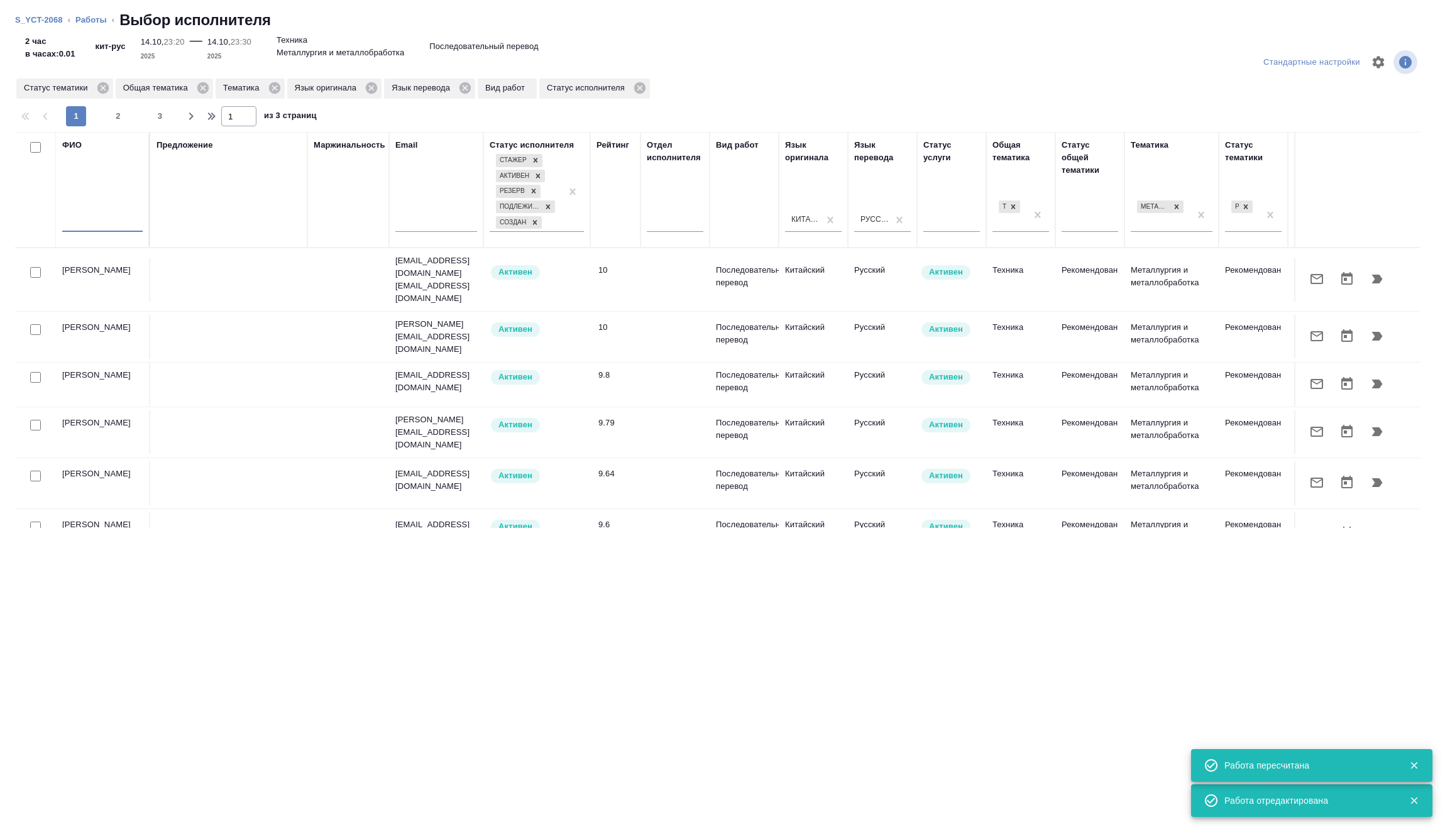
click at [111, 222] on input "text" at bounding box center [102, 224] width 80 height 16
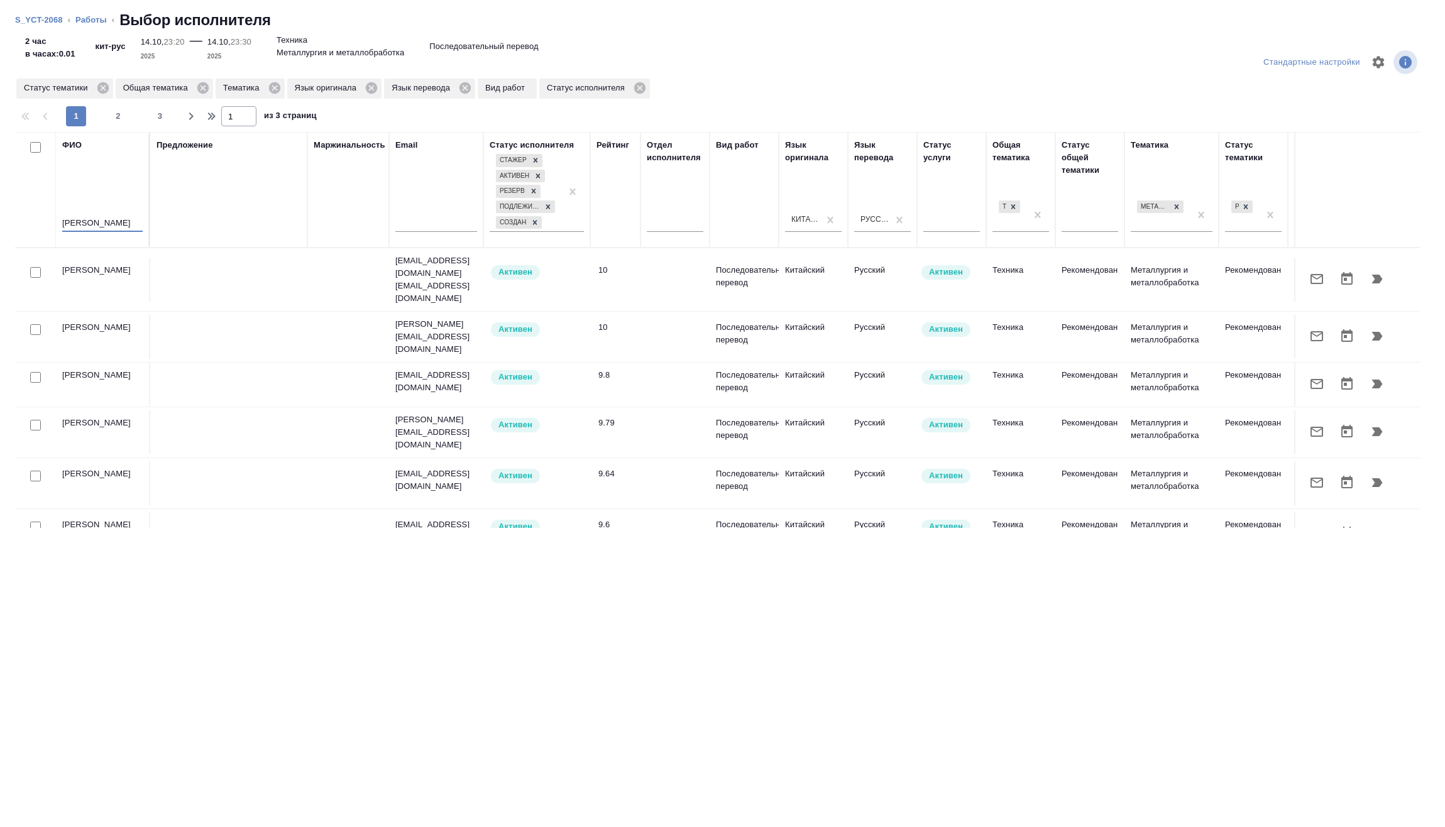
type input "мирошина"
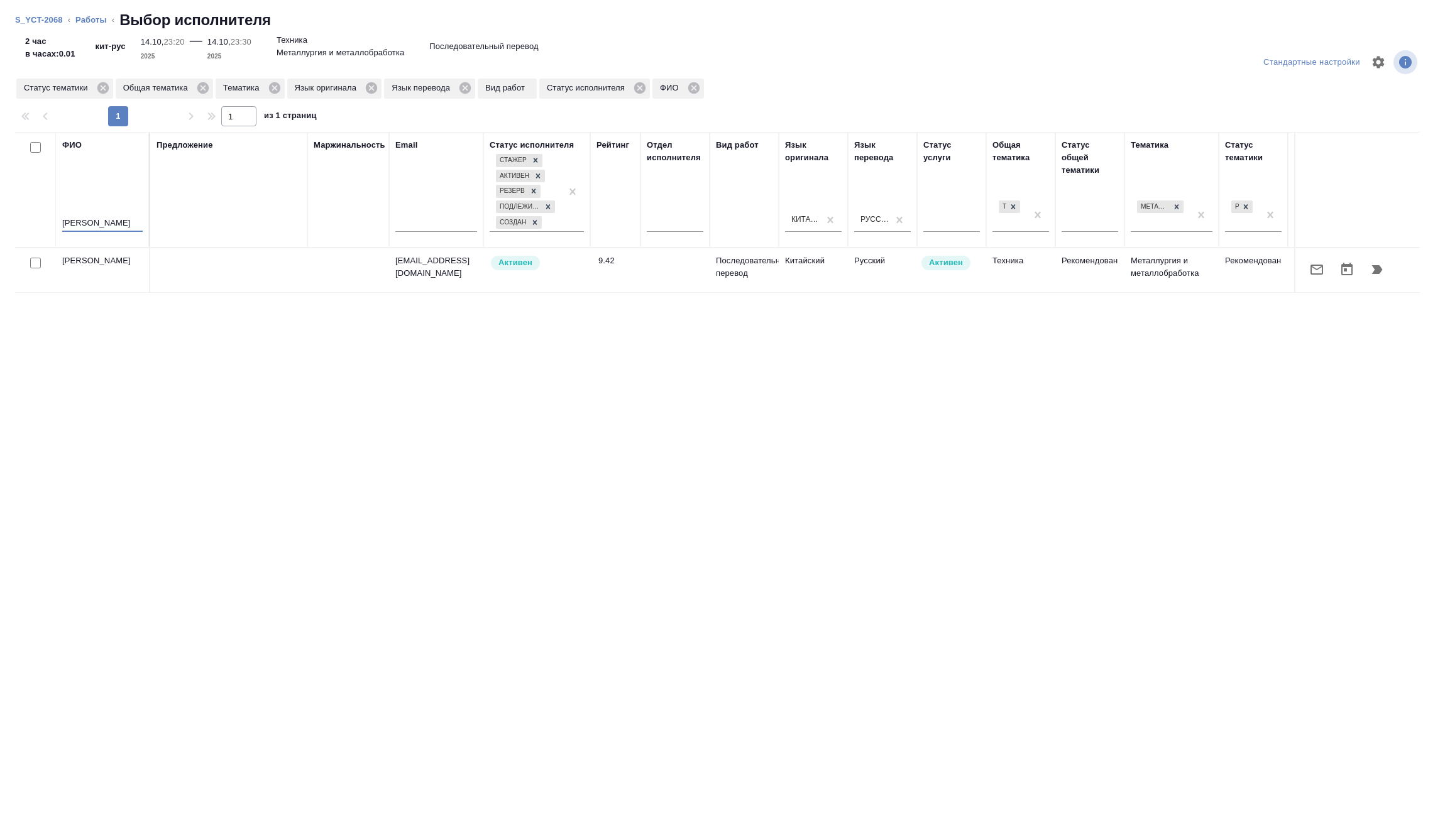
click at [1379, 270] on icon "button" at bounding box center [1377, 269] width 11 height 9
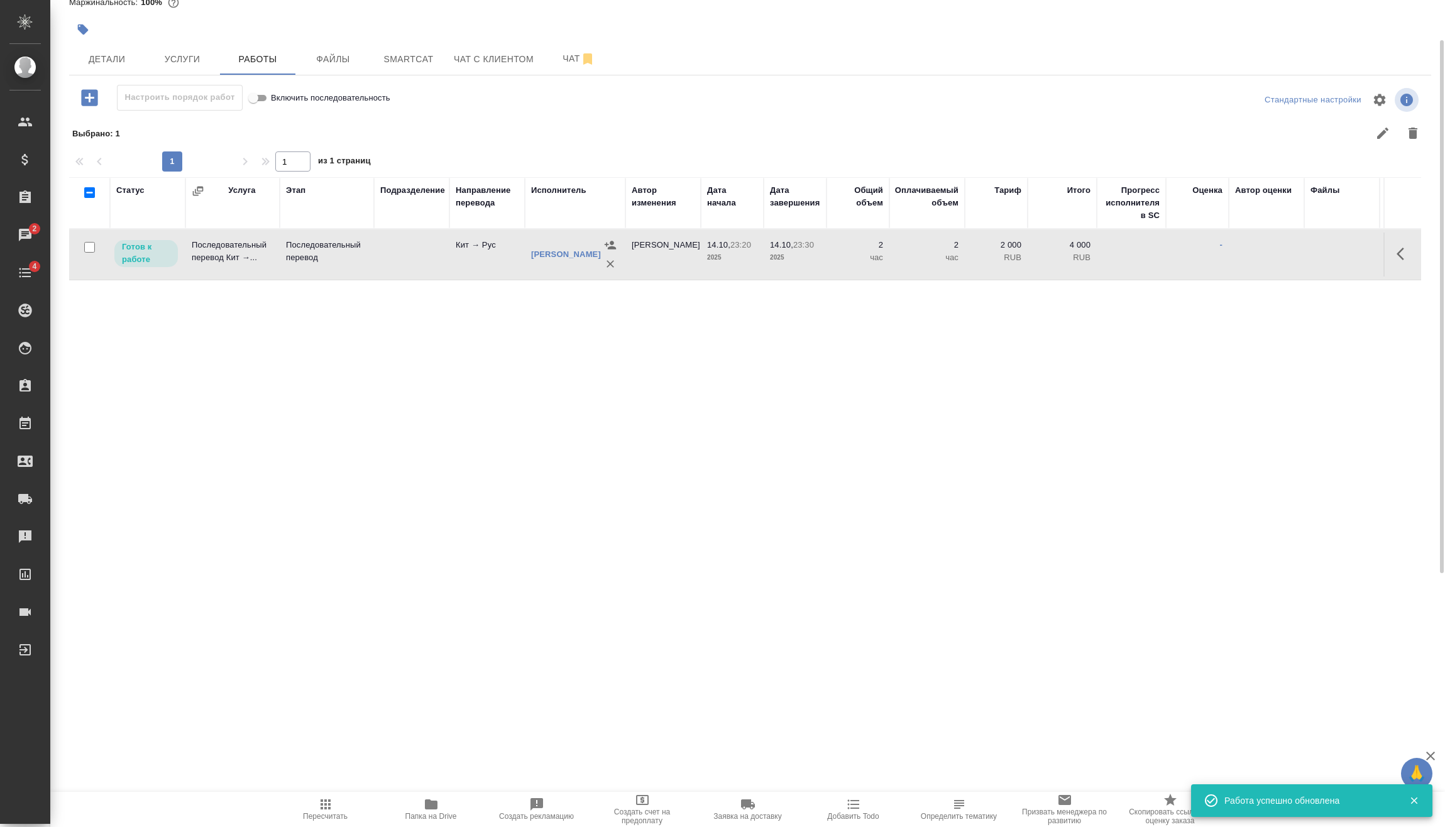
click at [338, 815] on span "Пересчитать" at bounding box center [325, 816] width 45 height 9
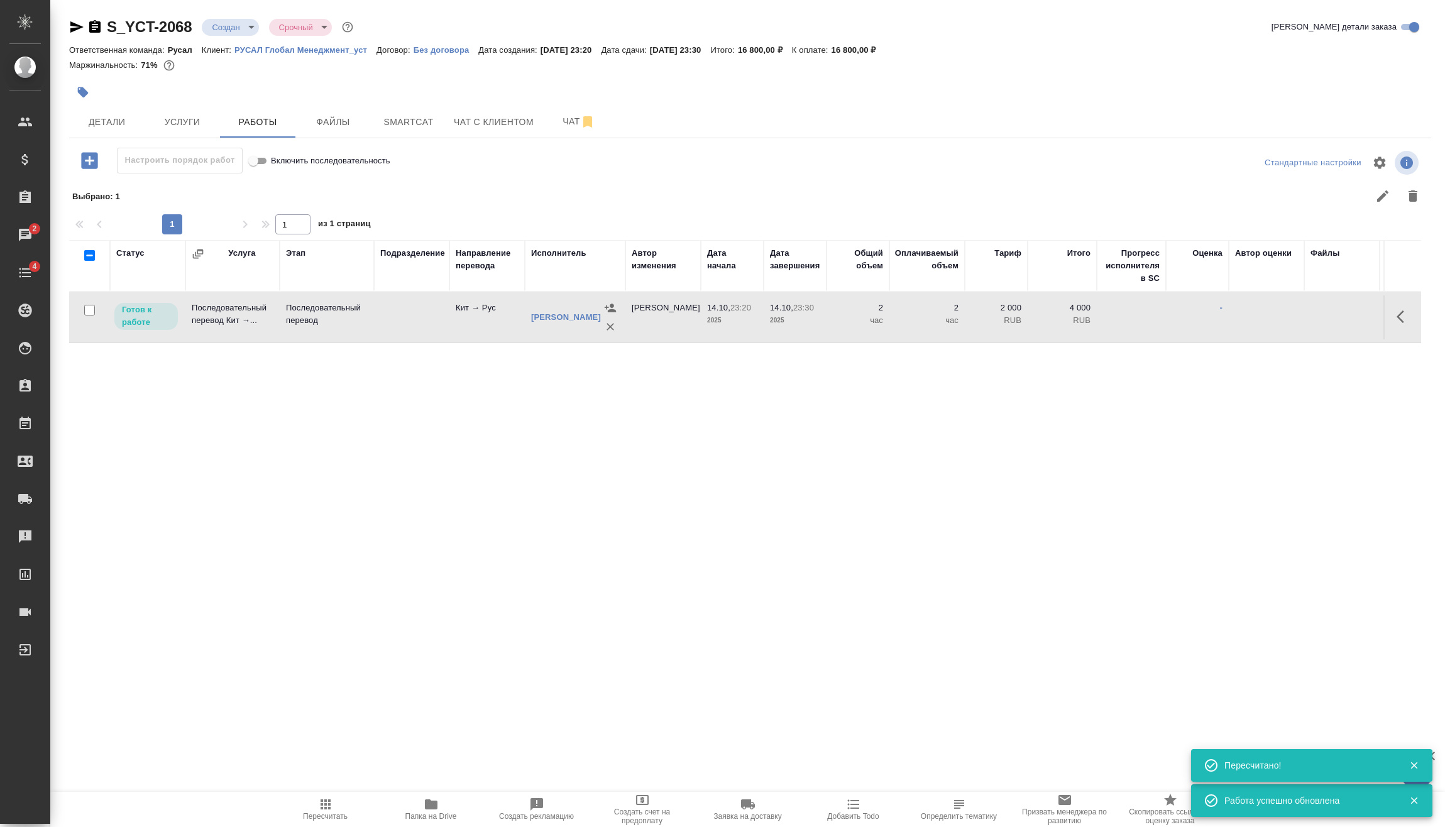
click at [250, 27] on body "🙏 .cls-1 fill:#fff; AWATERA Vasilev Evgeniy Клиенты Спецификации Заказы 2 Чаты …" at bounding box center [722, 413] width 1445 height 827
click at [253, 119] on li "Подтвержден" at bounding box center [259, 112] width 115 height 21
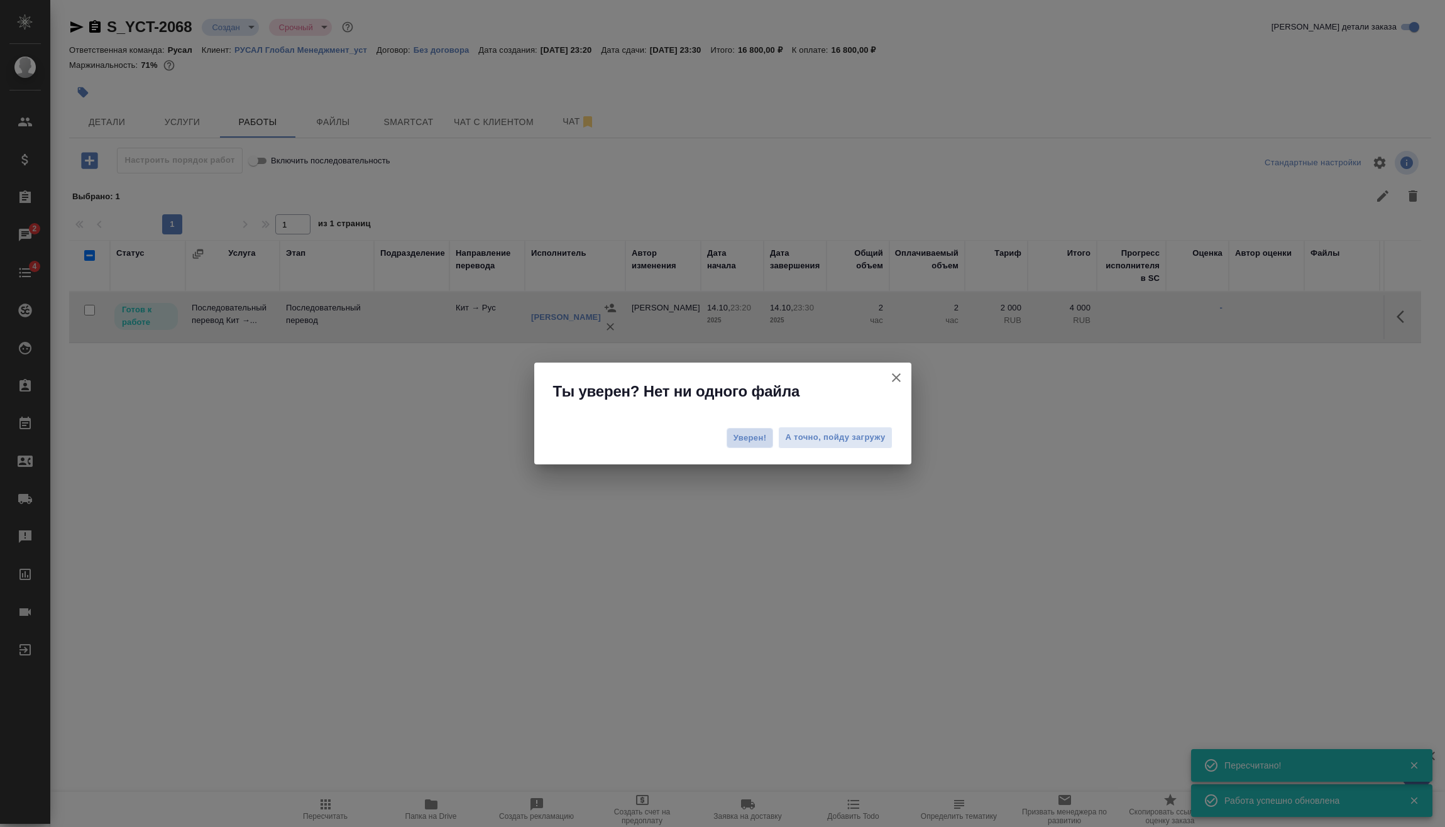
click at [744, 442] on span "Уверен!" at bounding box center [749, 438] width 33 height 13
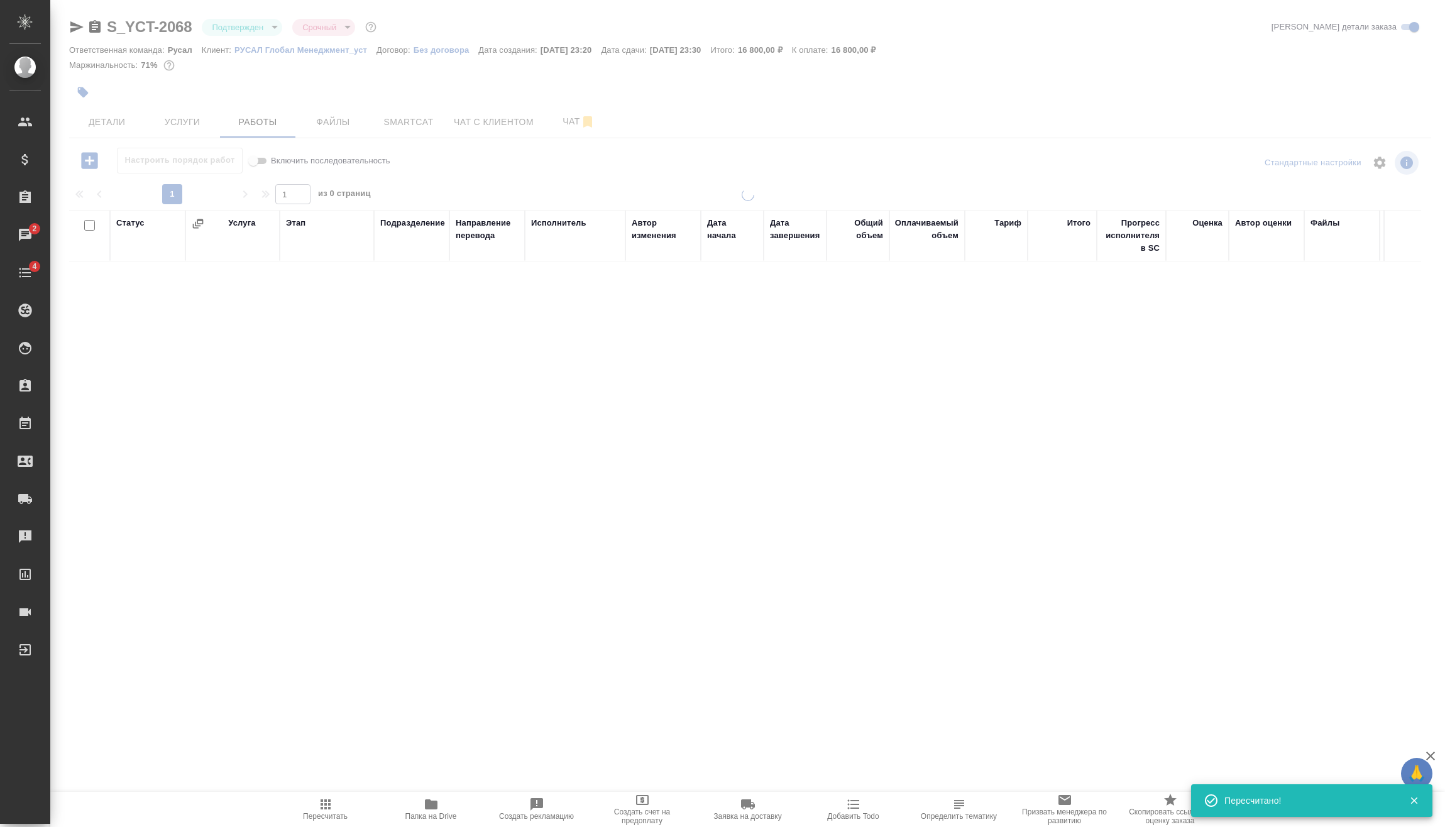
click at [236, 24] on body "🙏 .cls-1 fill:#fff; AWATERA Vasilev Evgeniy Клиенты Спецификации Заказы 2 Чаты …" at bounding box center [722, 413] width 1445 height 827
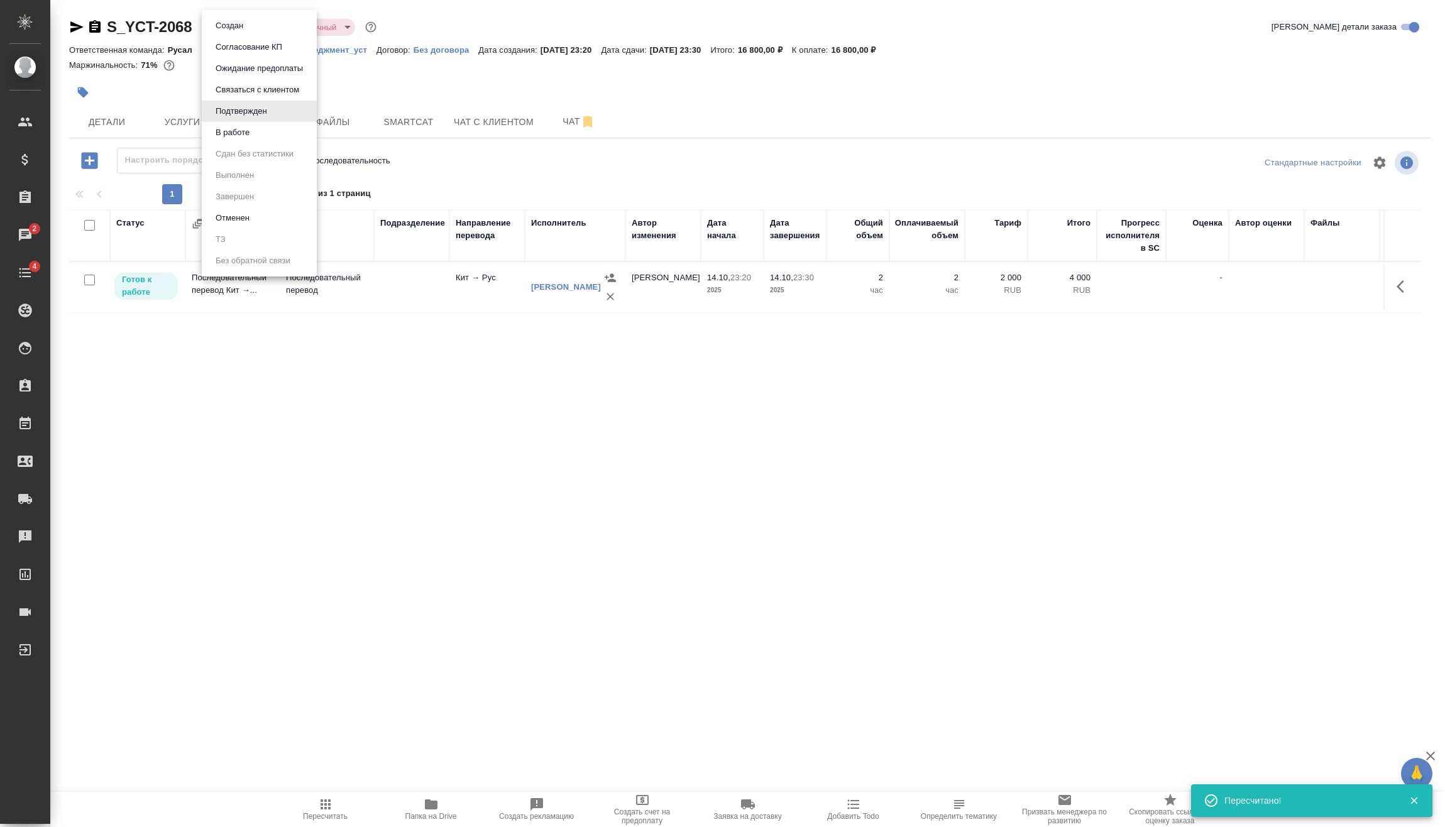
click at [254, 136] on li "В работе" at bounding box center [259, 132] width 115 height 21
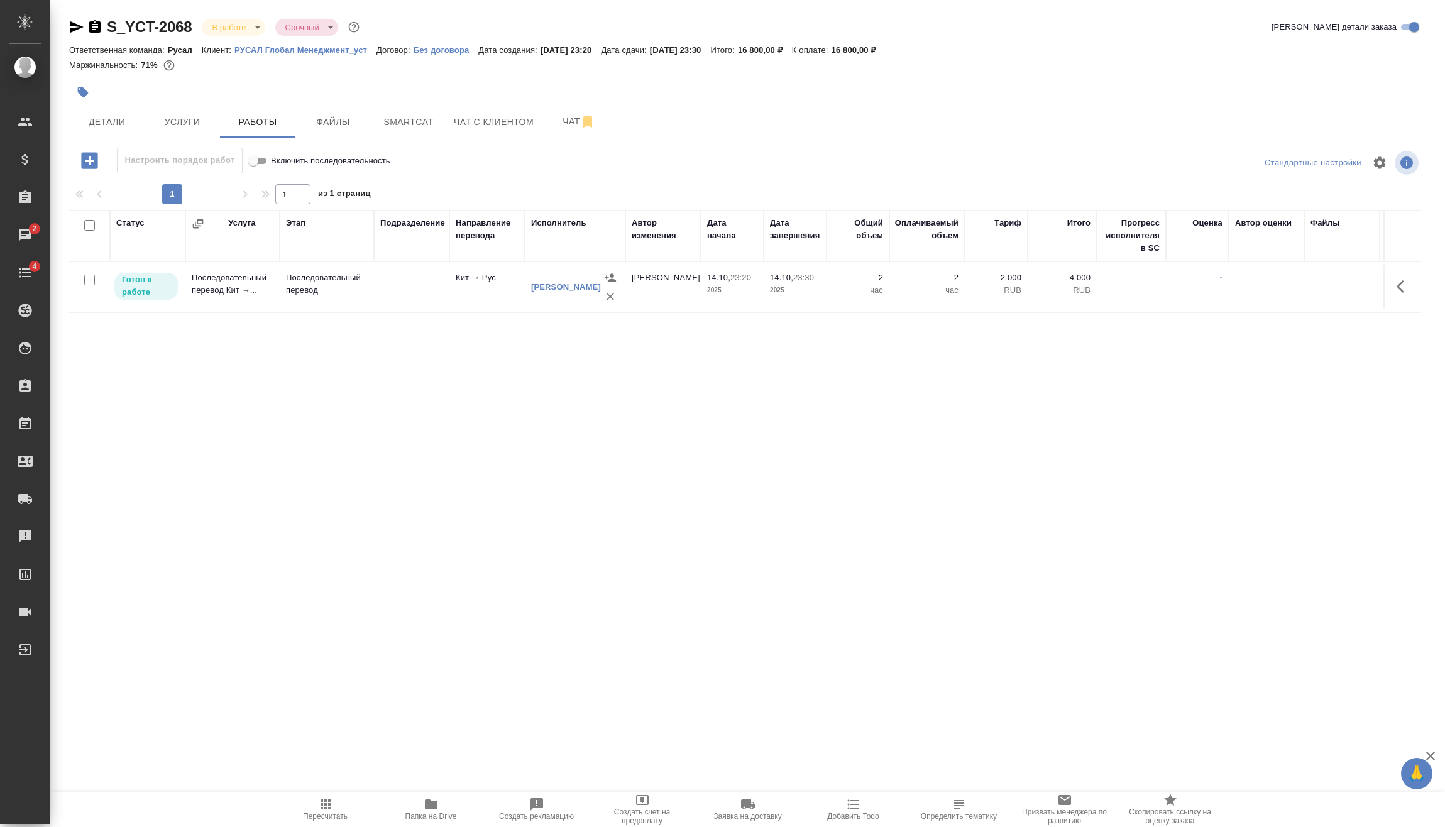
click at [92, 278] on input "checkbox" at bounding box center [89, 280] width 11 height 11
checkbox input "true"
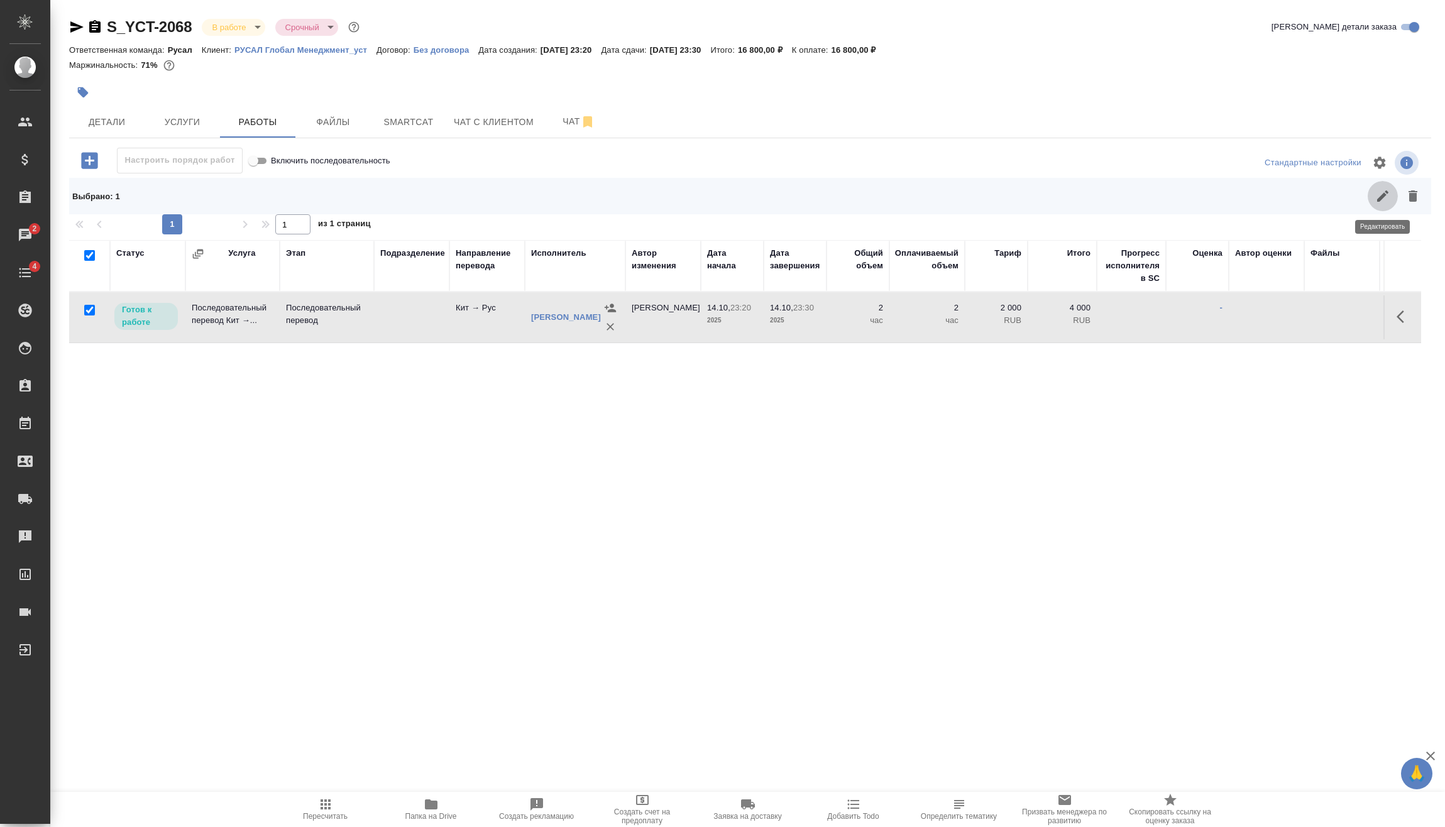
click at [1380, 189] on icon "button" at bounding box center [1382, 196] width 15 height 15
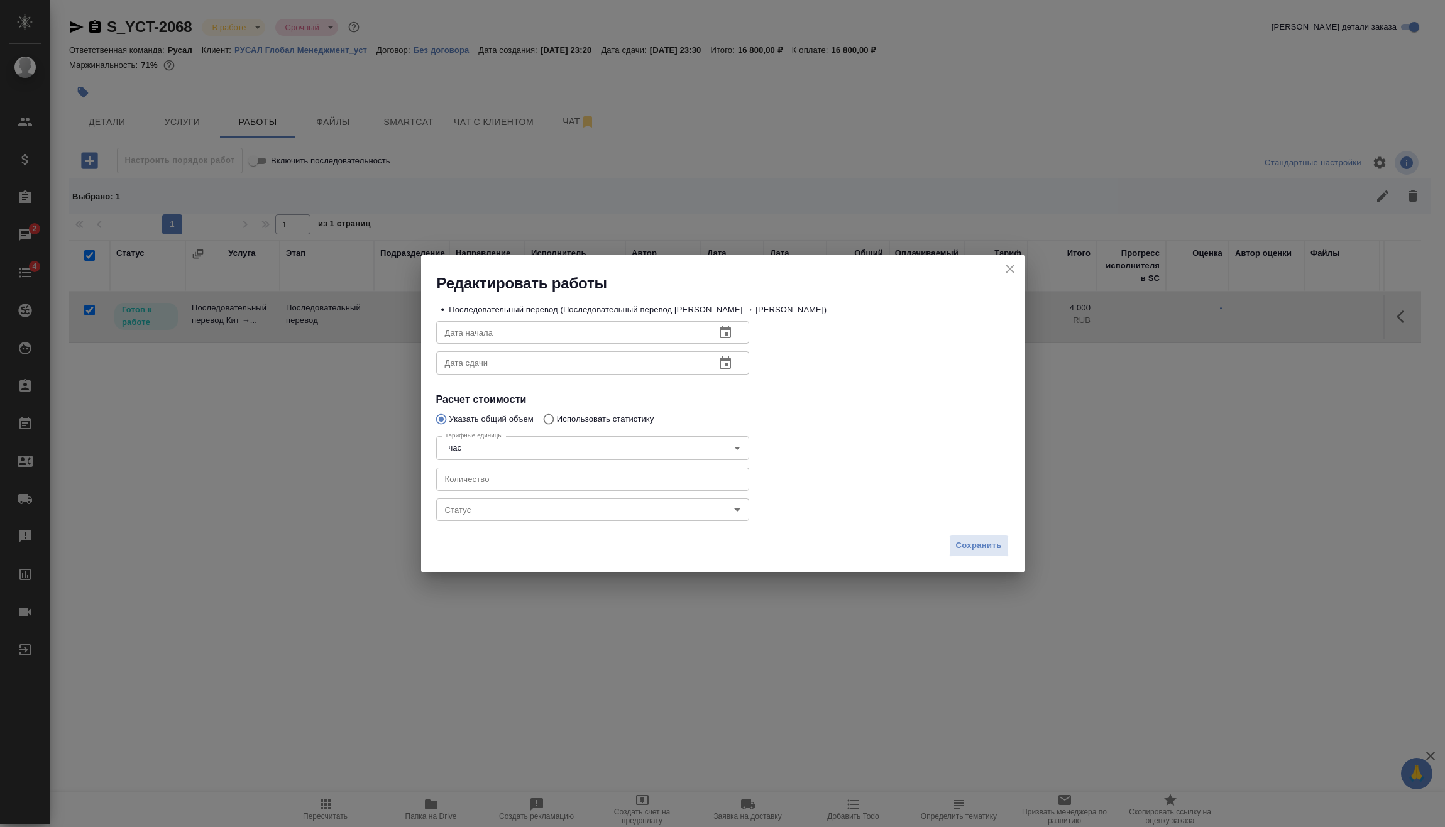
click at [581, 517] on body "🙏 .cls-1 fill:#fff; AWATERA Vasilev Evgeniy Клиенты Спецификации Заказы 2 Чаты …" at bounding box center [722, 413] width 1445 height 827
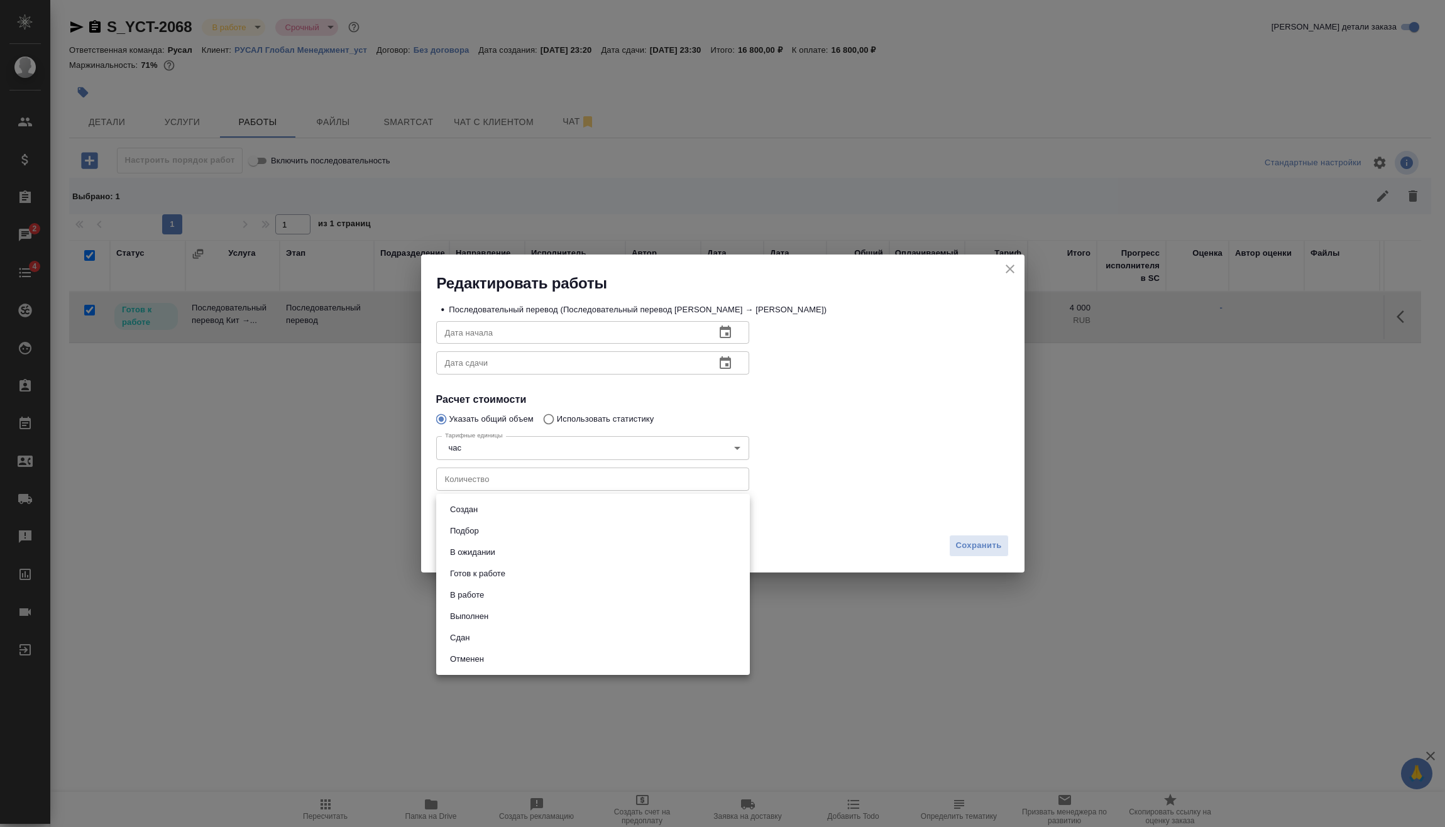
click at [523, 627] on li "Сдан" at bounding box center [593, 637] width 314 height 21
type input "closed"
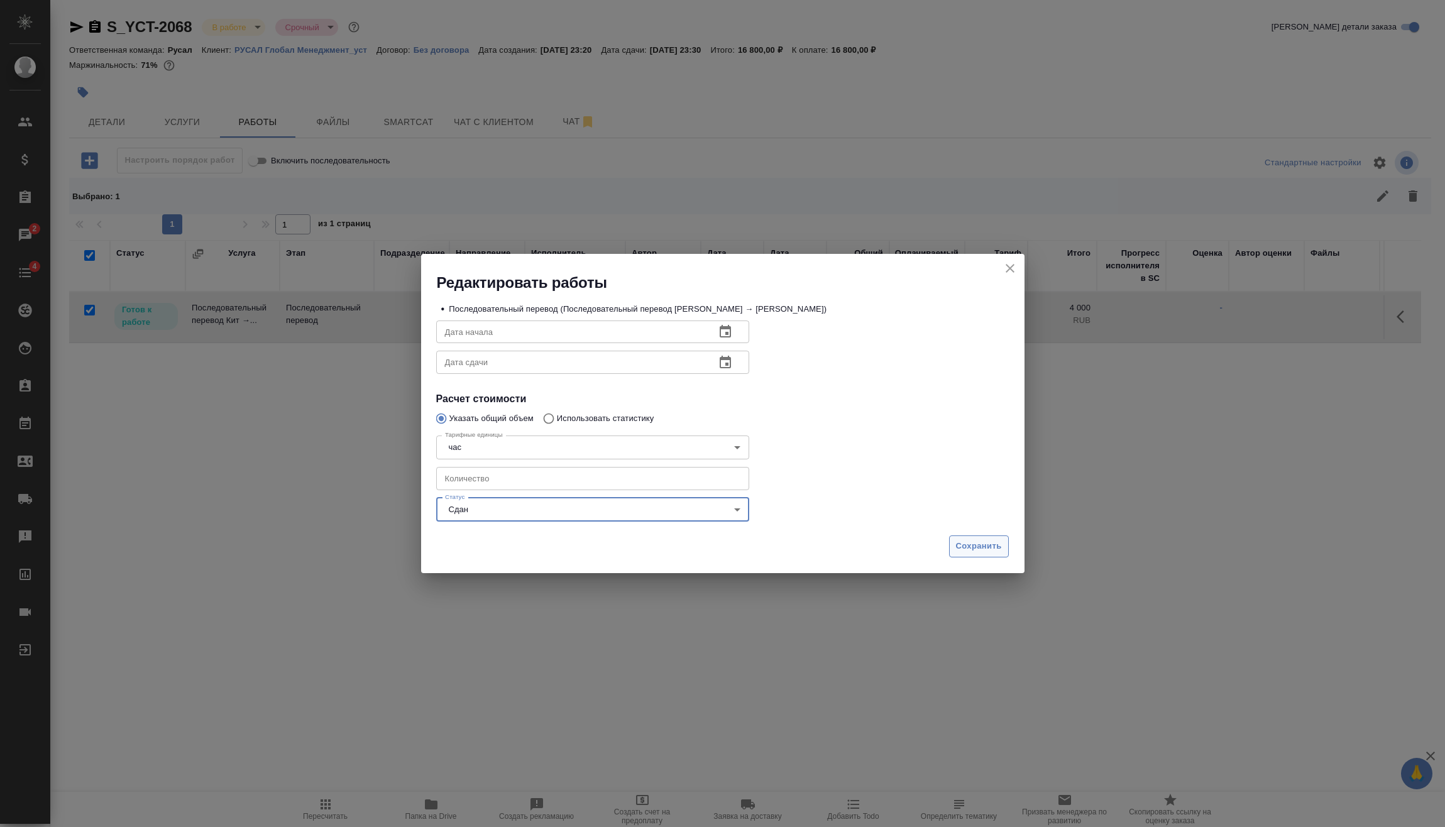
click at [980, 550] on span "Сохранить" at bounding box center [979, 546] width 46 height 14
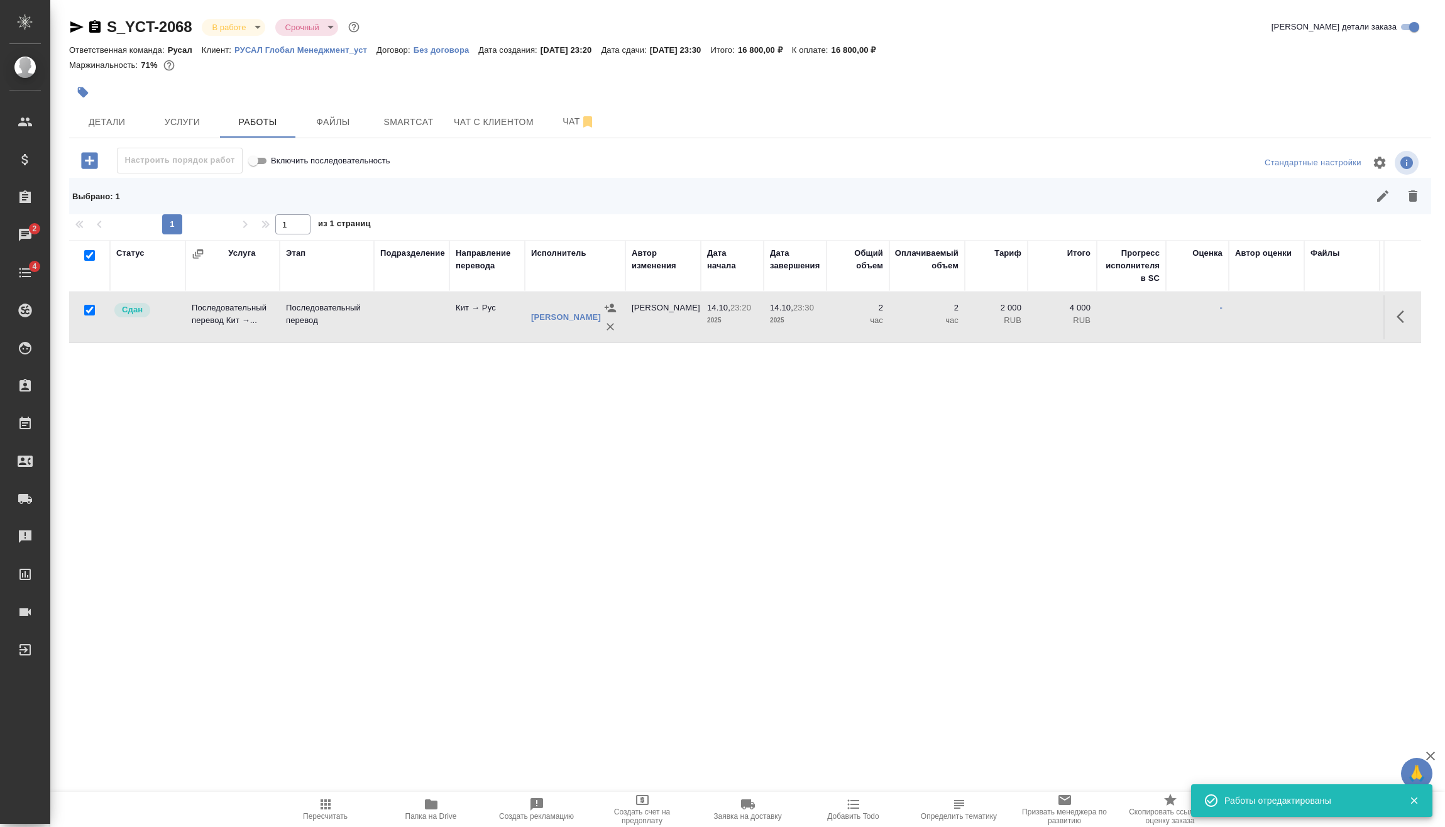
click at [241, 21] on body "🙏 .cls-1 fill:#fff; AWATERA Vasilev Evgeniy Клиенты Спецификации Заказы 2 Чаты …" at bounding box center [722, 413] width 1445 height 827
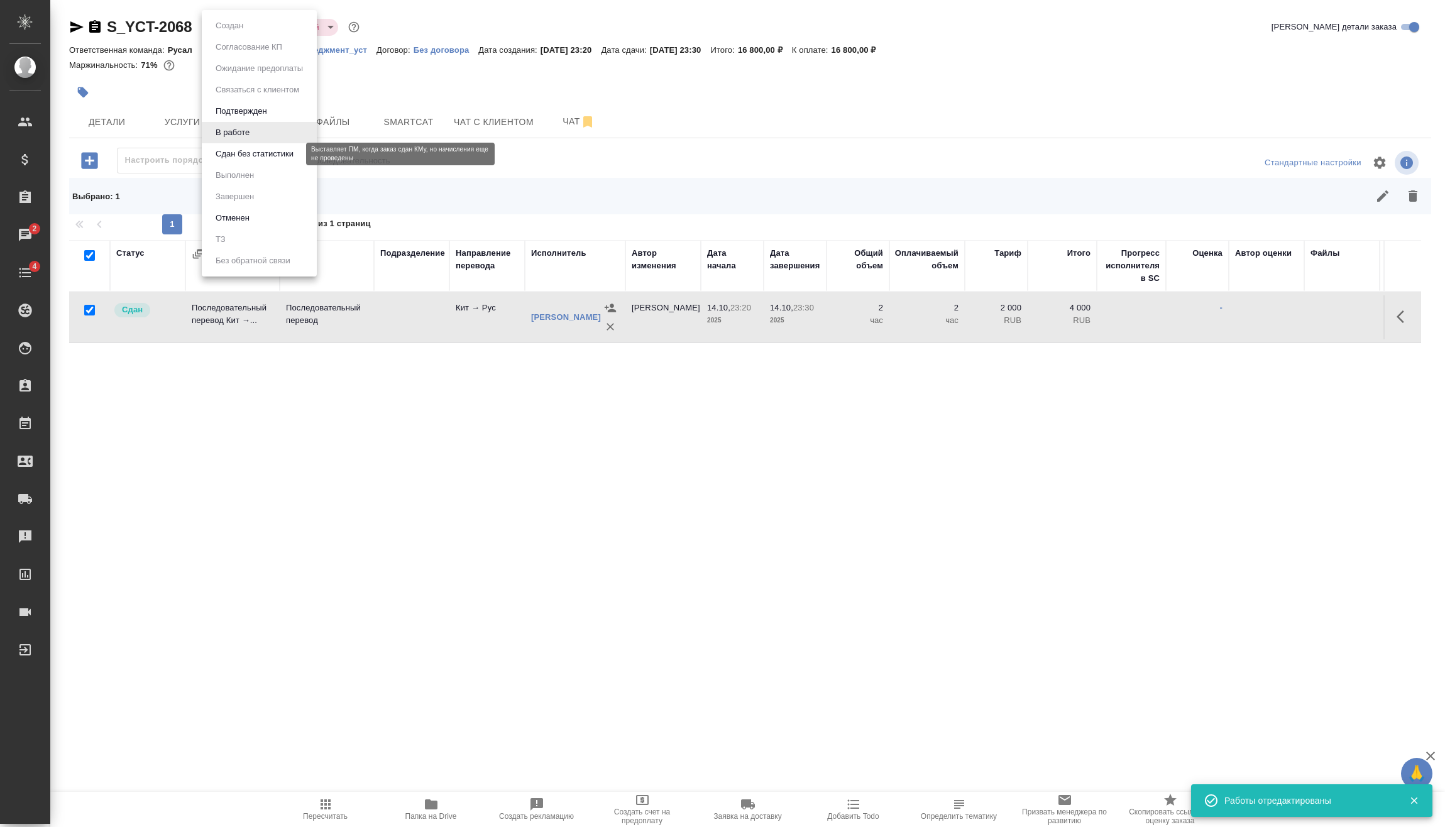
click at [254, 151] on button "Сдан без статистики" at bounding box center [254, 154] width 85 height 14
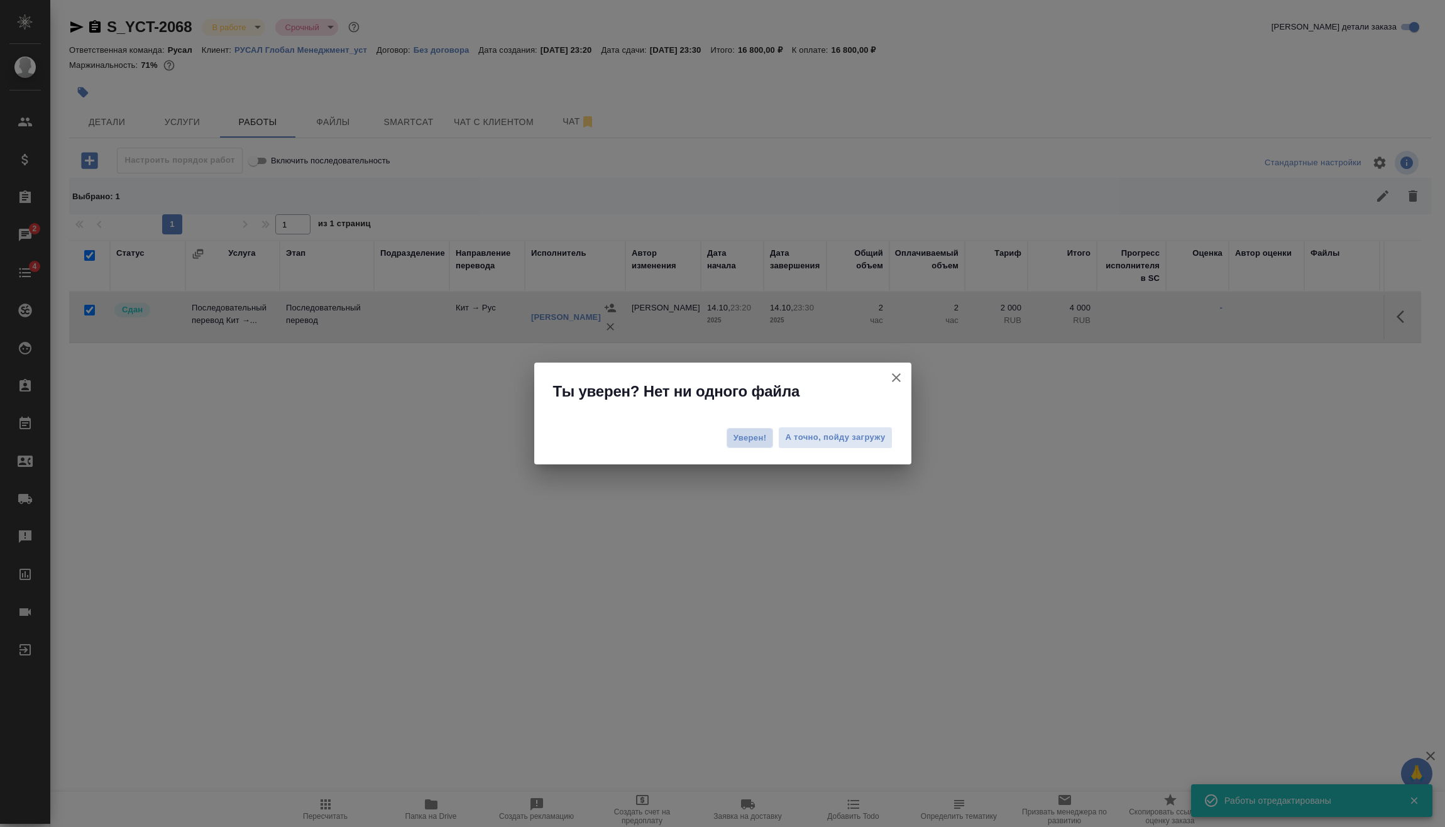
click at [737, 444] on span "Уверен!" at bounding box center [749, 438] width 33 height 13
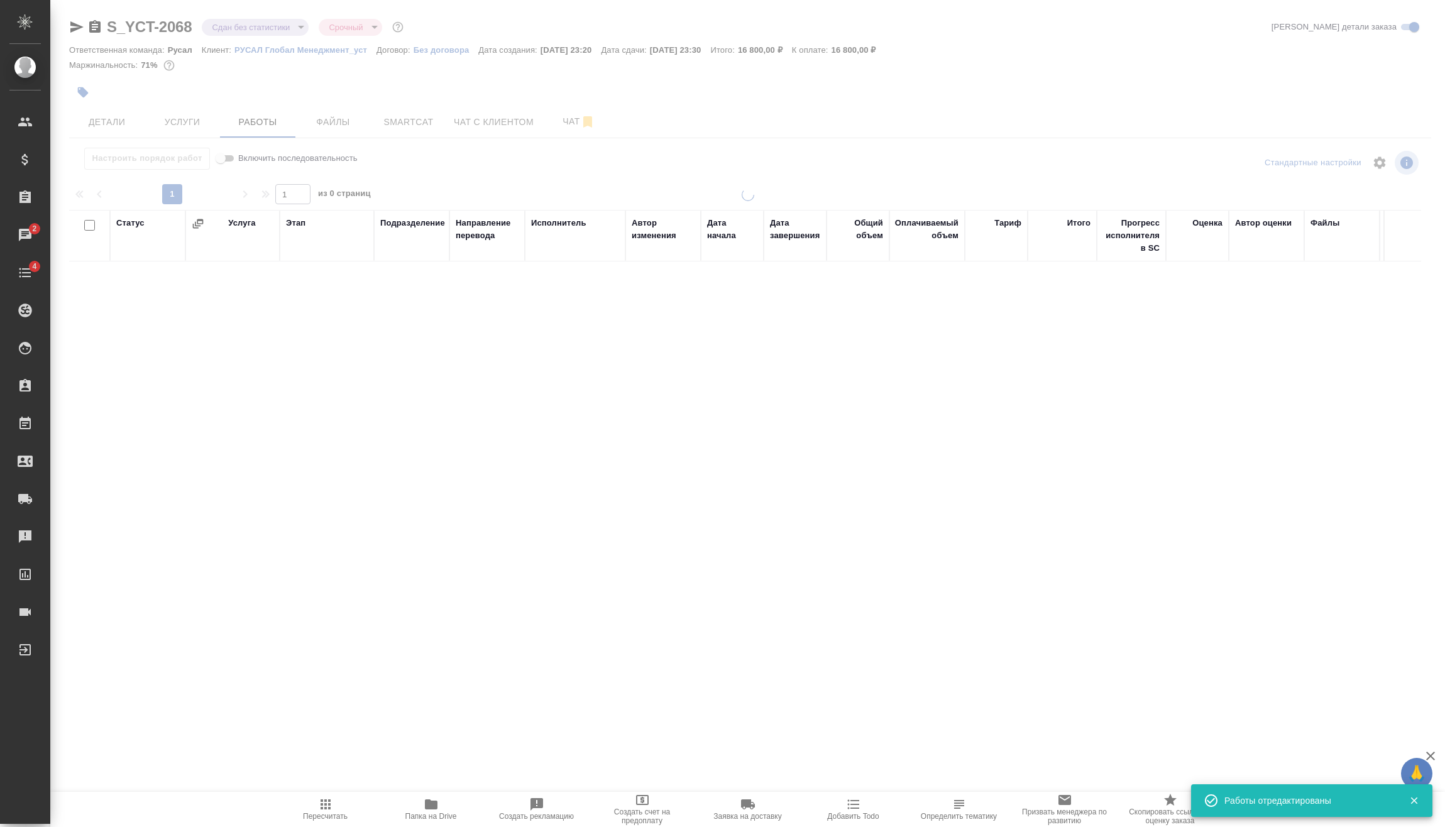
click at [222, 22] on div at bounding box center [747, 372] width 1394 height 745
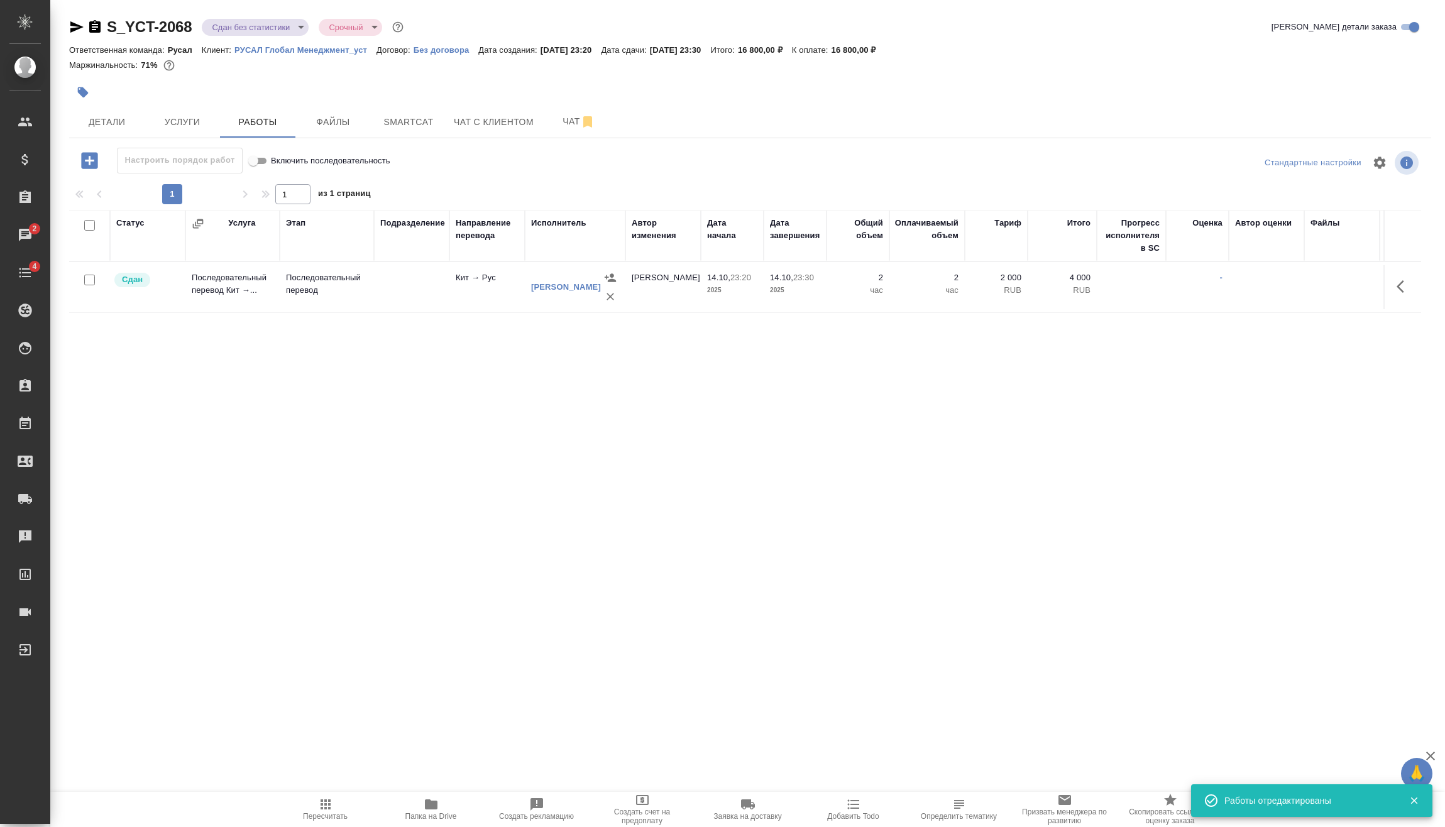
click at [230, 33] on body "🙏 .cls-1 fill:#fff; AWATERA Vasilev Evgeniy Клиенты Спецификации Заказы 2 Чаты …" at bounding box center [722, 413] width 1445 height 827
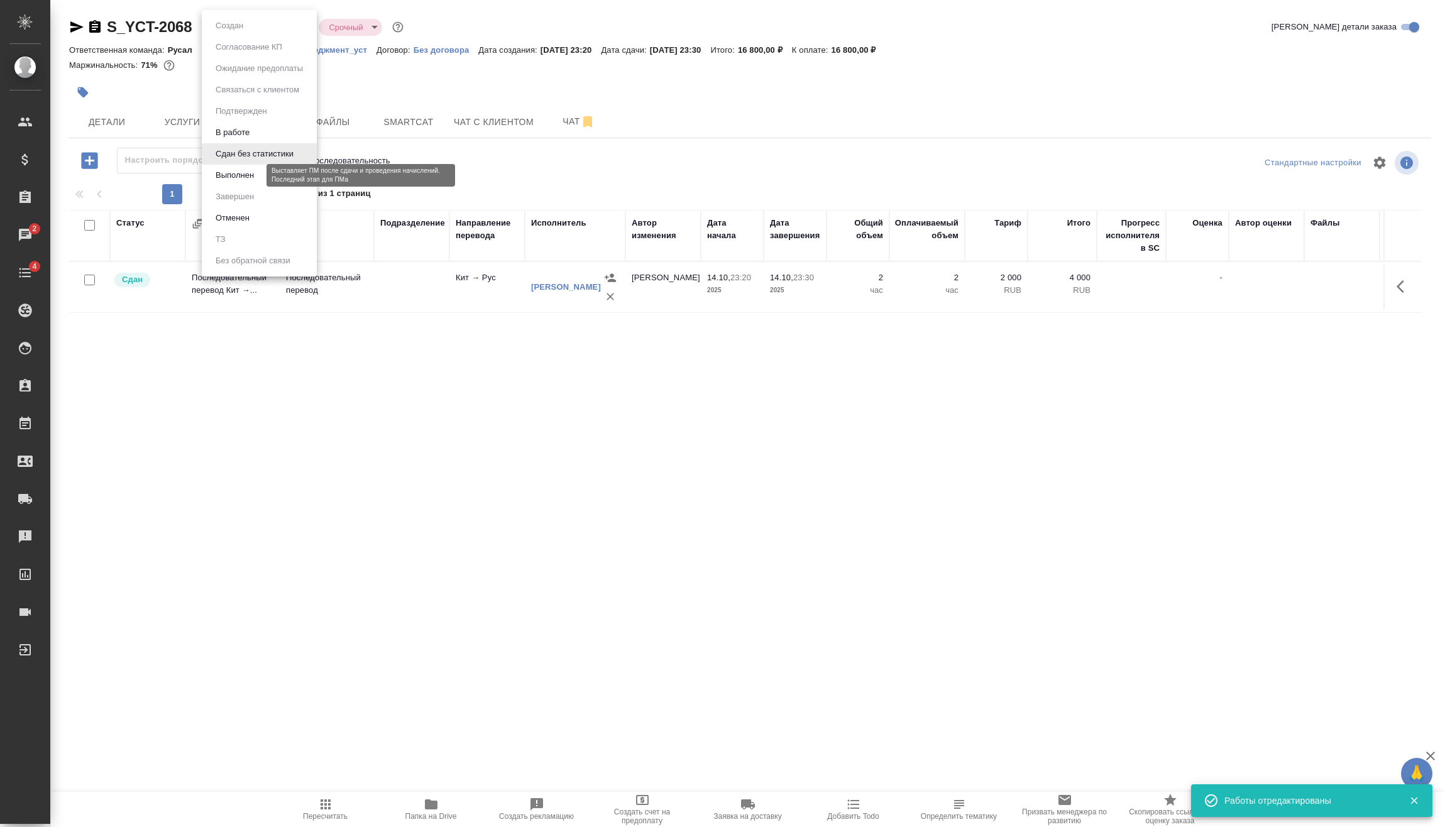
click at [243, 174] on button "Выполнен" at bounding box center [235, 175] width 46 height 14
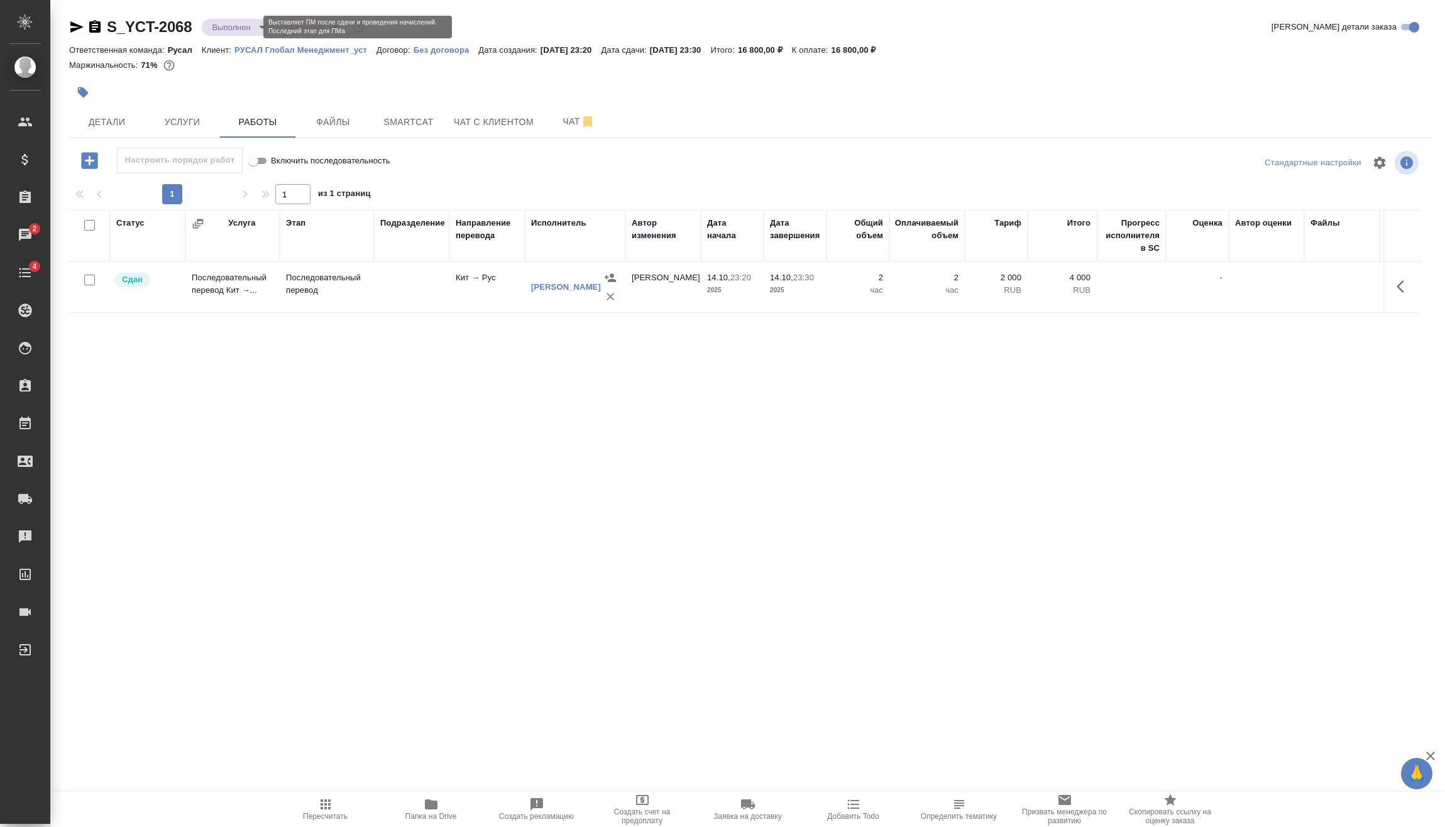
click at [217, 27] on body "🙏 .cls-1 fill:#fff; AWATERA Vasilev Evgeniy Клиенты Спецификации Заказы 2 Чаты …" at bounding box center [722, 413] width 1445 height 827
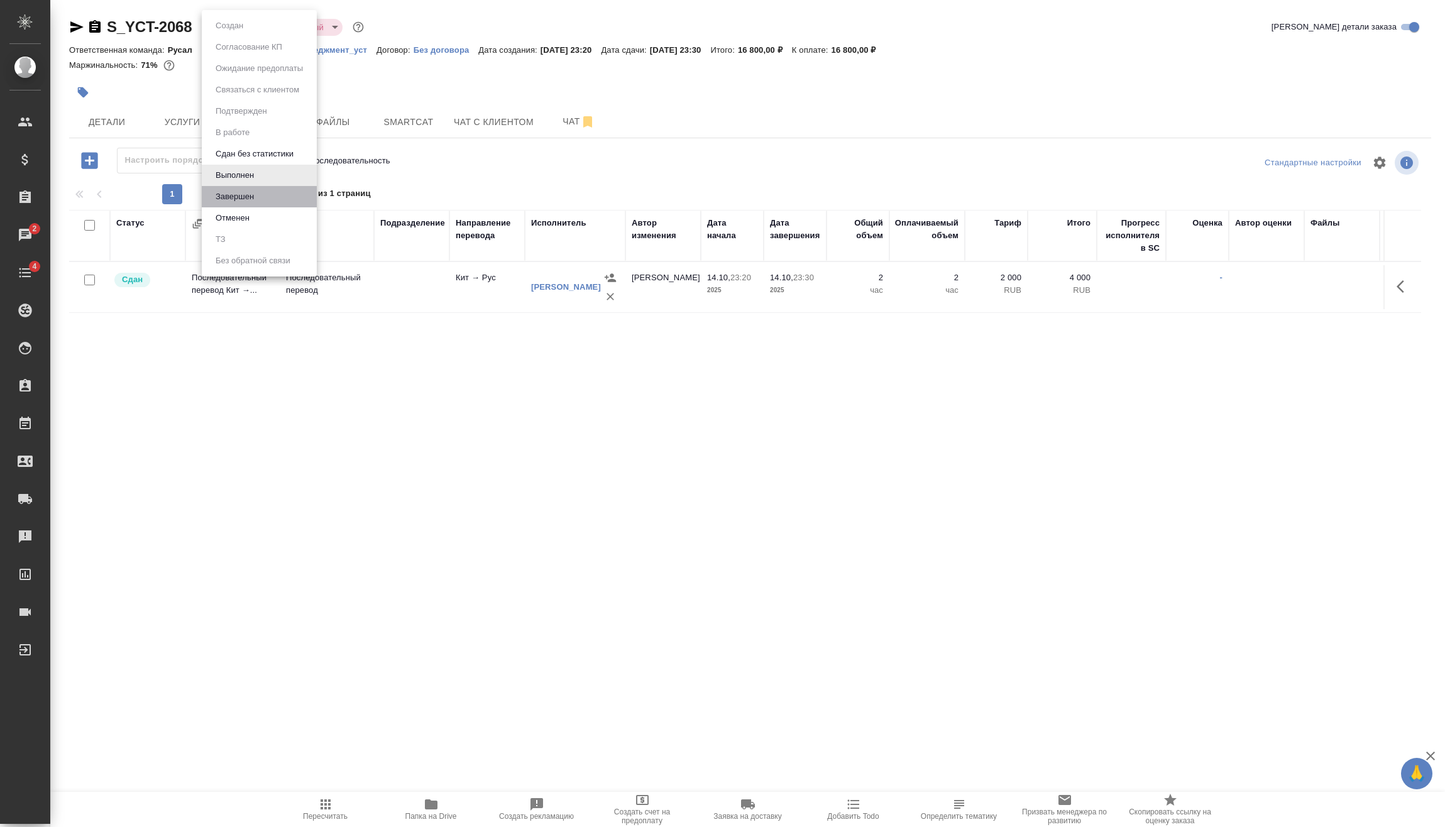
click at [270, 197] on li "Завершен" at bounding box center [259, 196] width 115 height 21
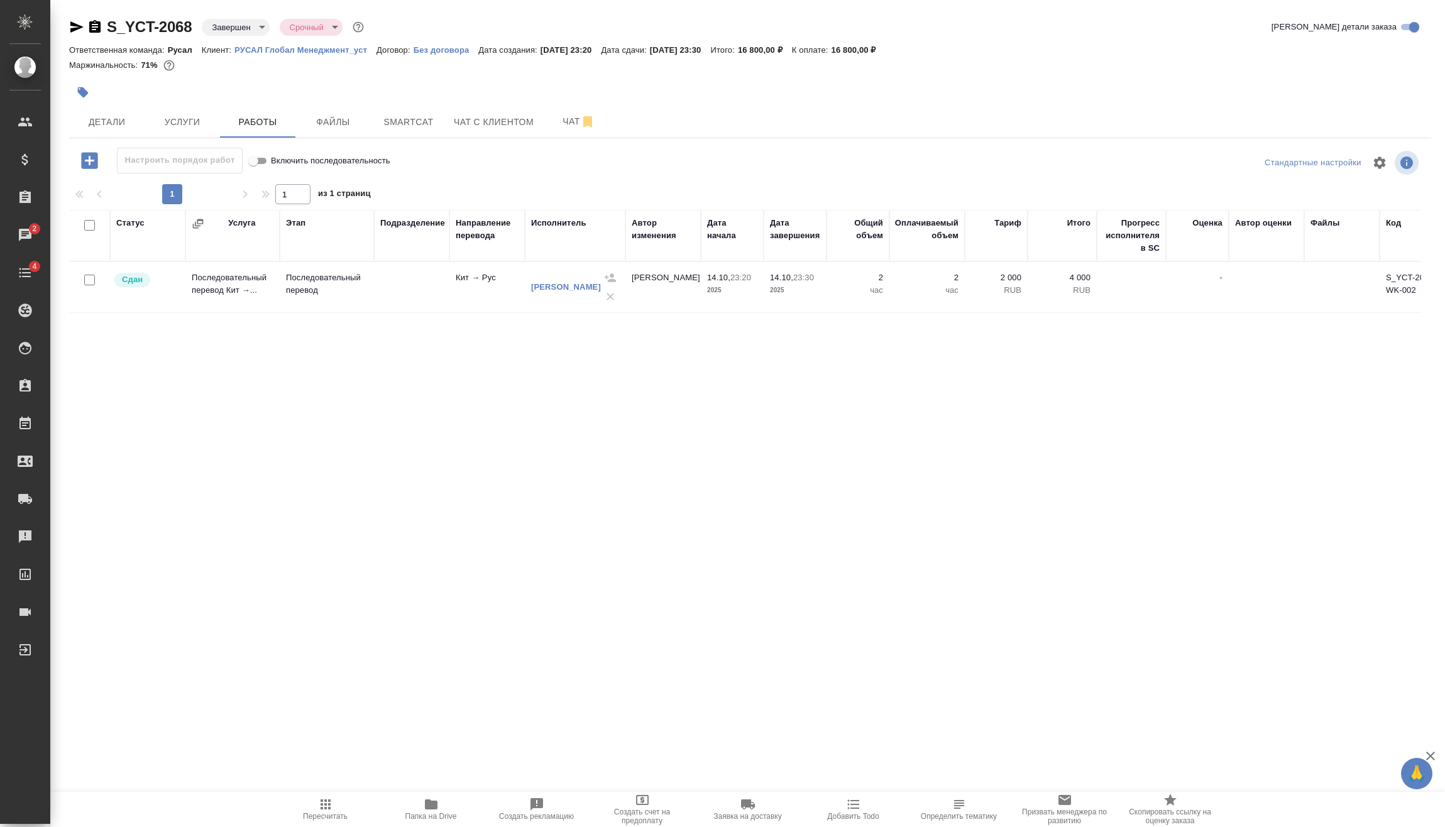
click at [95, 28] on icon "button" at bounding box center [94, 26] width 11 height 13
